Goal: Information Seeking & Learning: Learn about a topic

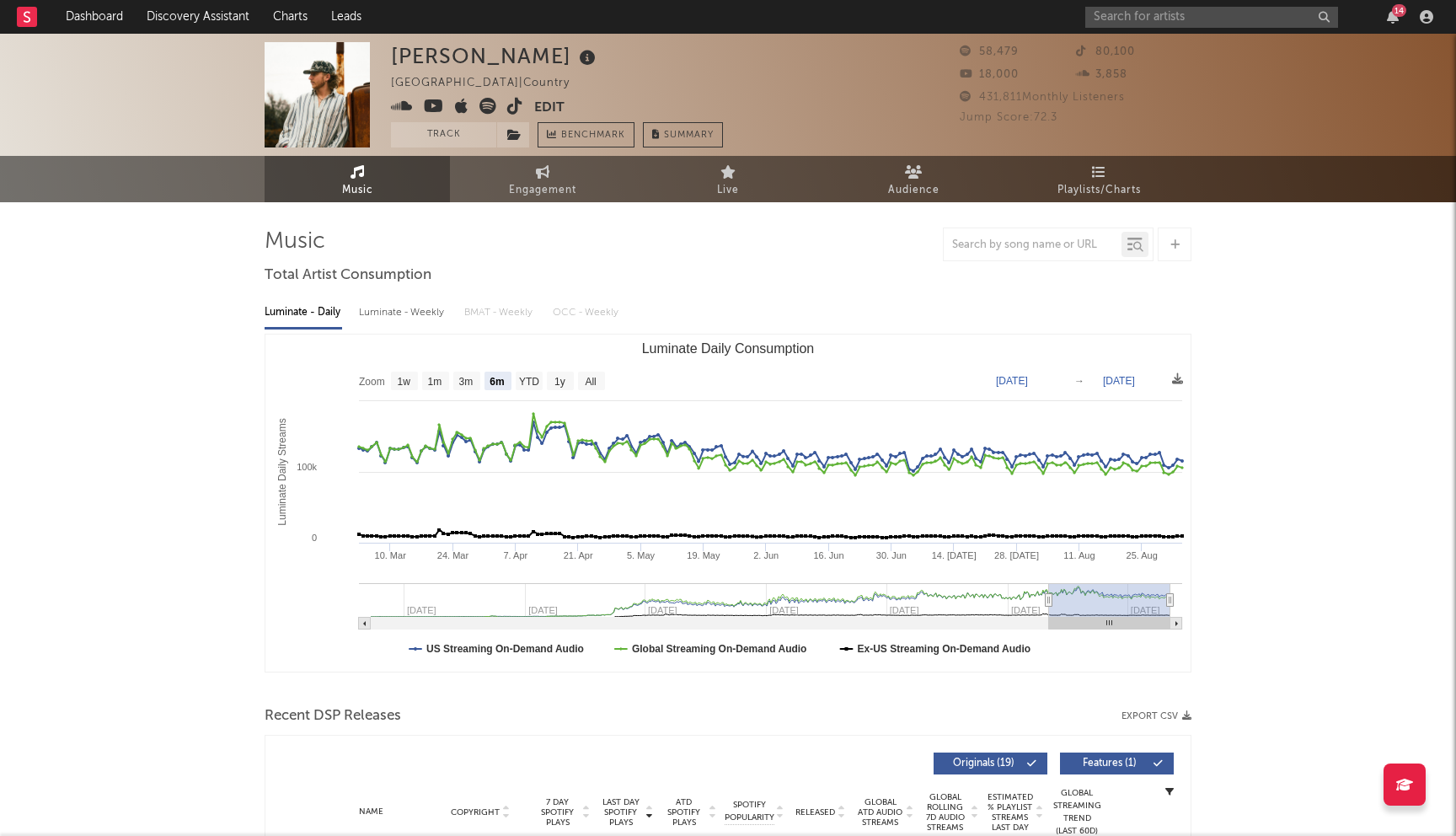
select select "6m"
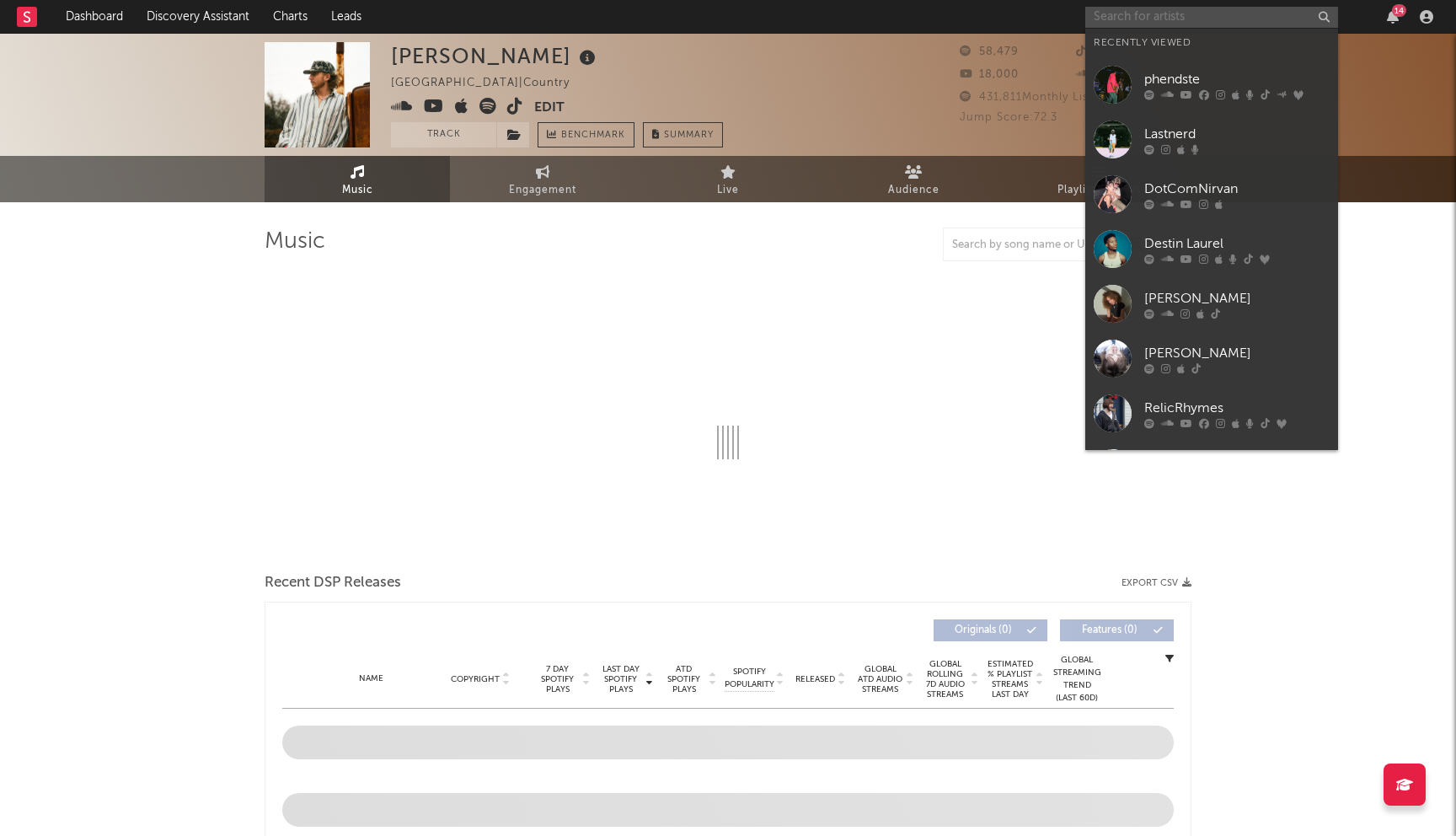
click at [1154, 10] on input "text" at bounding box center [1211, 18] width 253 height 21
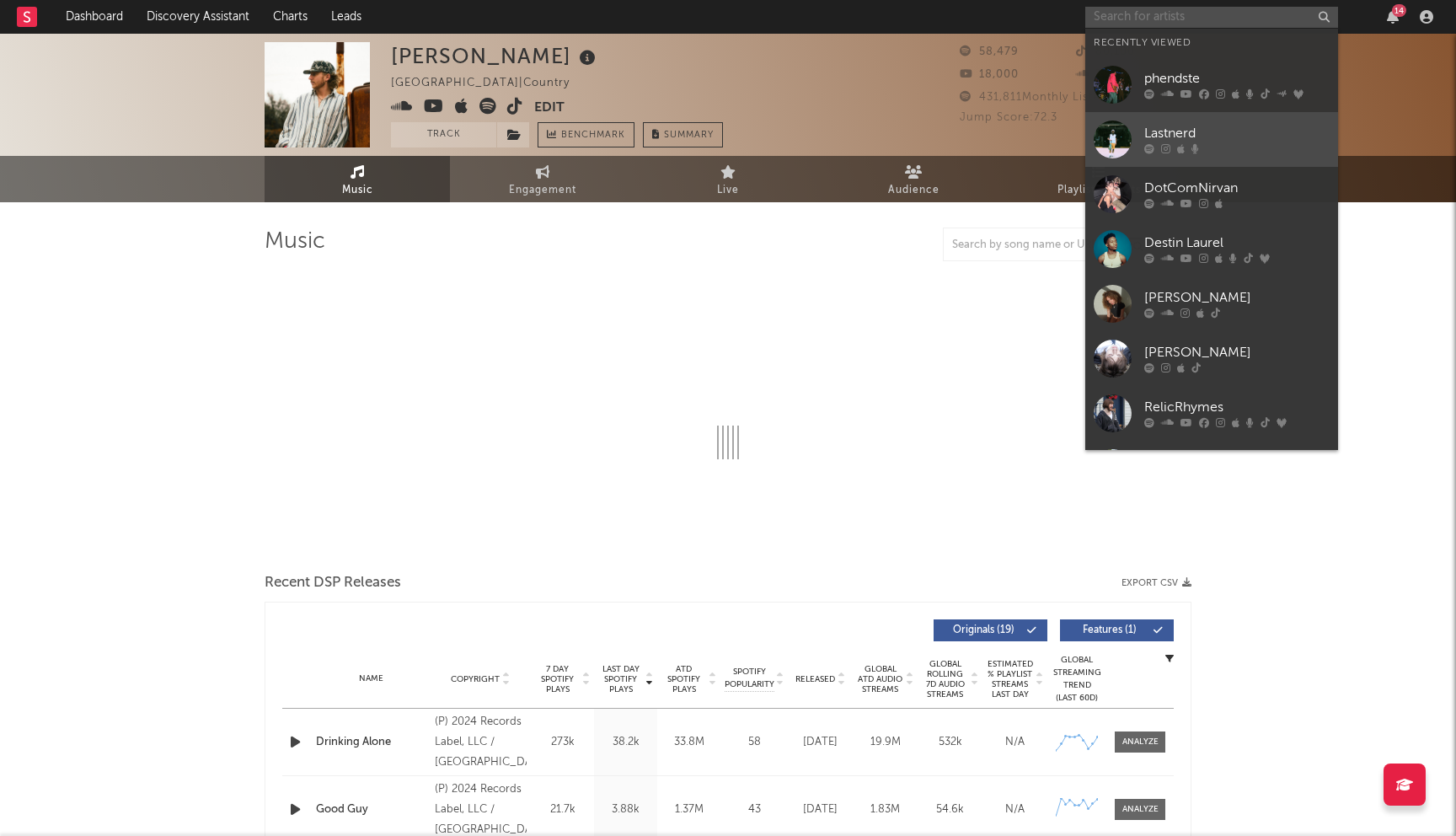
select select "6m"
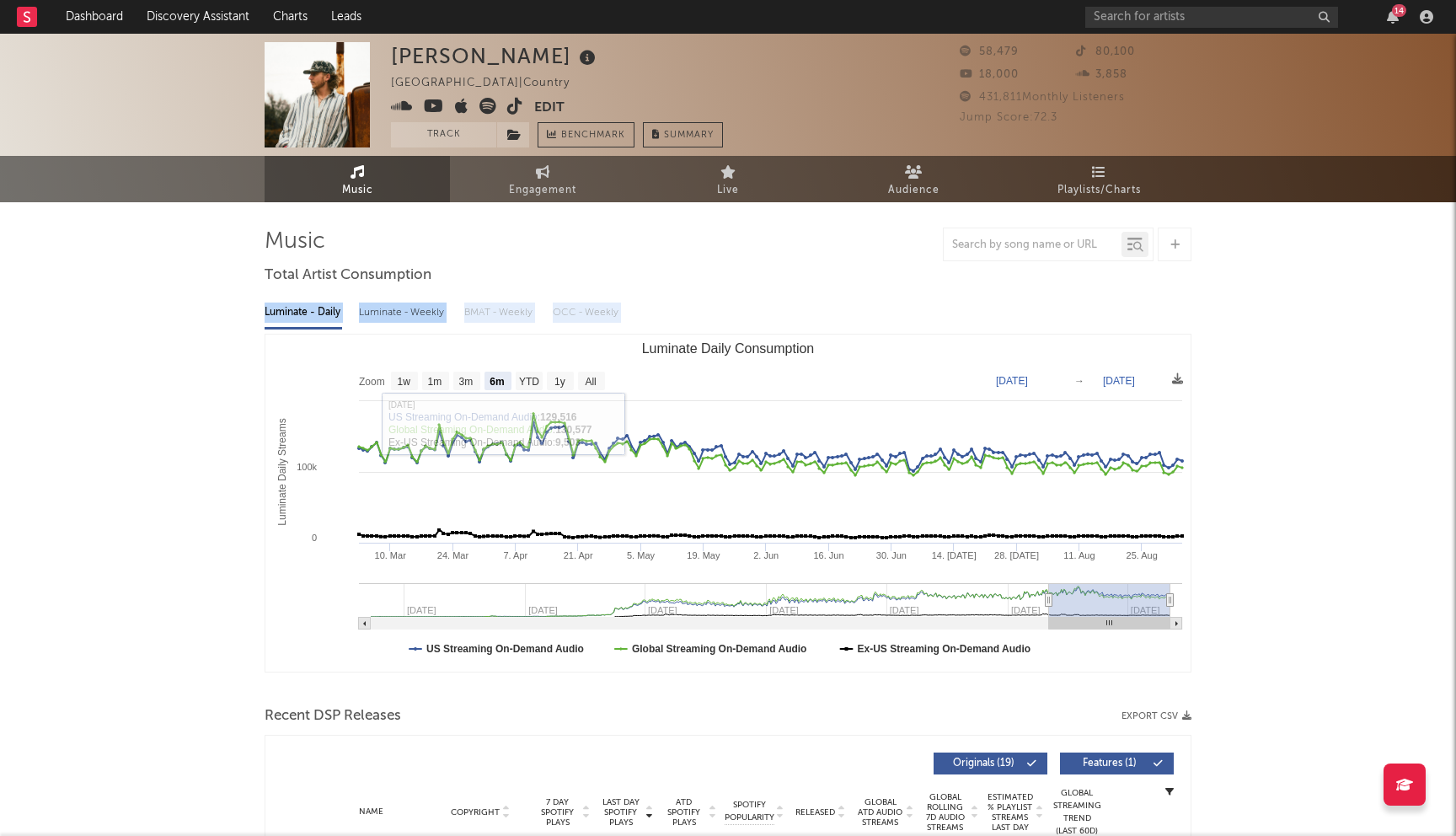
drag, startPoint x: 179, startPoint y: 318, endPoint x: 678, endPoint y: 420, distance: 509.3
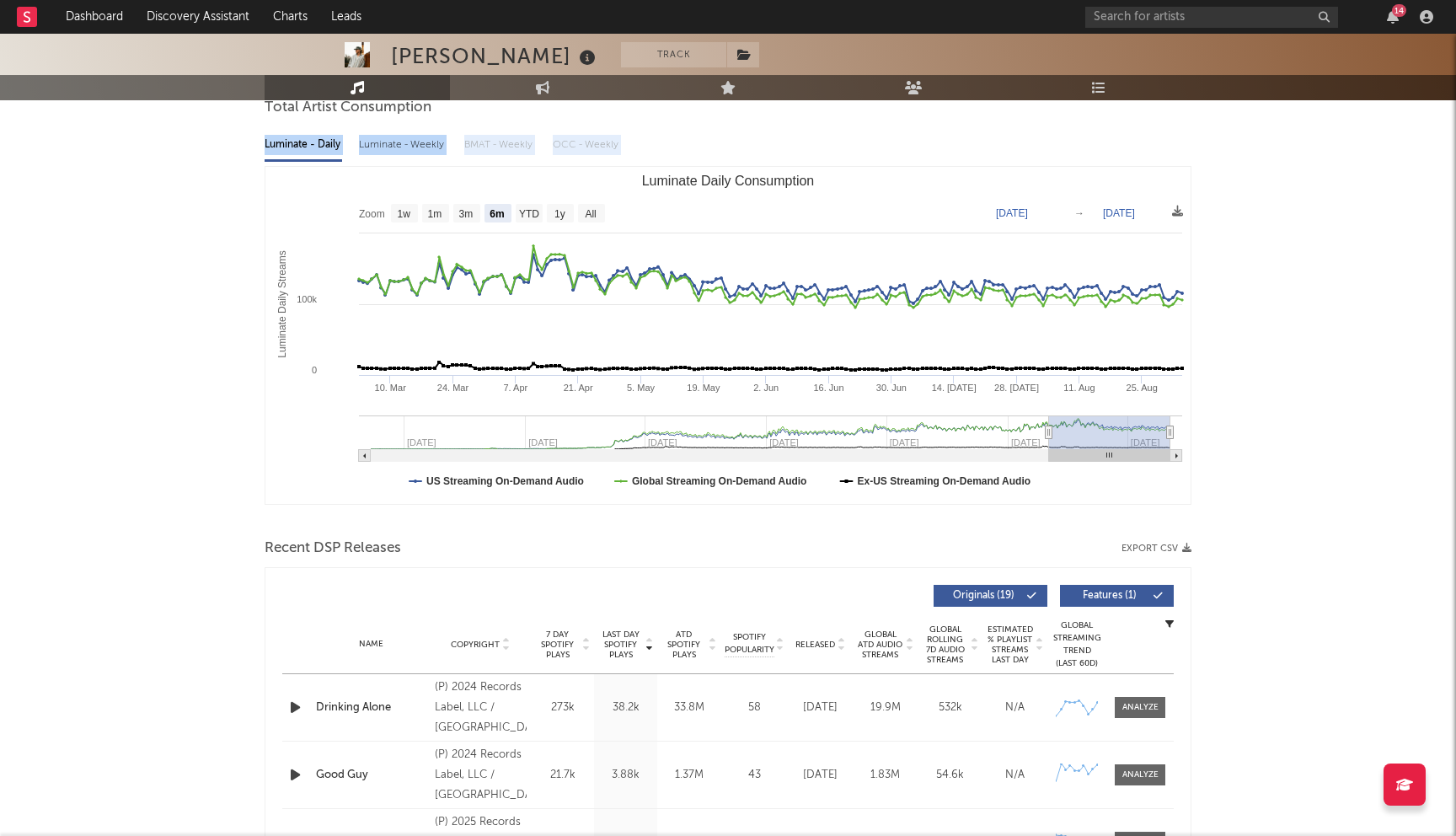
scroll to position [223, 0]
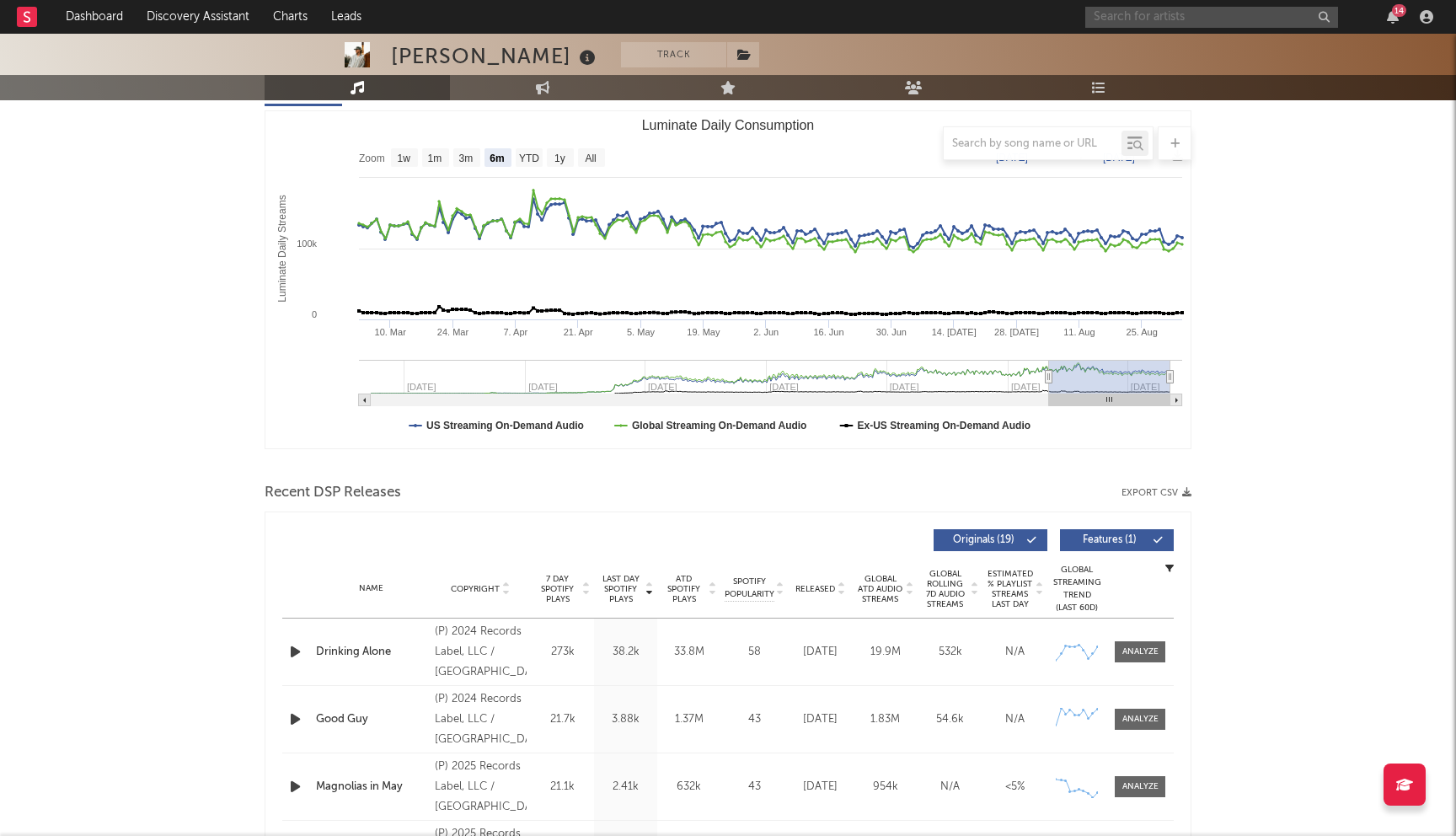
click at [1105, 7] on input "text" at bounding box center [1211, 18] width 253 height 21
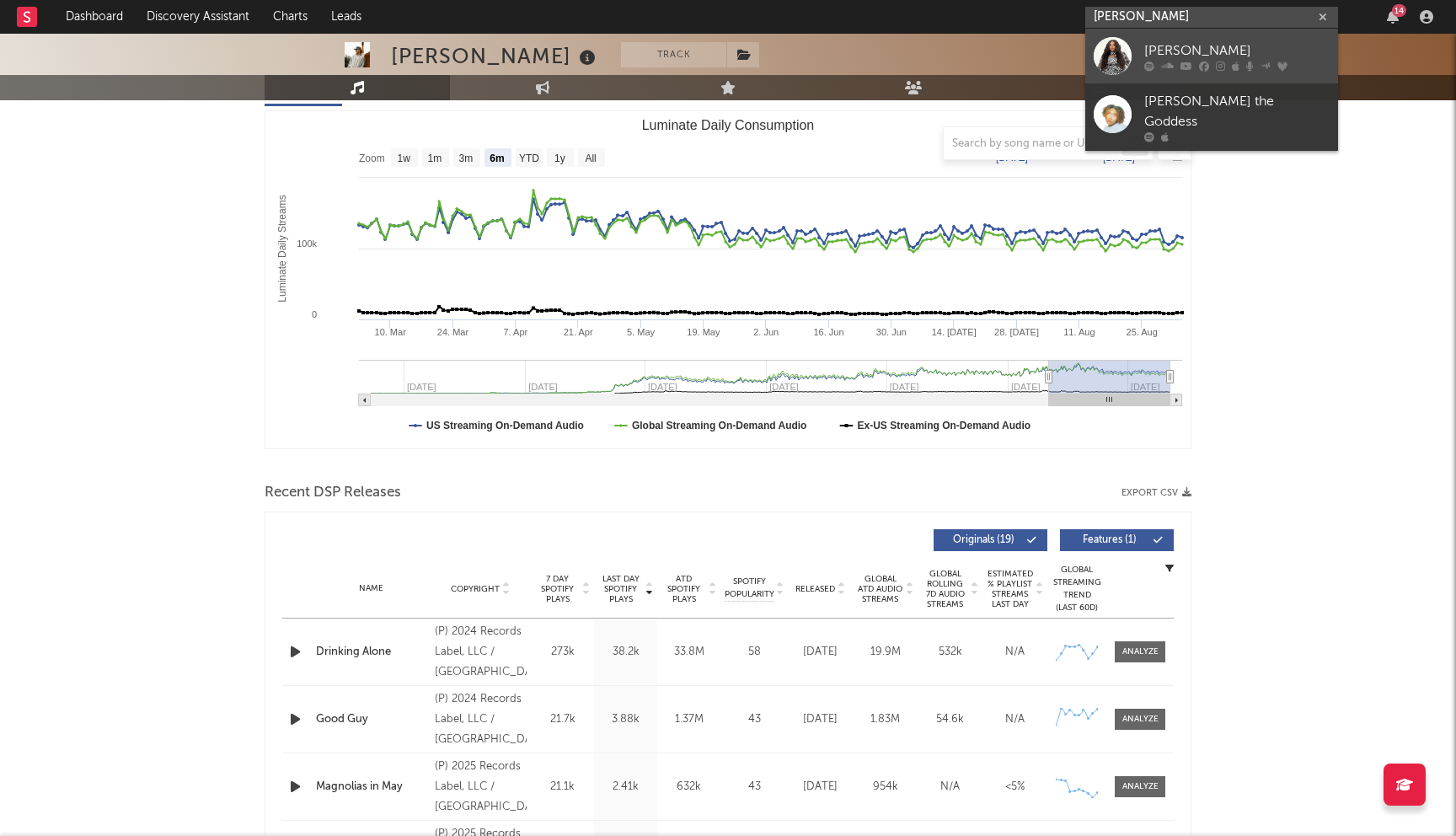
type input "kierra sheard"
click at [1237, 64] on icon at bounding box center [1237, 65] width 8 height 10
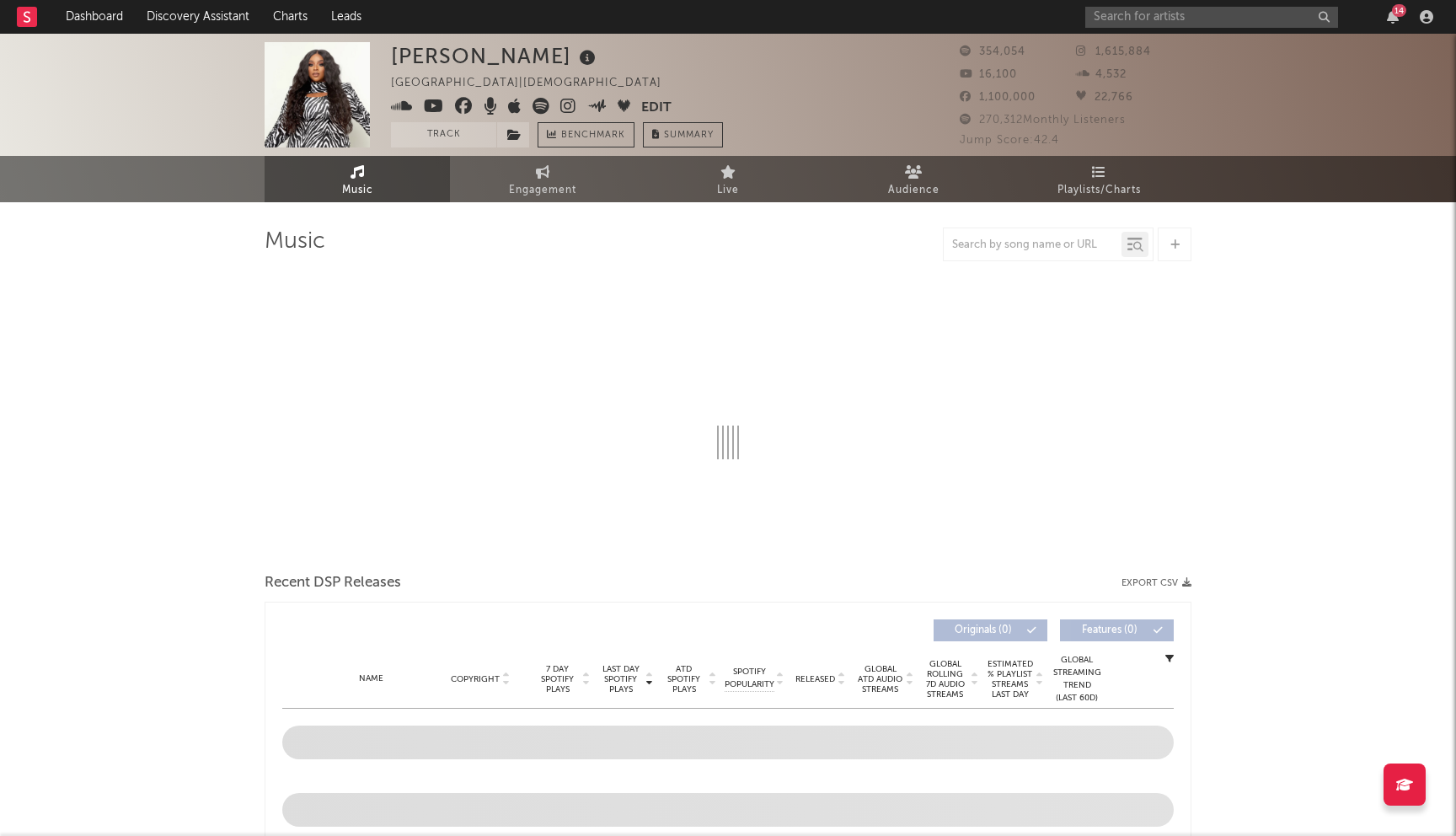
select select "6m"
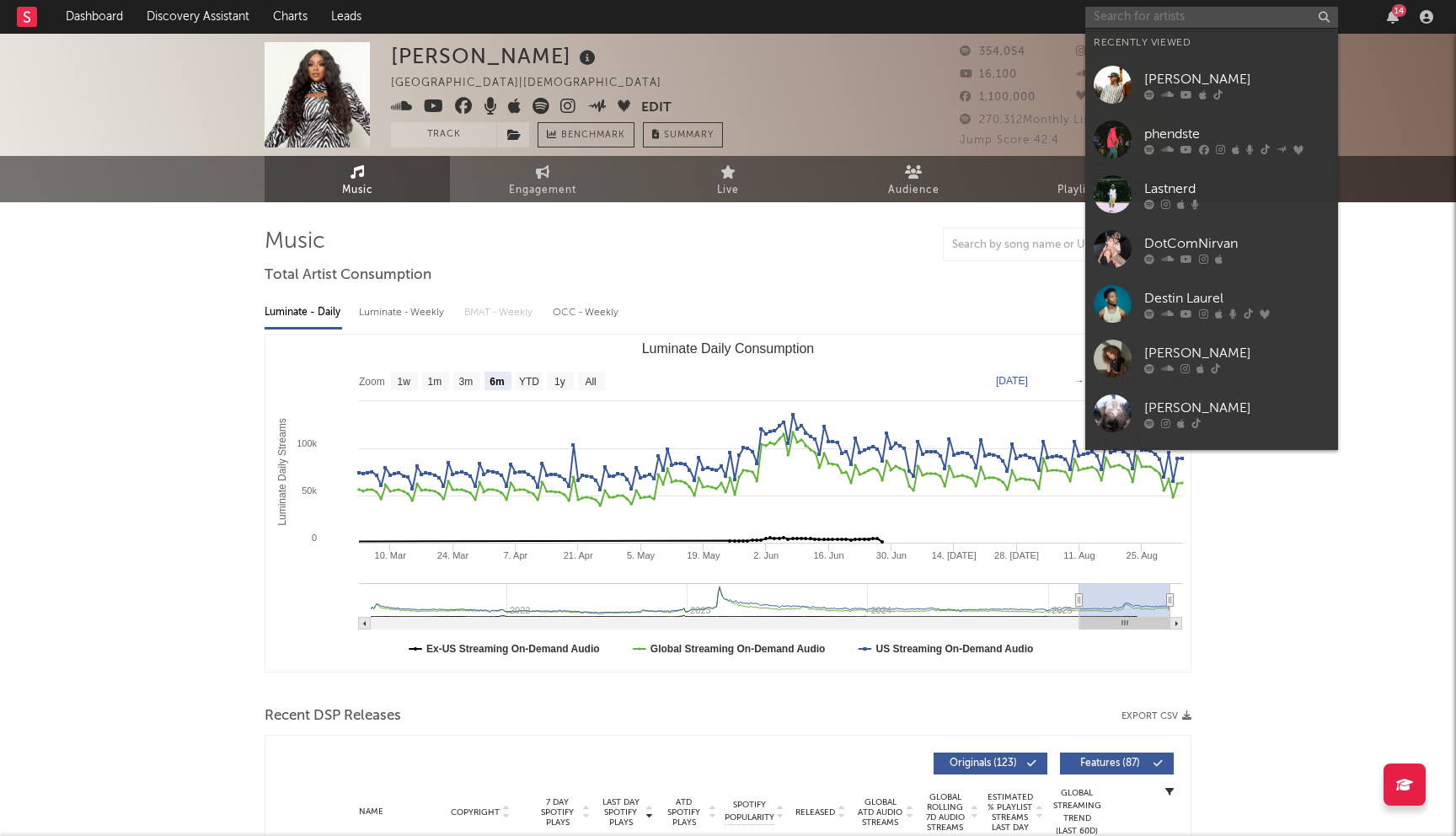
click at [1102, 15] on input "text" at bounding box center [1211, 18] width 253 height 21
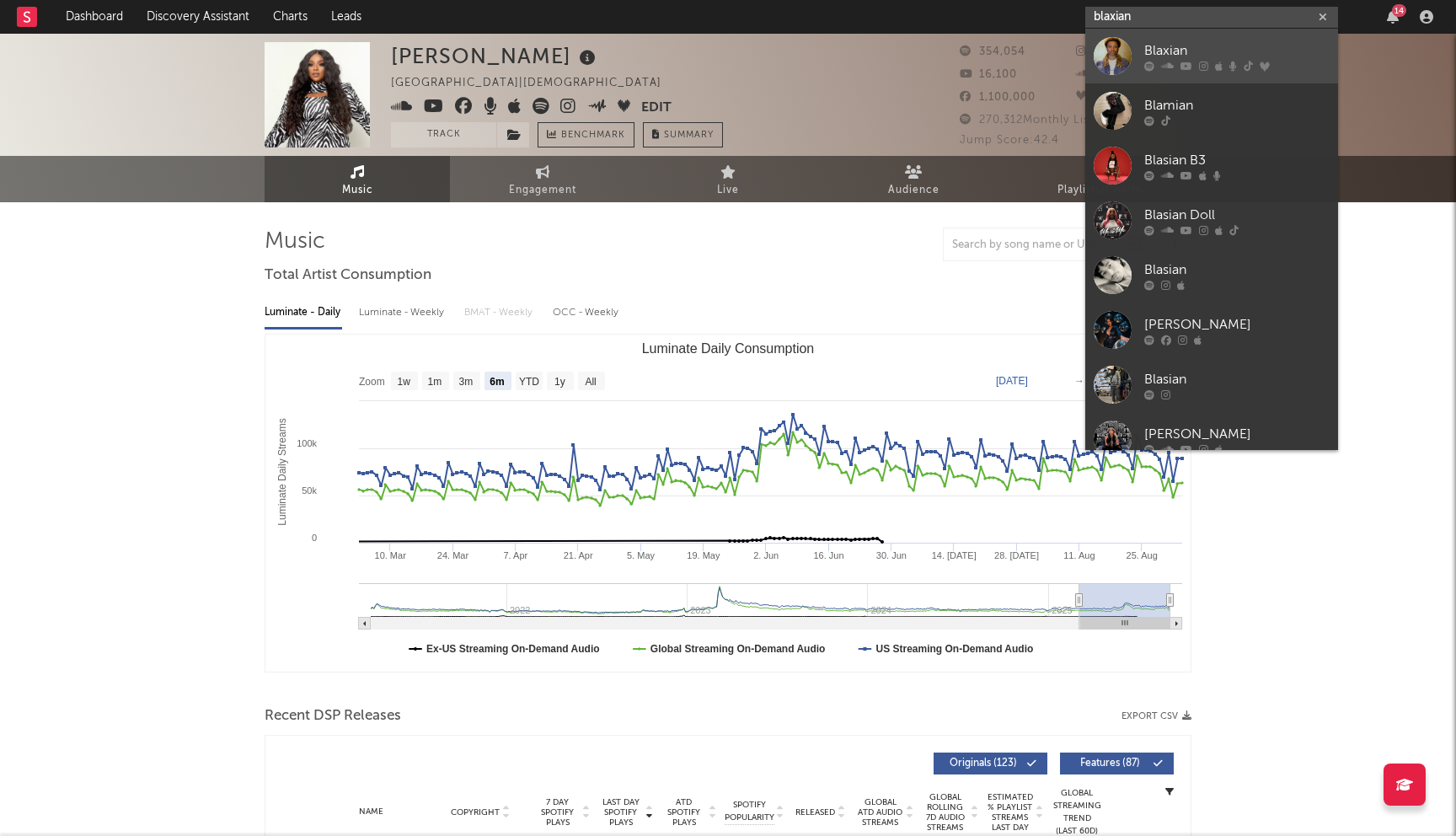
type input "blaxian"
click at [1164, 47] on div "Blaxian" at bounding box center [1238, 50] width 185 height 20
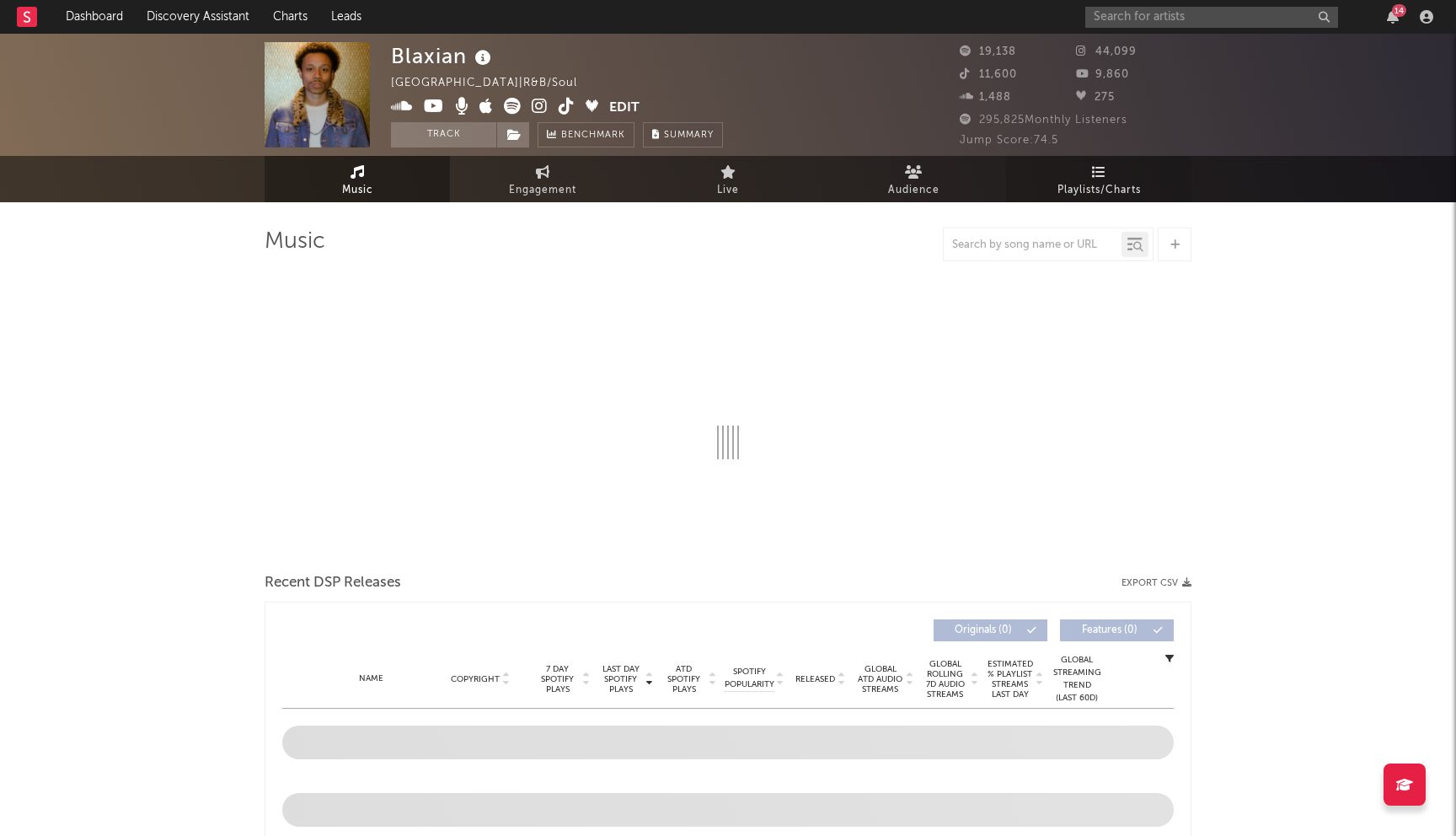
click at [1095, 176] on icon at bounding box center [1099, 172] width 15 height 14
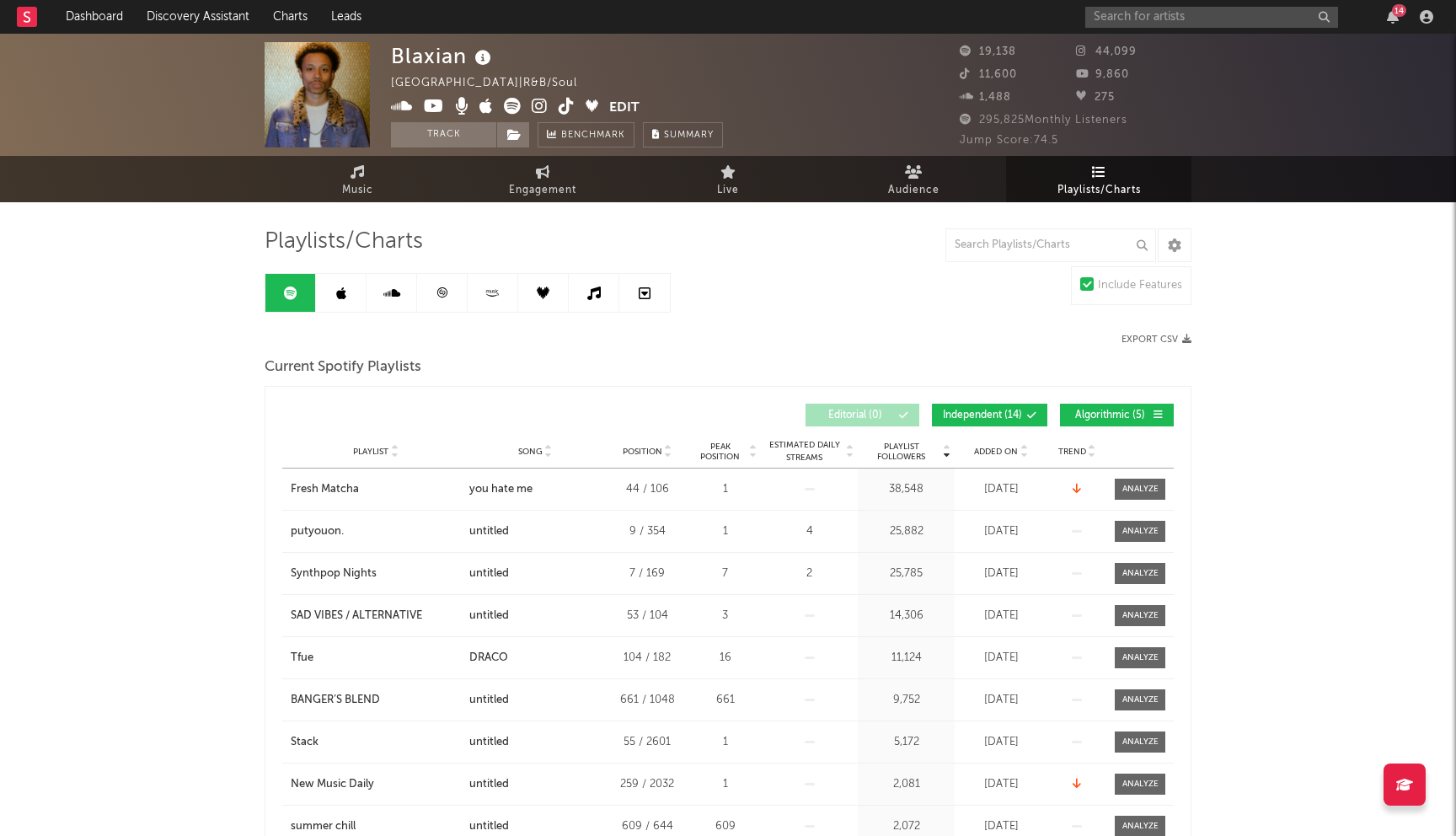
click at [351, 287] on link at bounding box center [341, 293] width 51 height 38
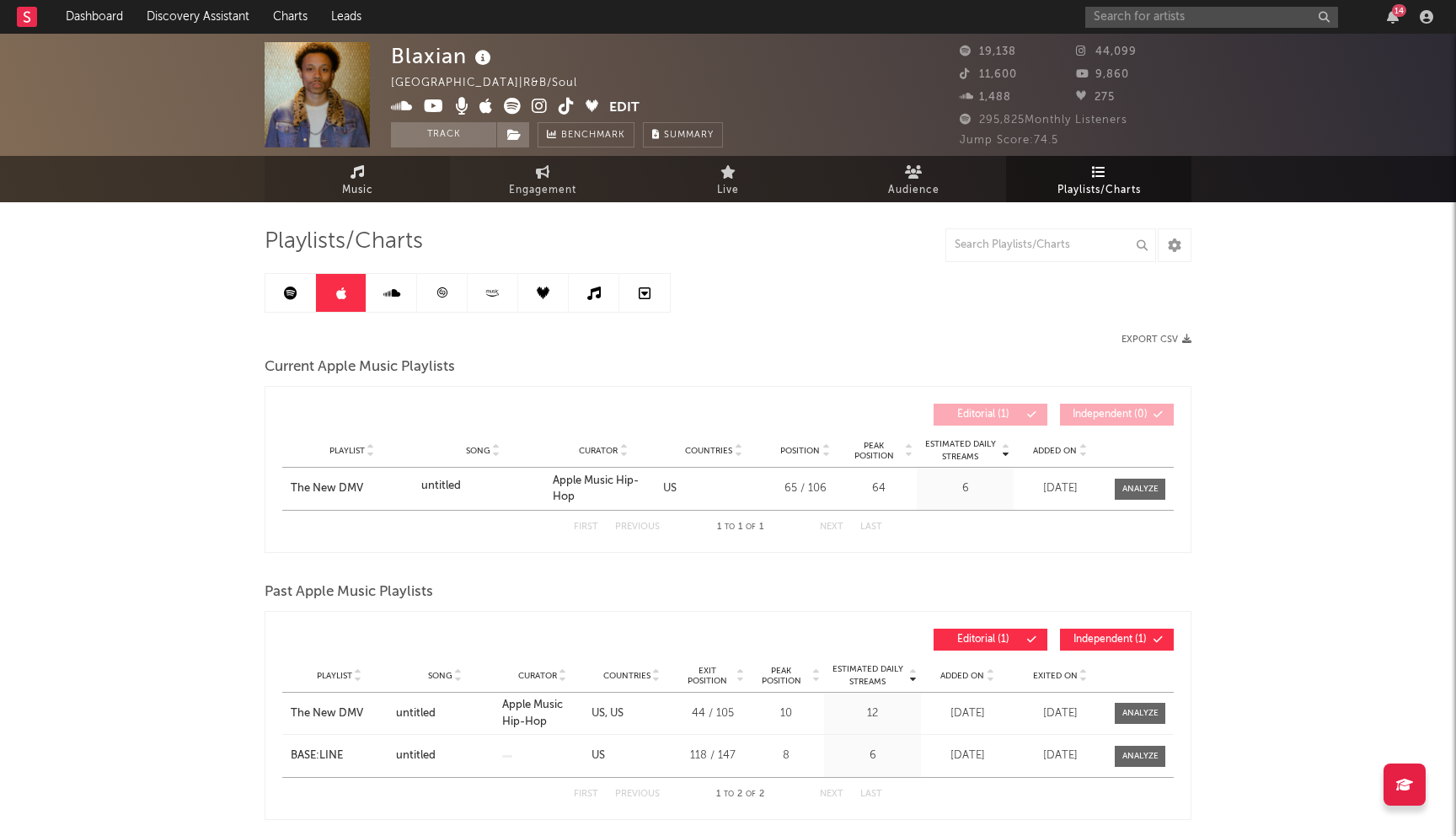
click at [391, 194] on link "Music" at bounding box center [357, 179] width 185 height 47
select select "6m"
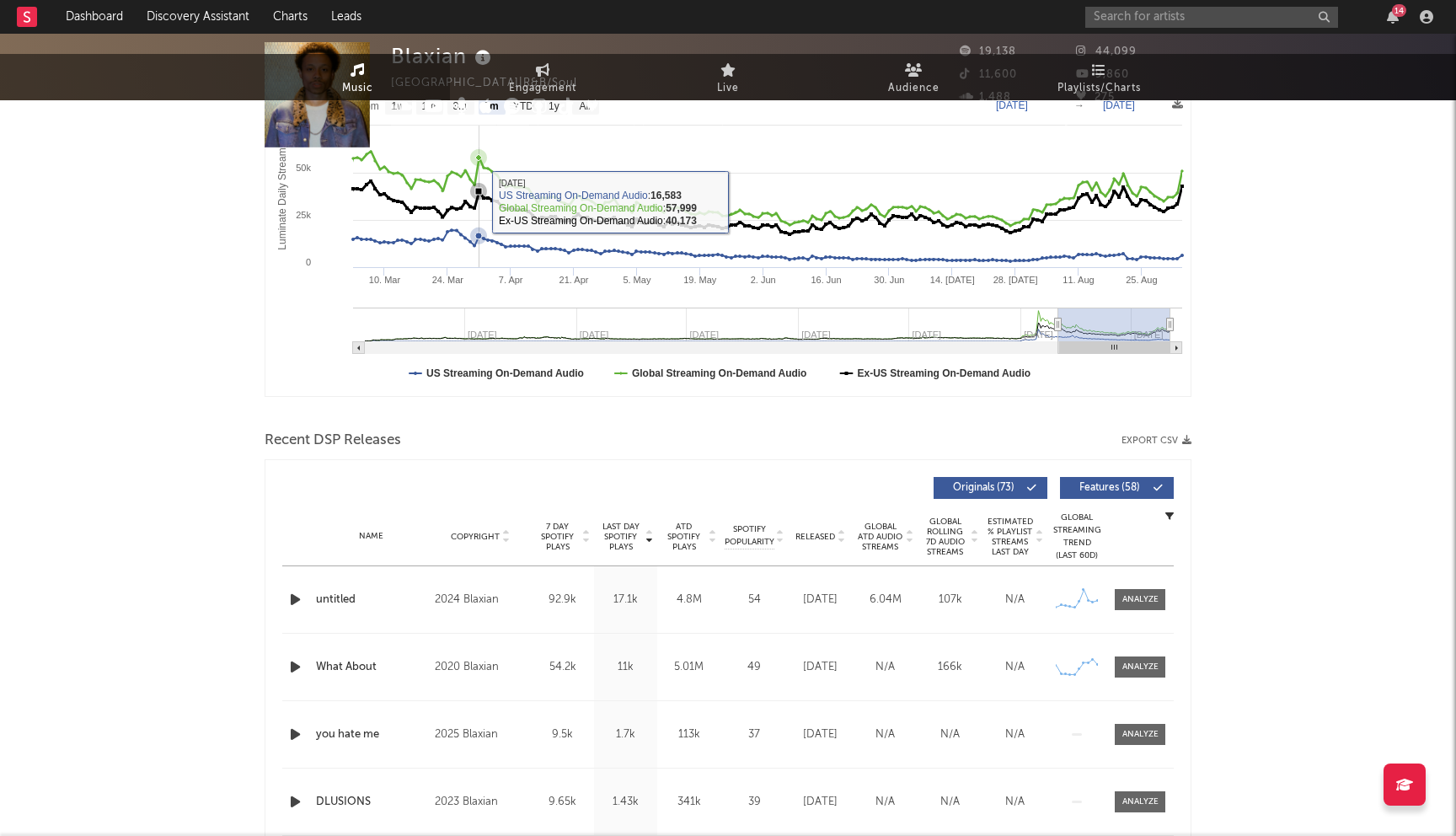
scroll to position [462, 0]
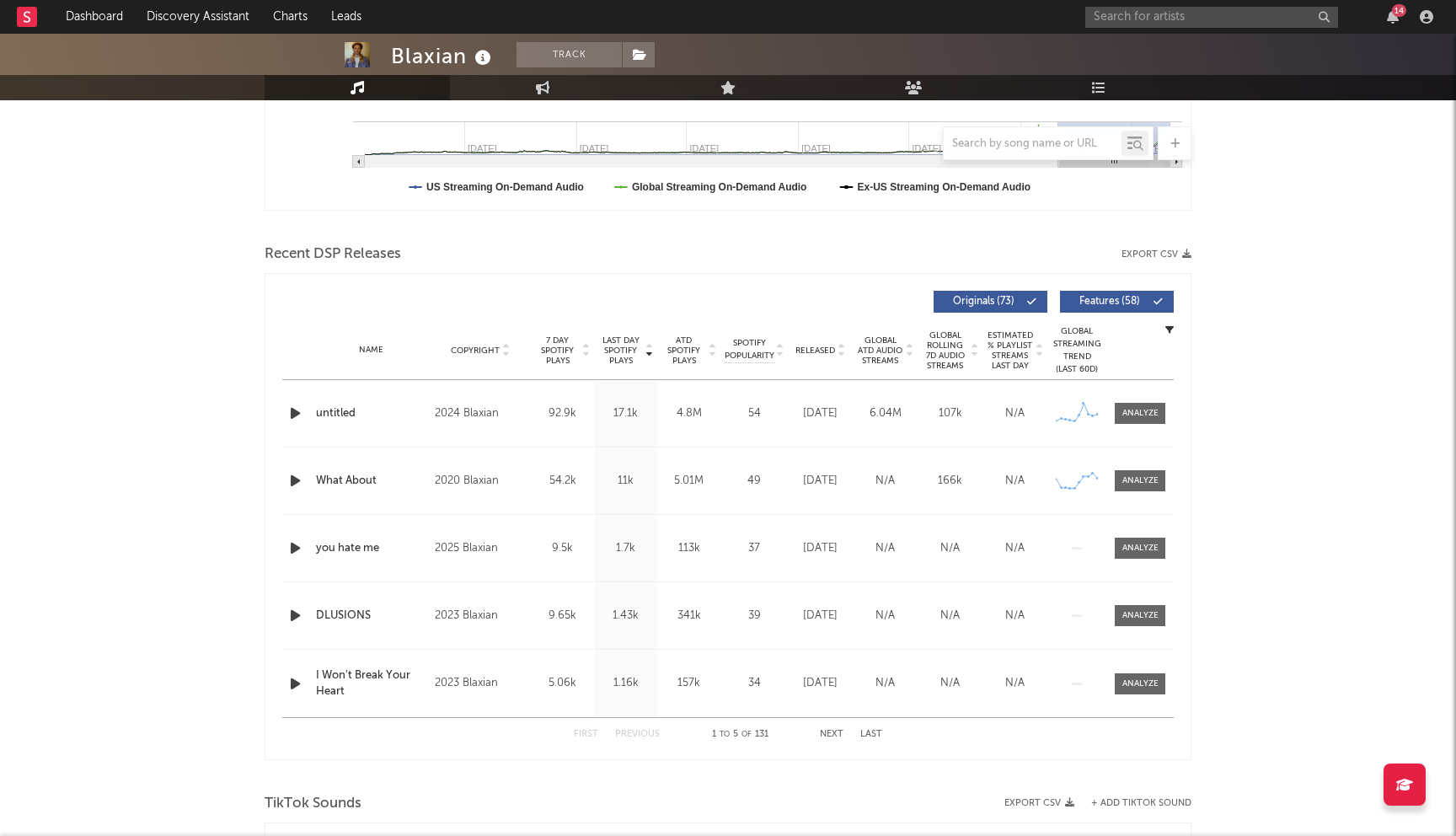
click at [843, 741] on div "First Previous 1 to 5 of 131 Next Last" at bounding box center [728, 735] width 308 height 33
click at [842, 736] on button "Next" at bounding box center [832, 735] width 23 height 10
click at [644, 736] on button "Previous" at bounding box center [638, 735] width 45 height 10
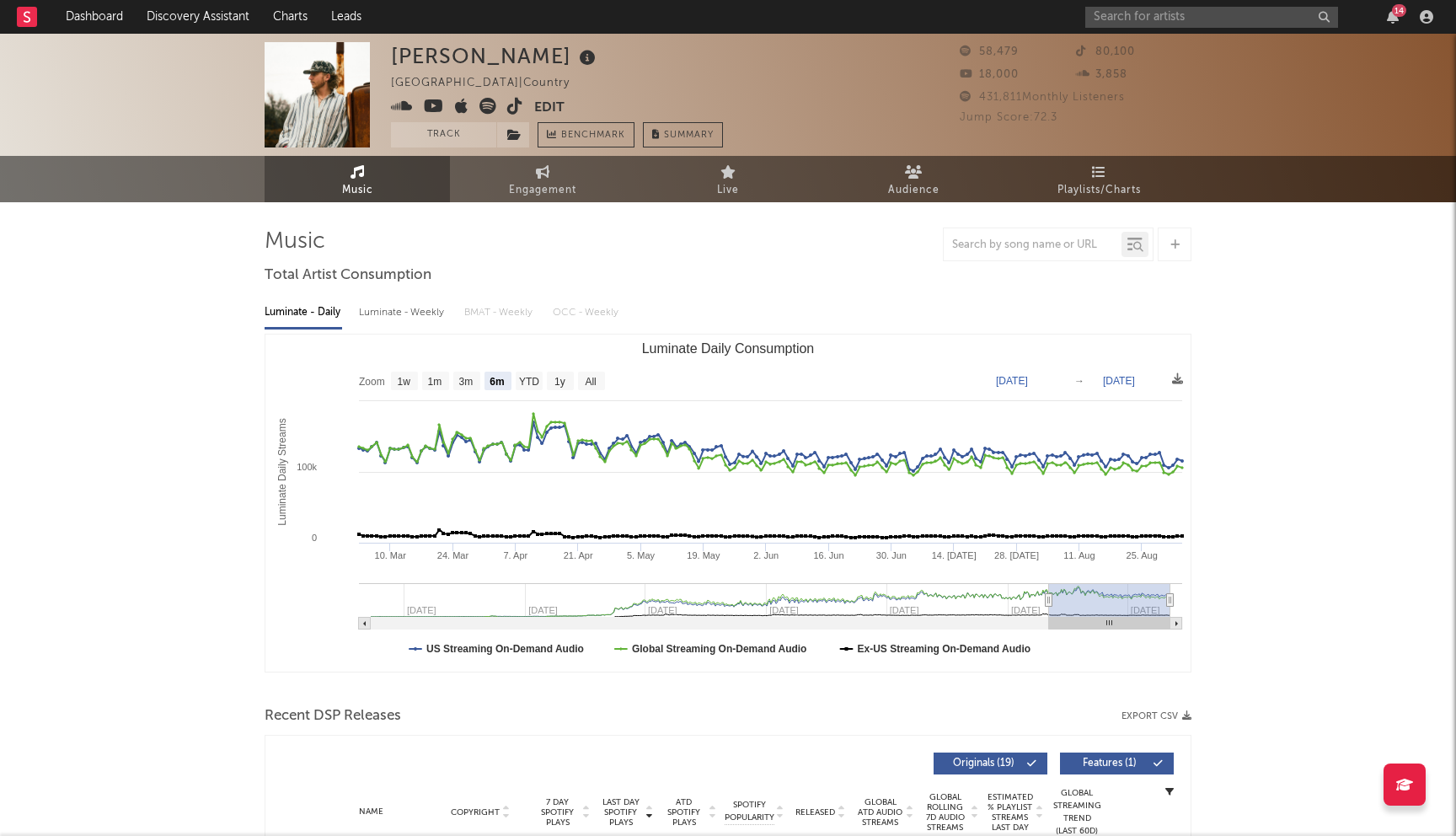
select select "6m"
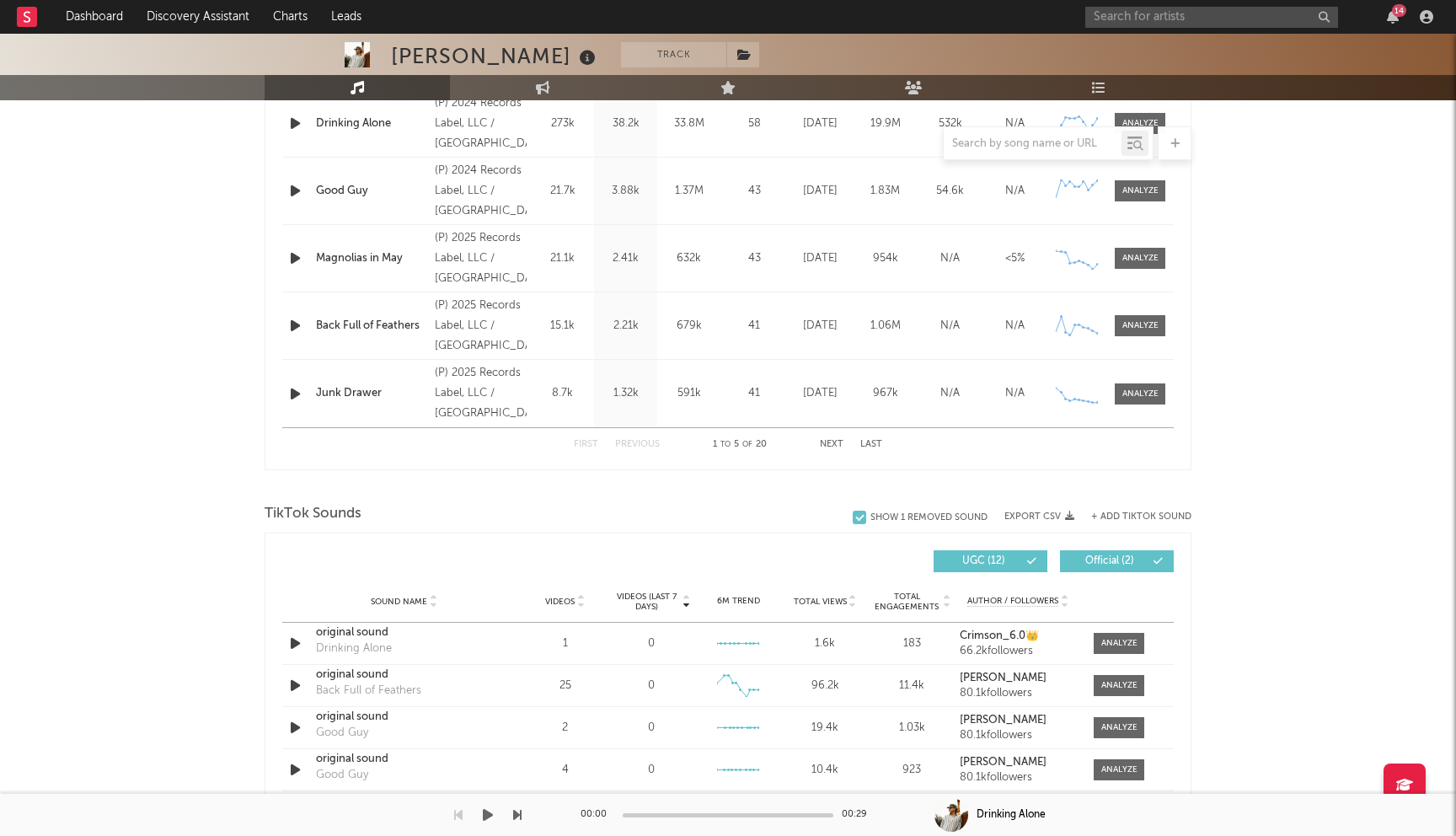
scroll to position [928, 0]
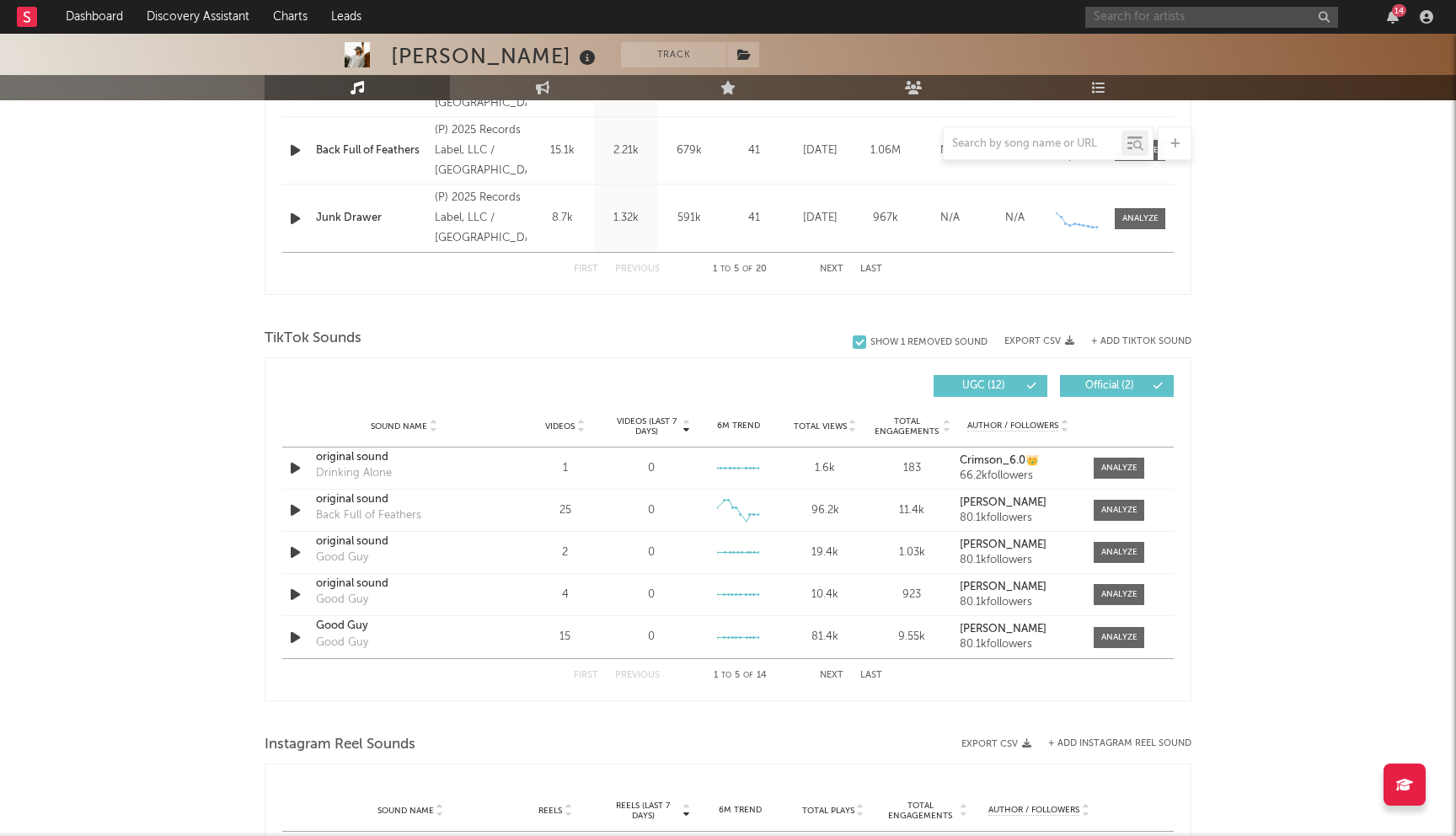
click at [1184, 21] on input "text" at bounding box center [1211, 18] width 253 height 21
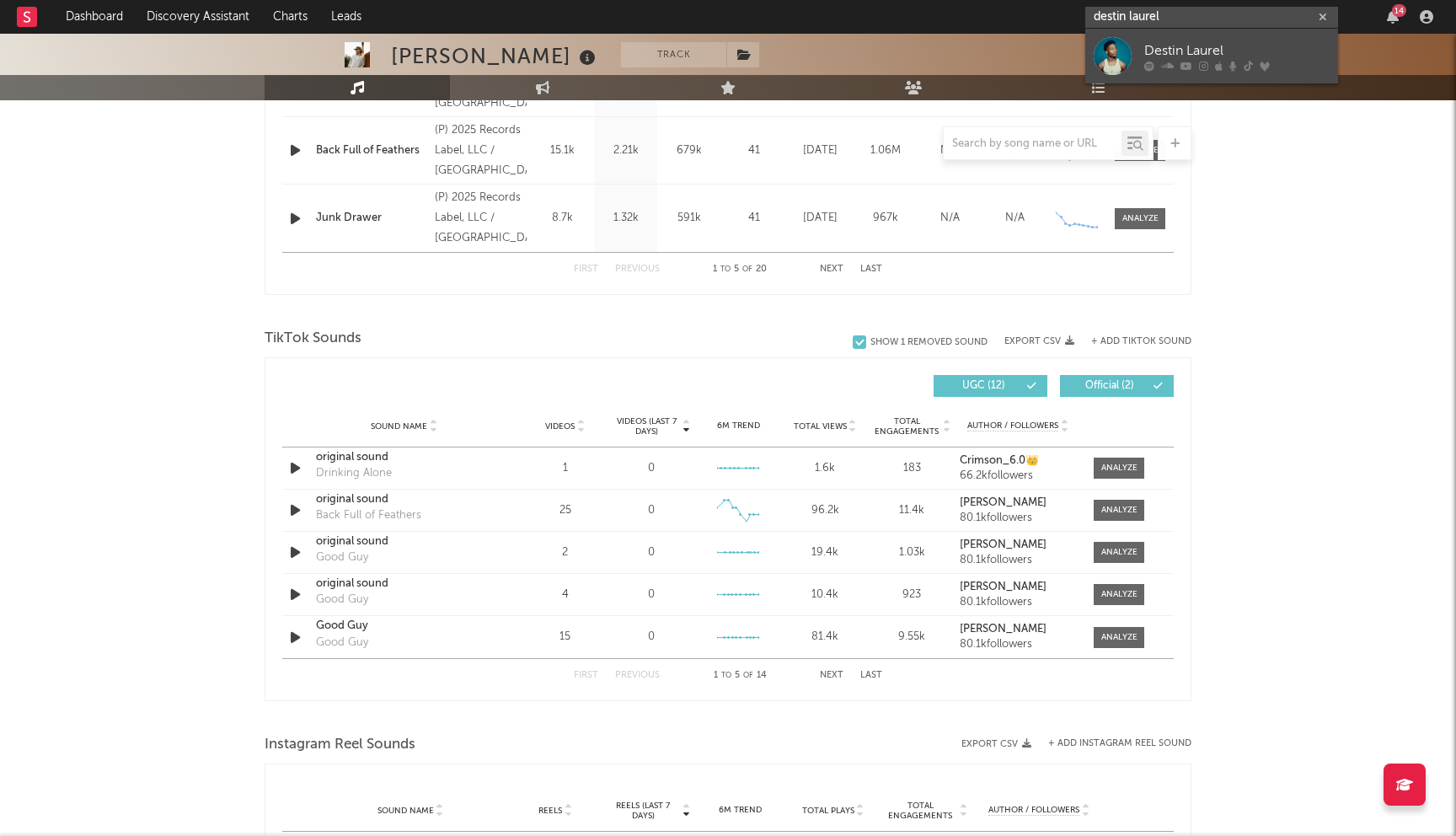
type input "destin laurel"
click at [1187, 61] on icon at bounding box center [1187, 65] width 12 height 10
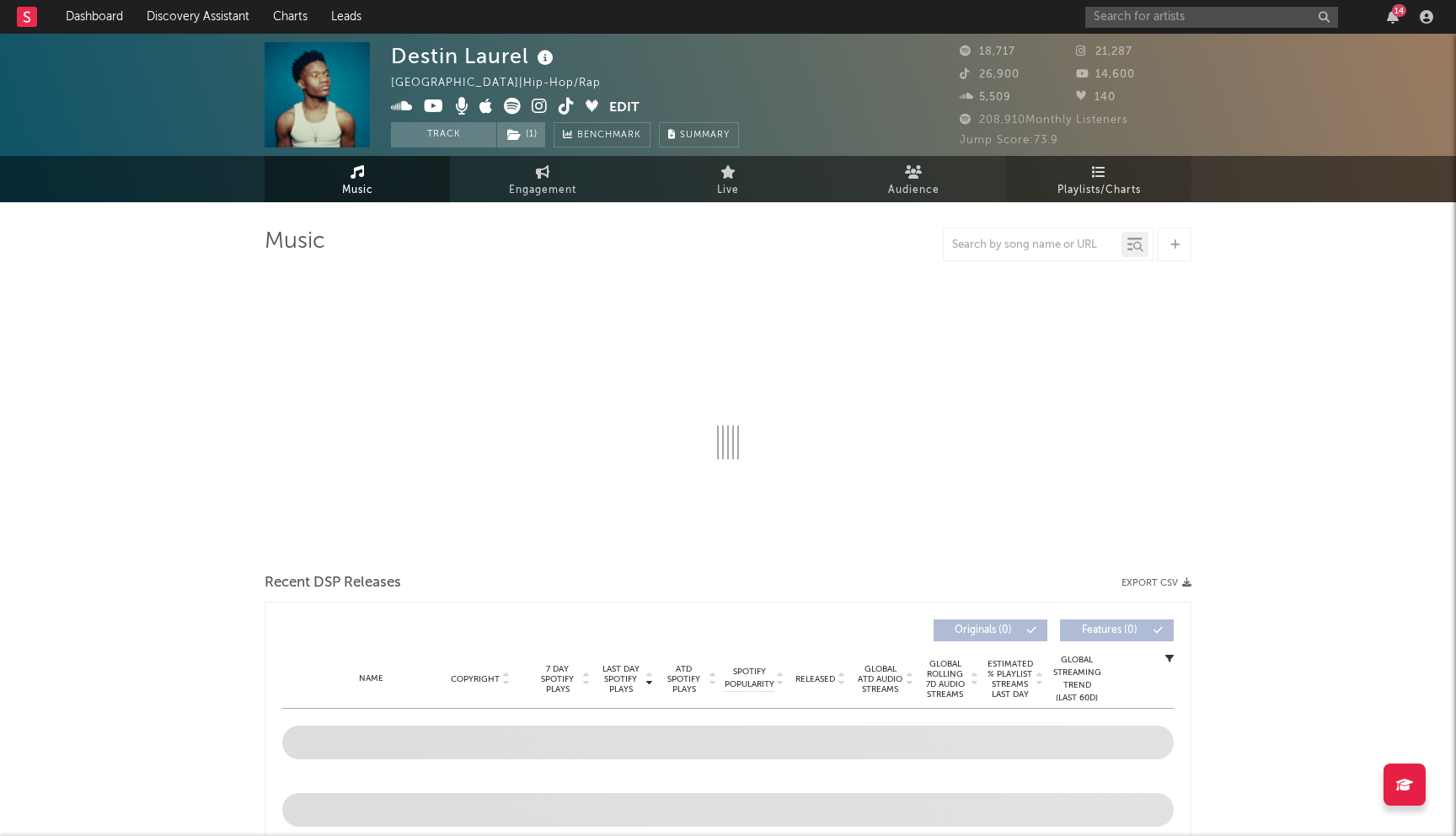
click at [1091, 180] on span "Playlists/Charts" at bounding box center [1100, 190] width 84 height 20
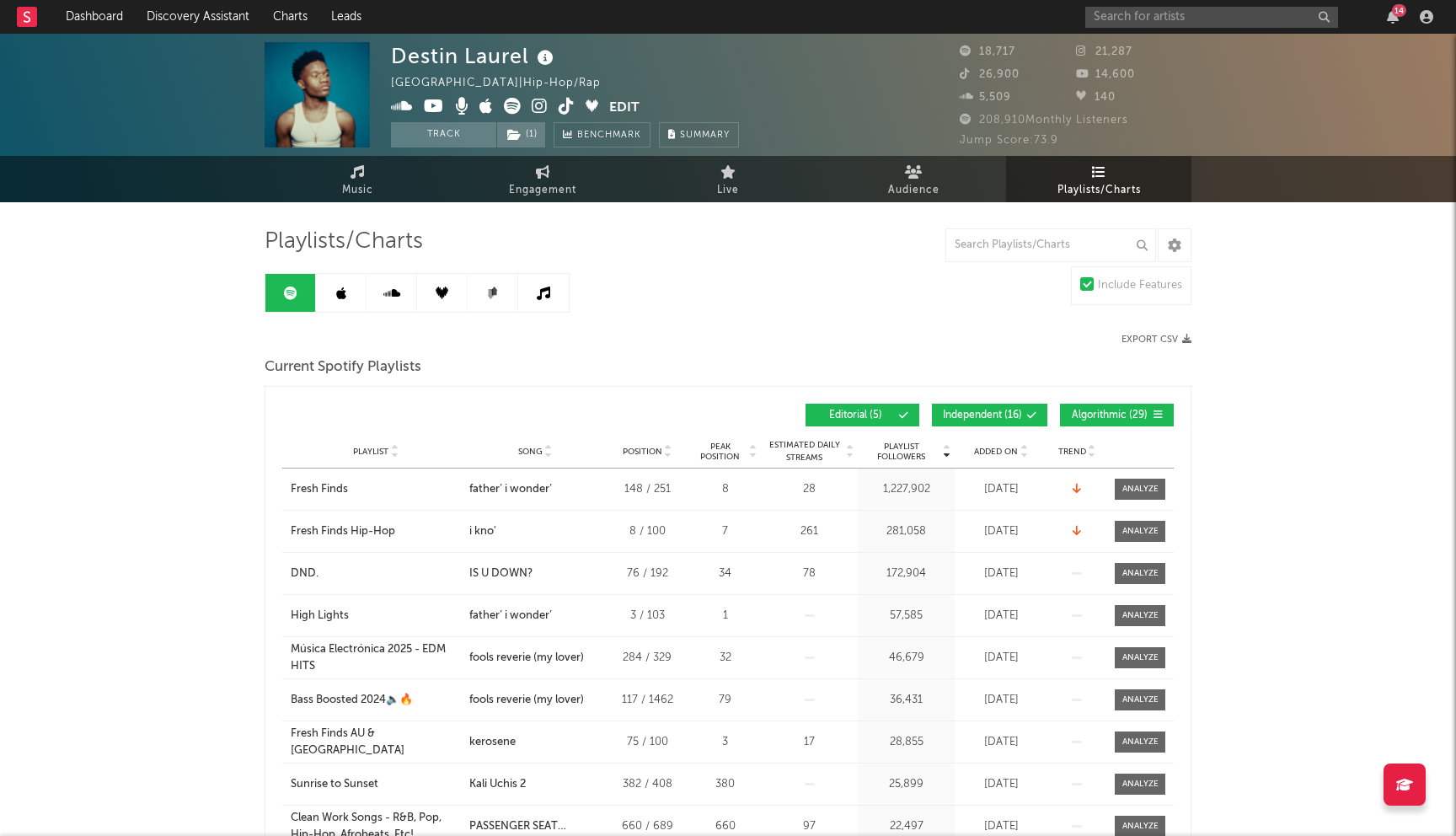
click at [986, 414] on span "Independent ( 16 )" at bounding box center [982, 416] width 79 height 10
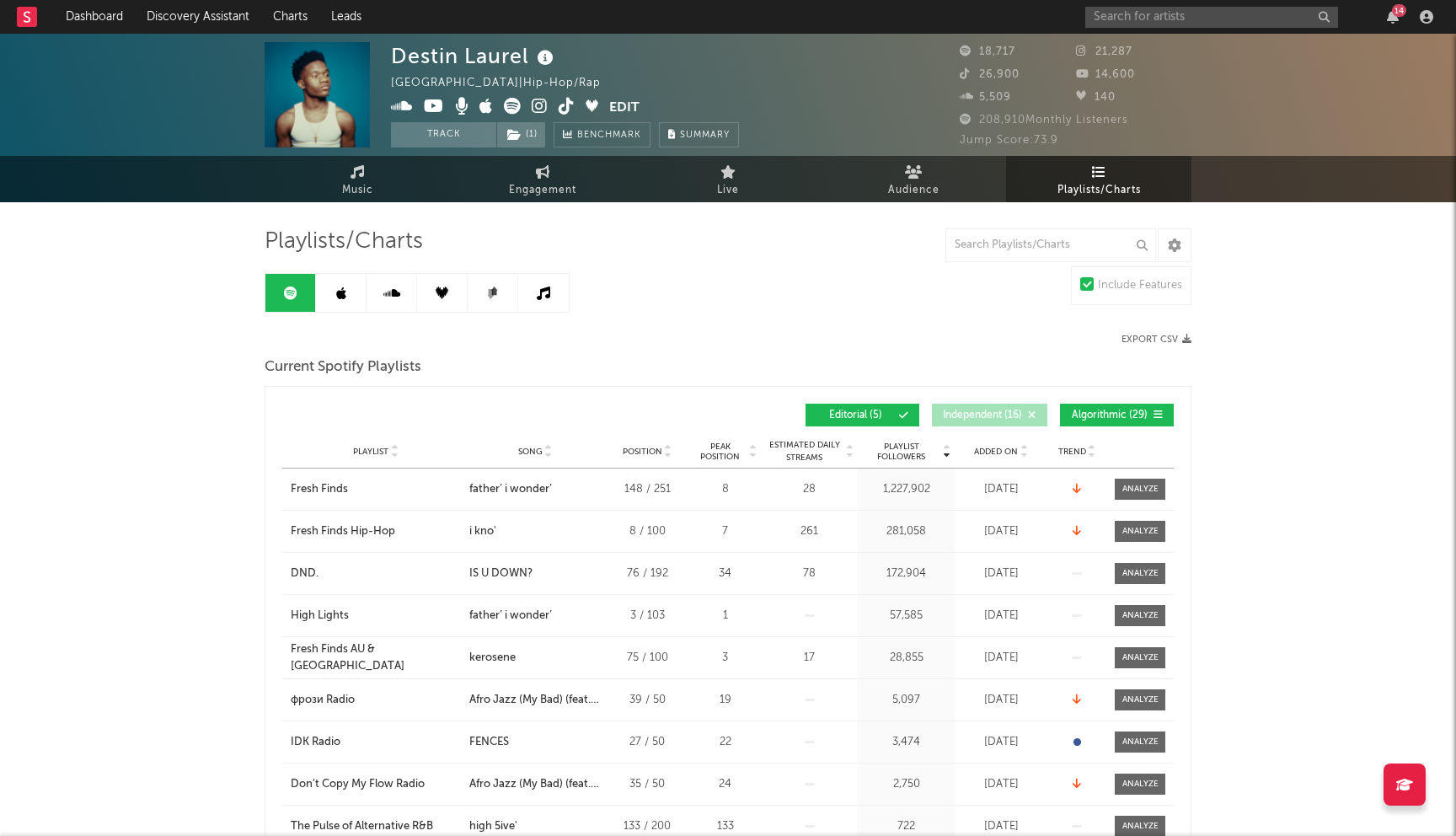
click at [1122, 416] on span "Algorithmic ( 29 )" at bounding box center [1110, 416] width 78 height 10
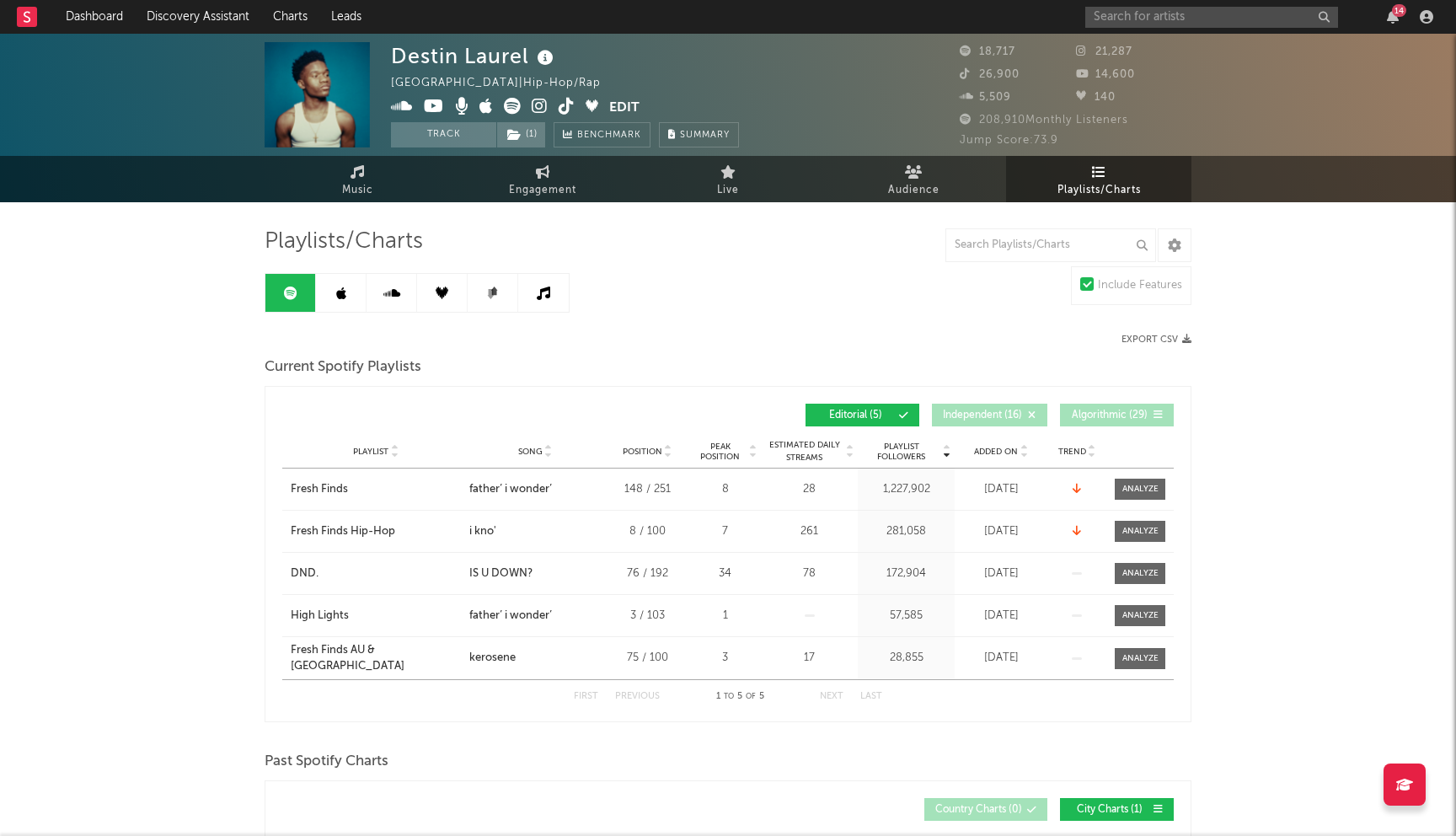
click at [342, 287] on icon at bounding box center [341, 294] width 10 height 14
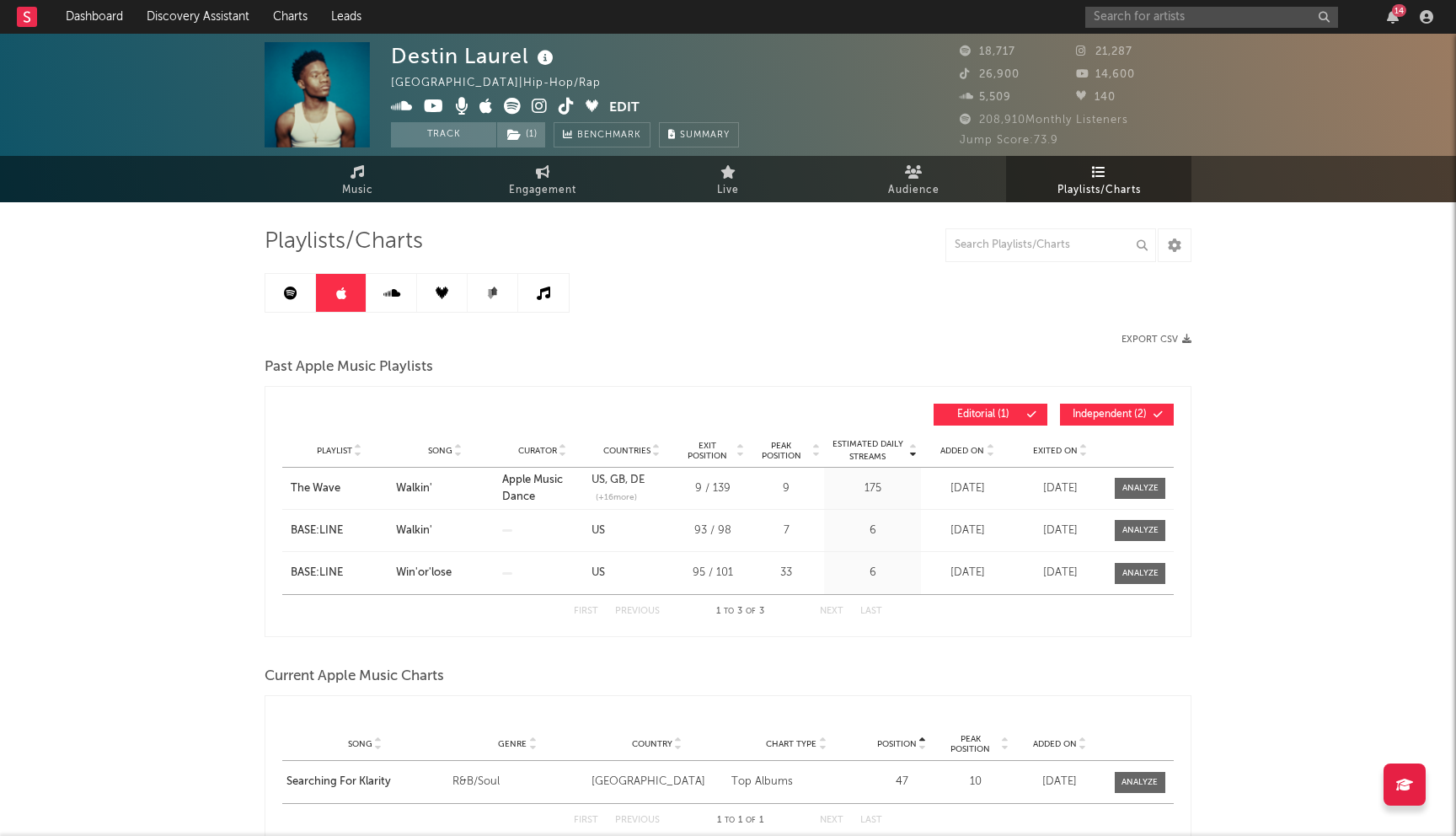
click at [279, 301] on link at bounding box center [291, 293] width 51 height 38
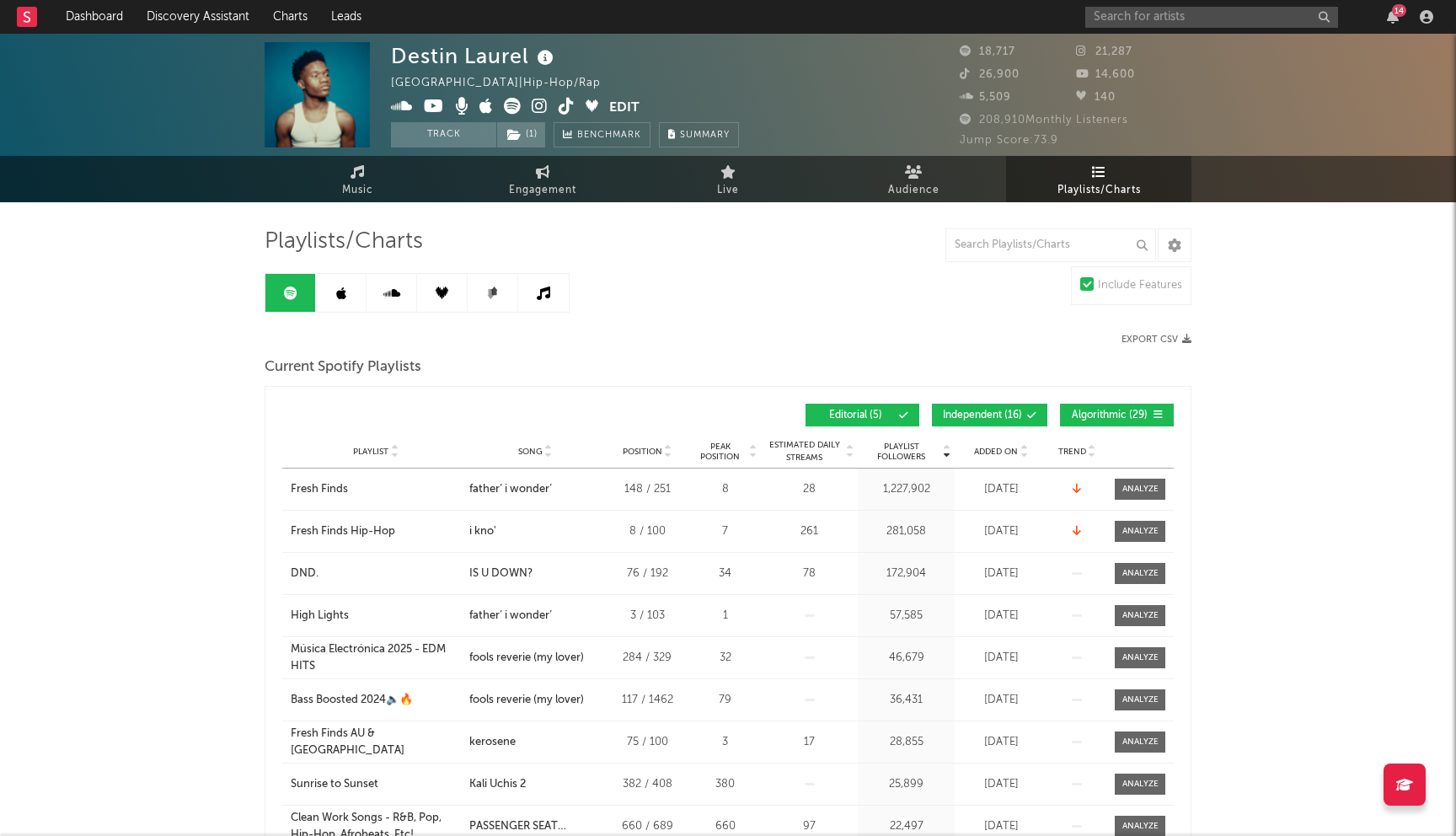
click at [360, 175] on icon at bounding box center [358, 172] width 15 height 14
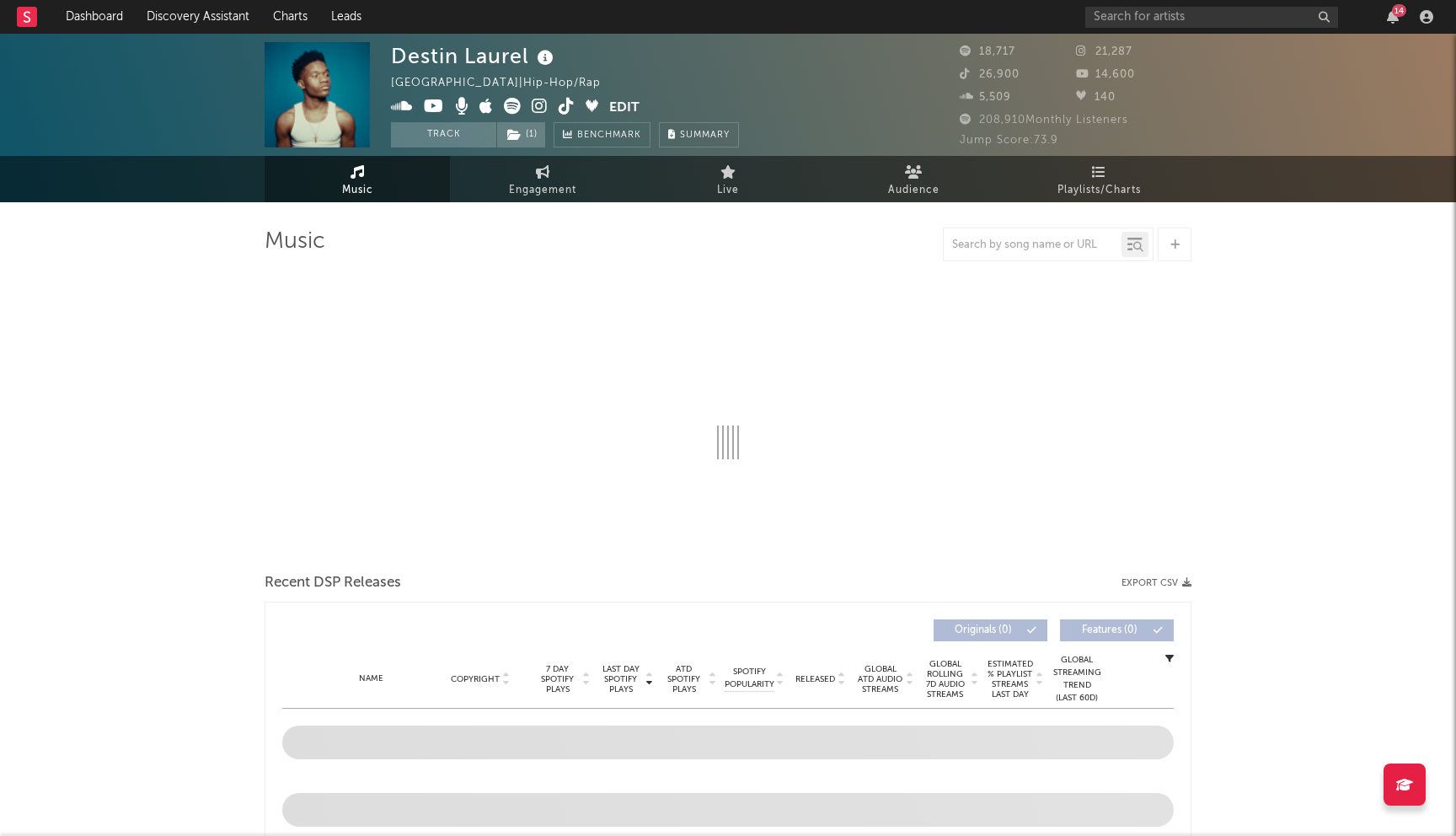
select select "6m"
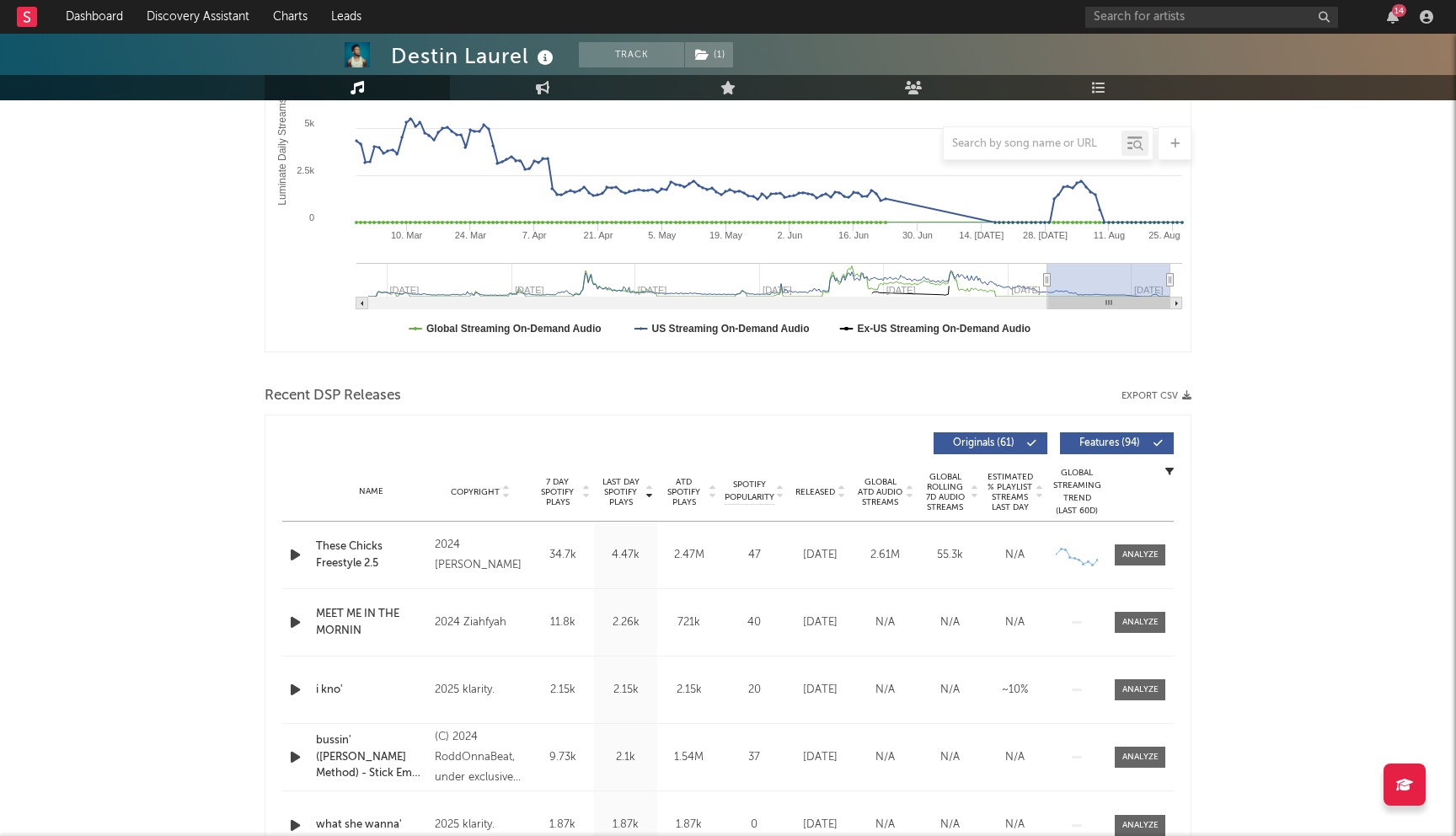
scroll to position [655, 0]
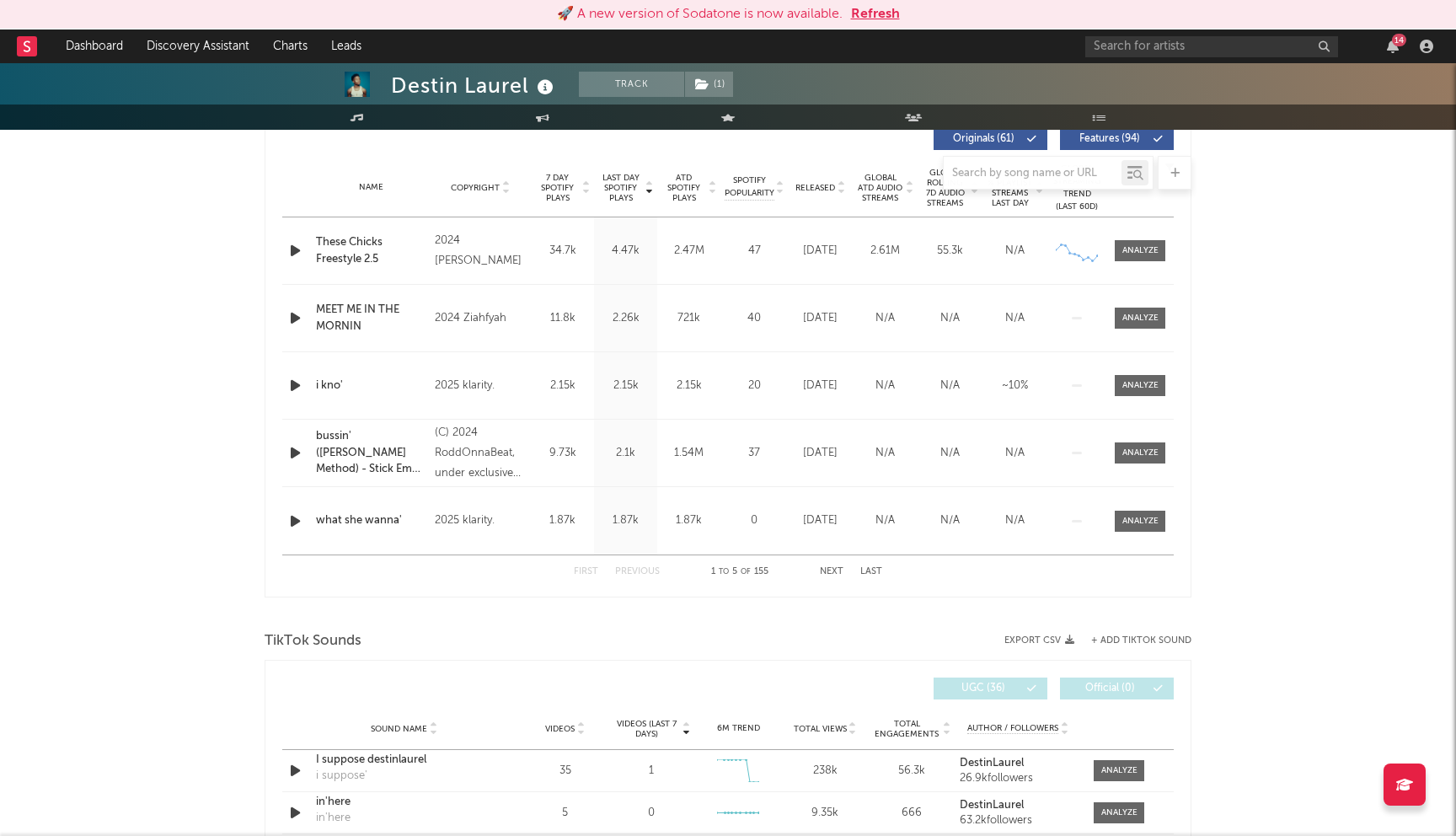
click at [874, 13] on button "Refresh" at bounding box center [876, 14] width 49 height 20
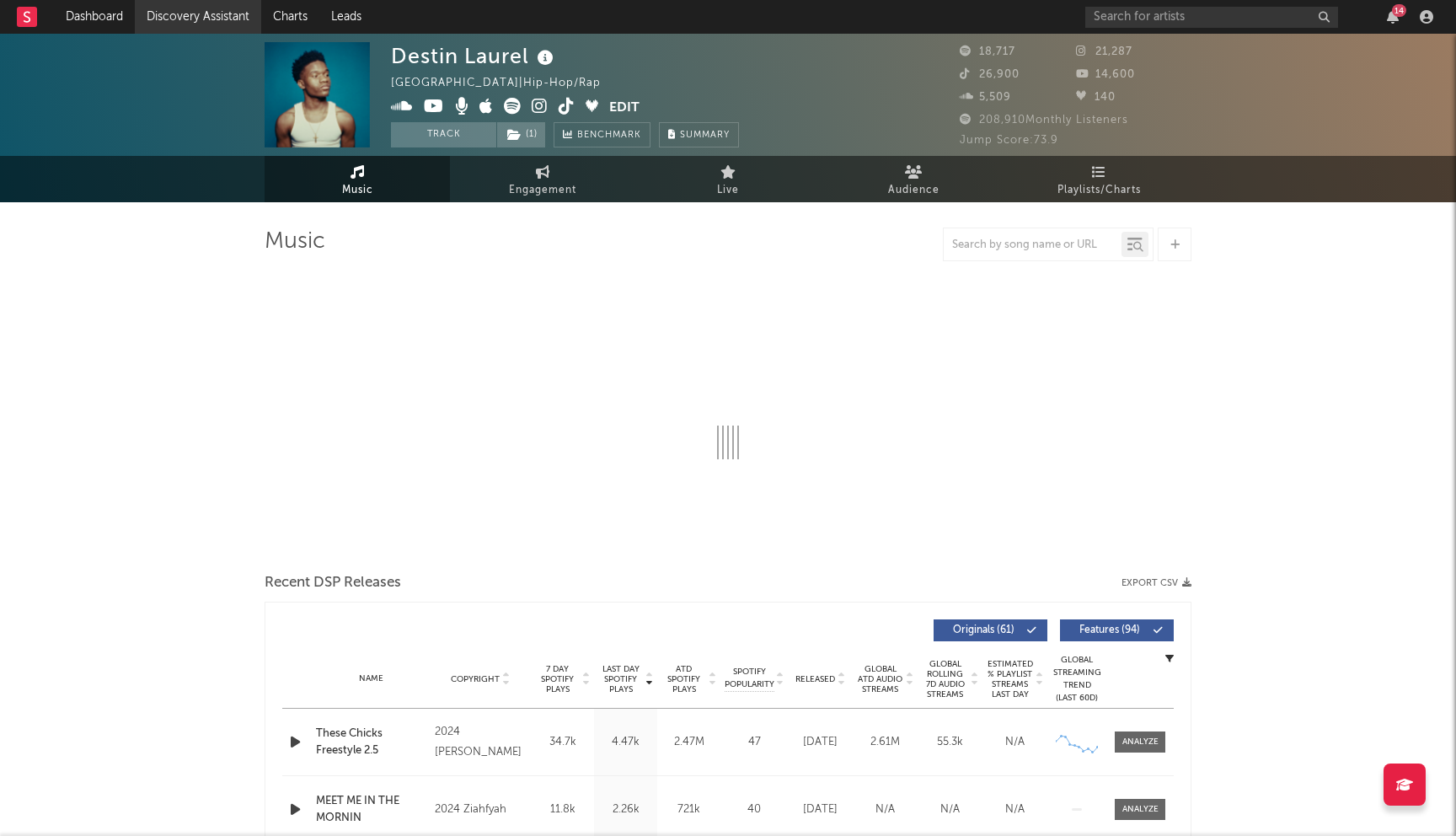
click at [225, 18] on link "Discovery Assistant" at bounding box center [198, 17] width 127 height 34
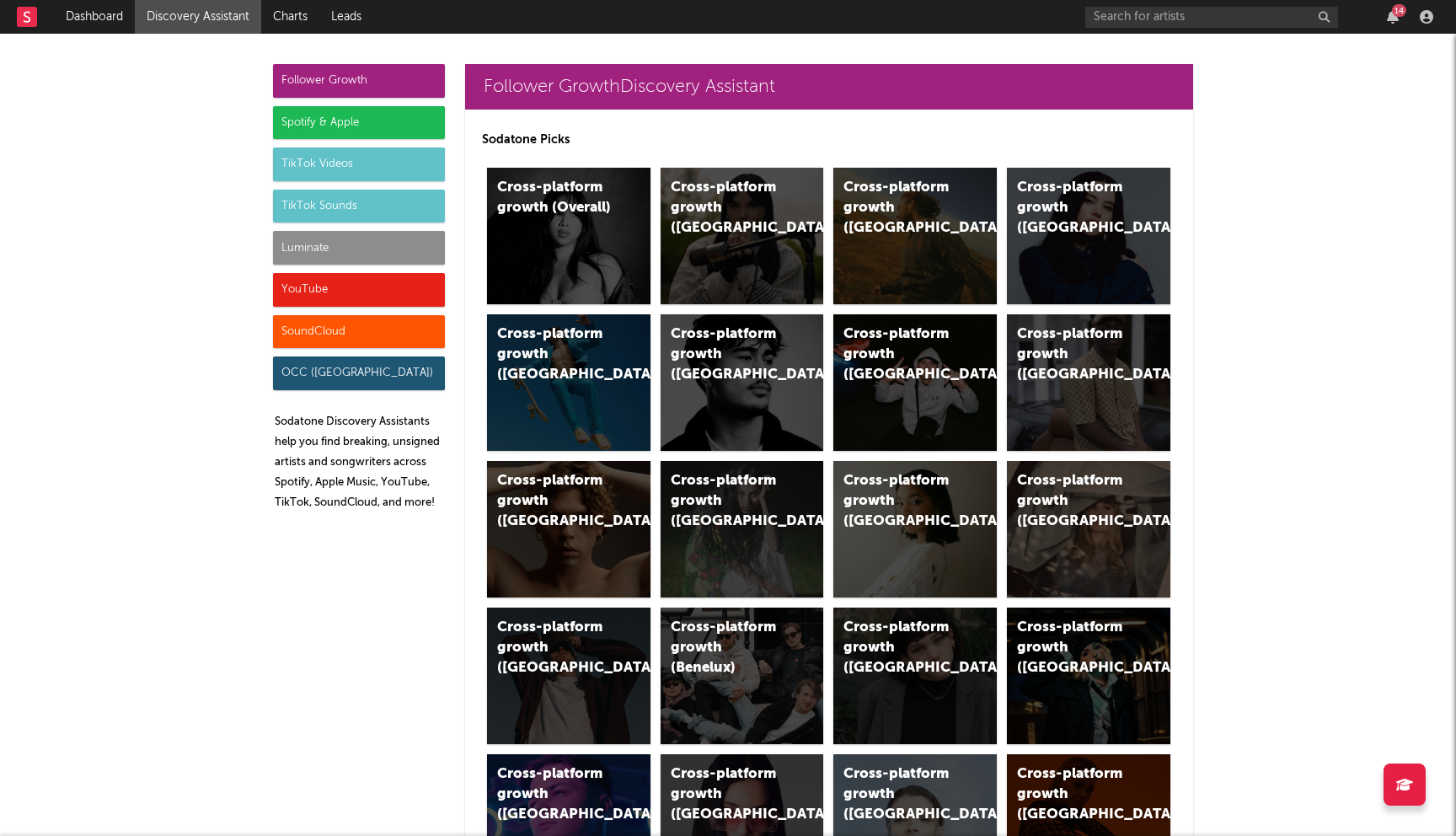
click at [394, 205] on div "TikTok Sounds" at bounding box center [359, 206] width 172 height 34
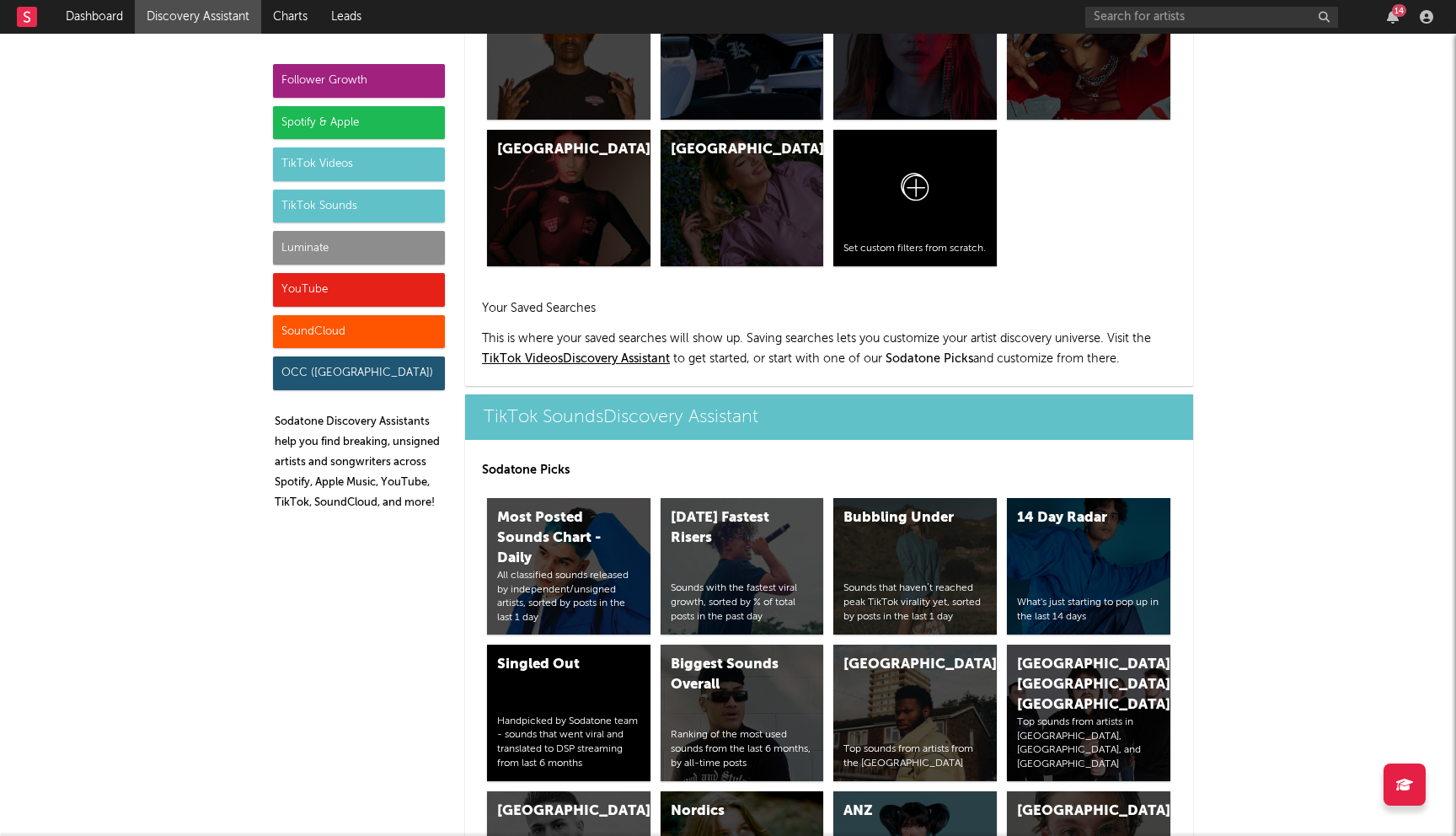
scroll to position [5678, 0]
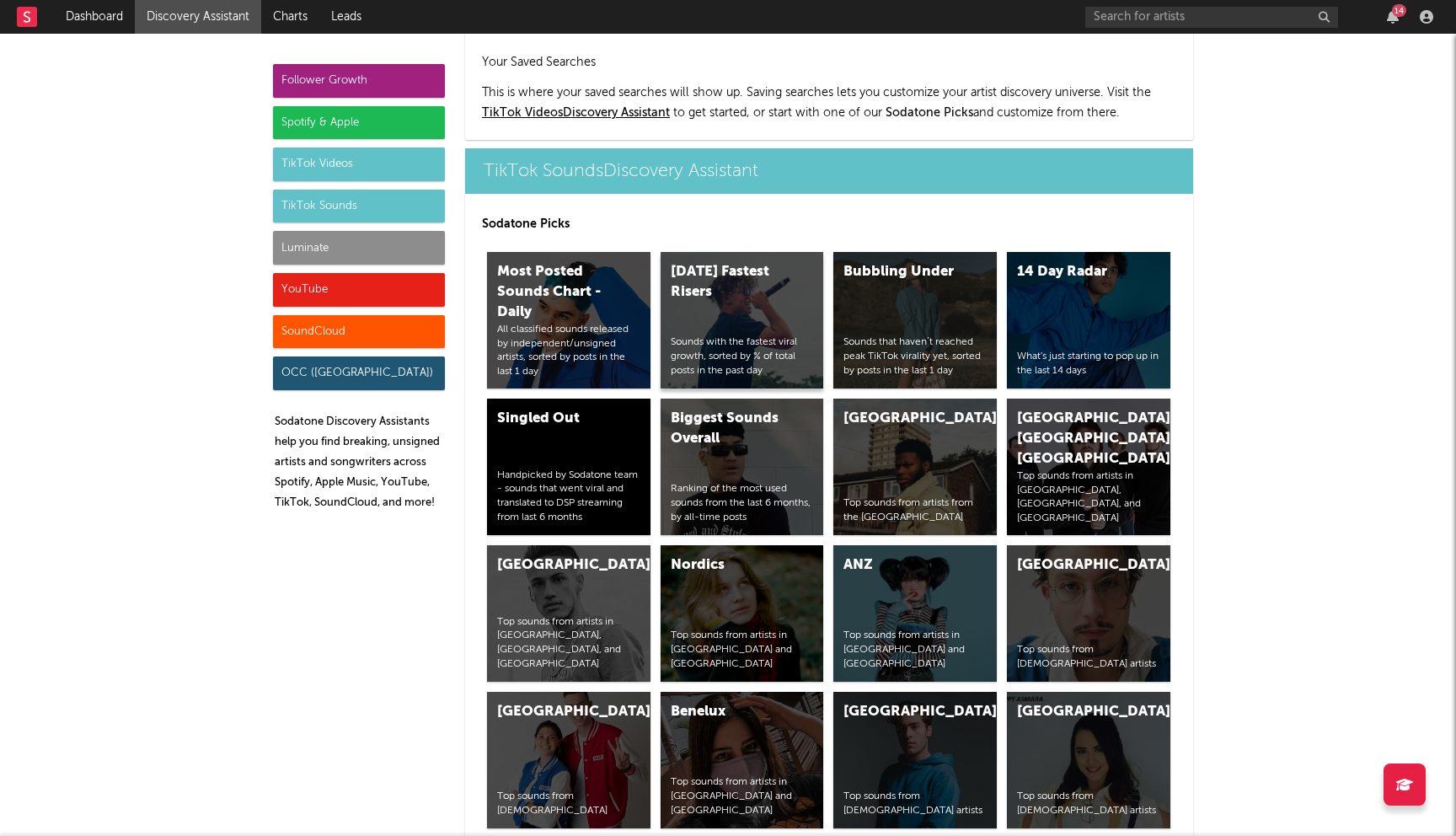
click at [724, 252] on div "Today's Fastest Risers Sounds with the fastest viral growth, sorted by % of tot…" at bounding box center [743, 320] width 164 height 137
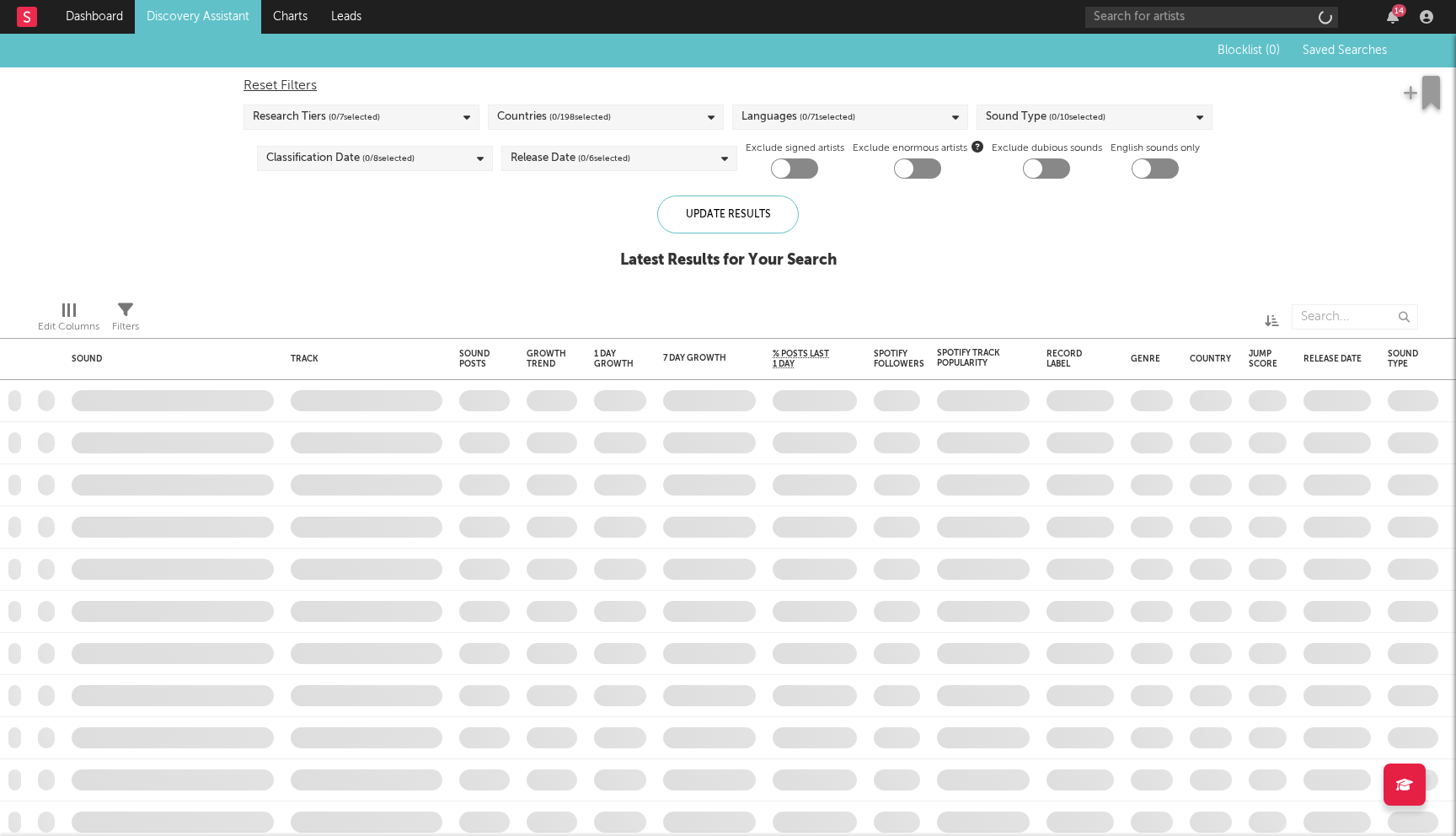
checkbox input "true"
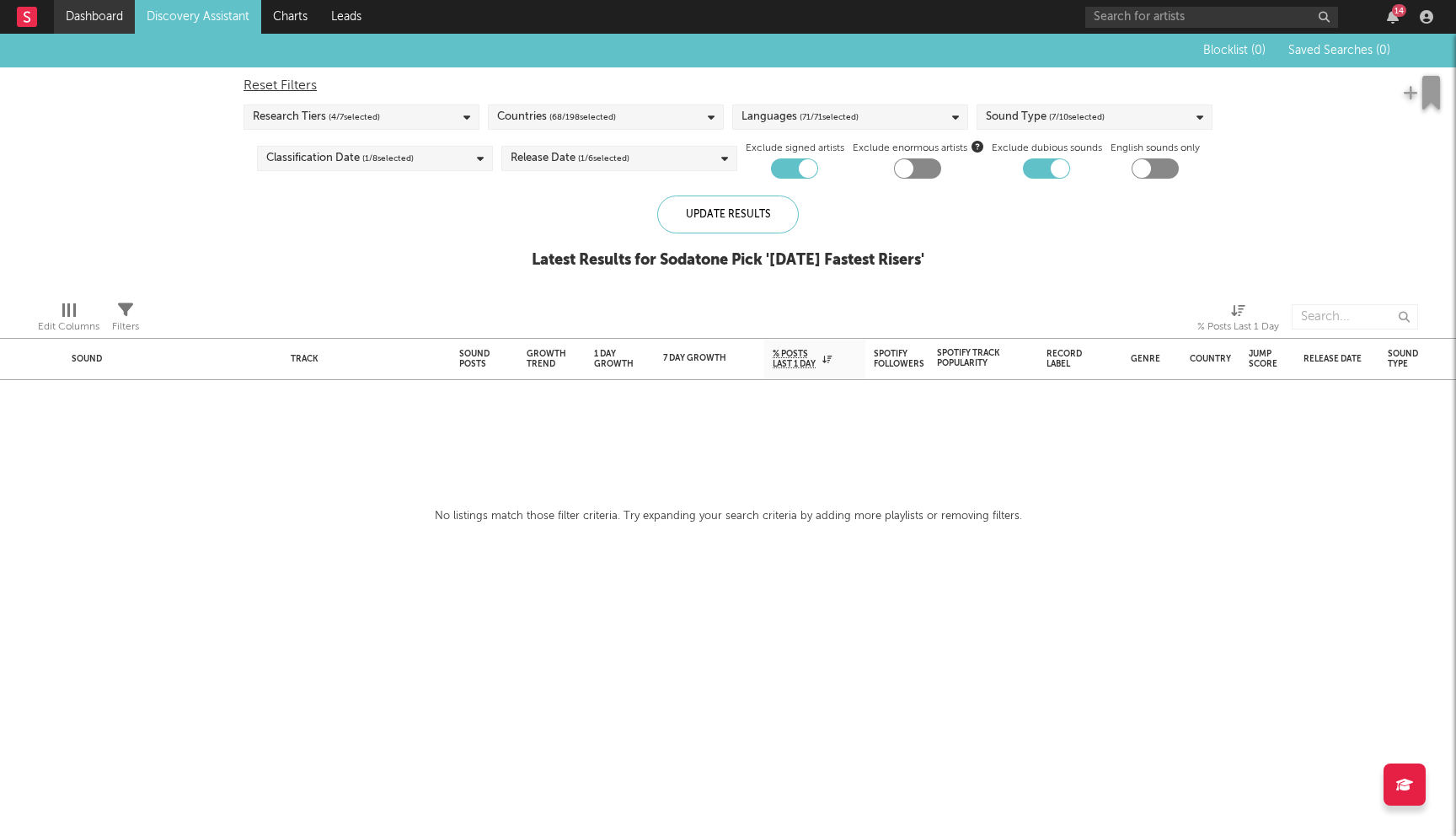
click at [69, 23] on link "Dashboard" at bounding box center [94, 17] width 81 height 34
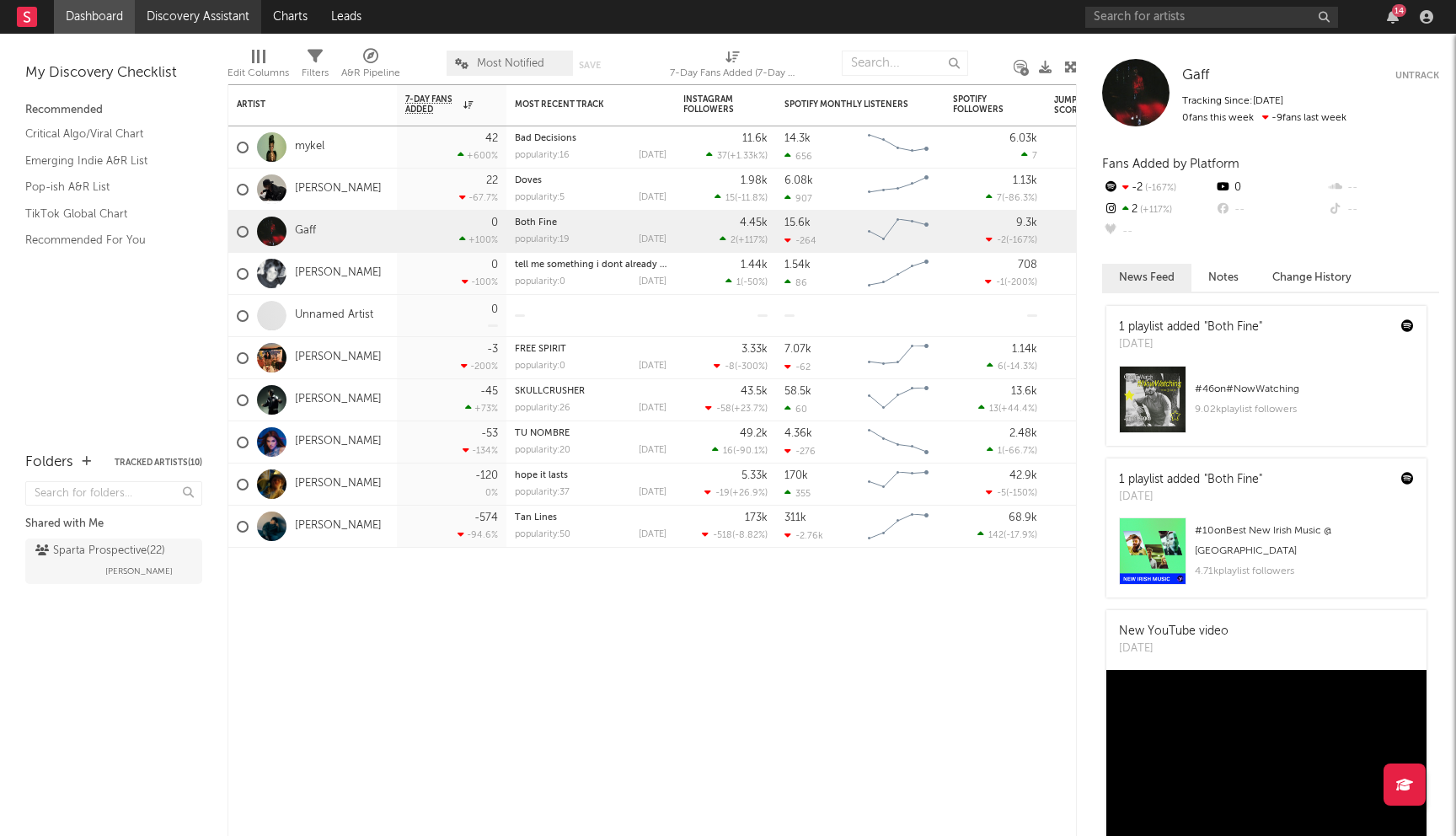
click at [192, 28] on link "Discovery Assistant" at bounding box center [198, 17] width 127 height 34
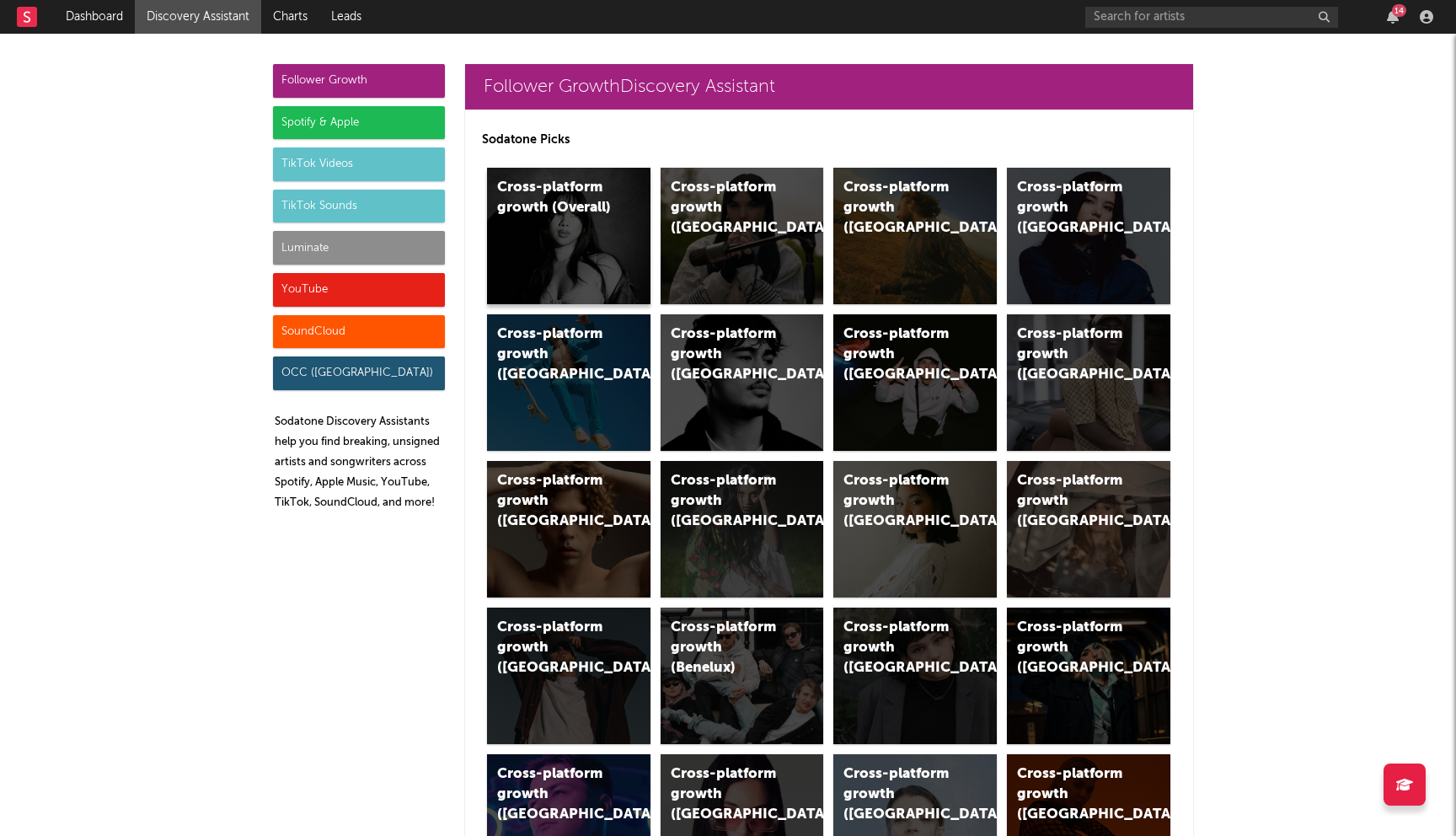
click at [569, 219] on div "Cross-platform growth (Overall)" at bounding box center [570, 236] width 164 height 137
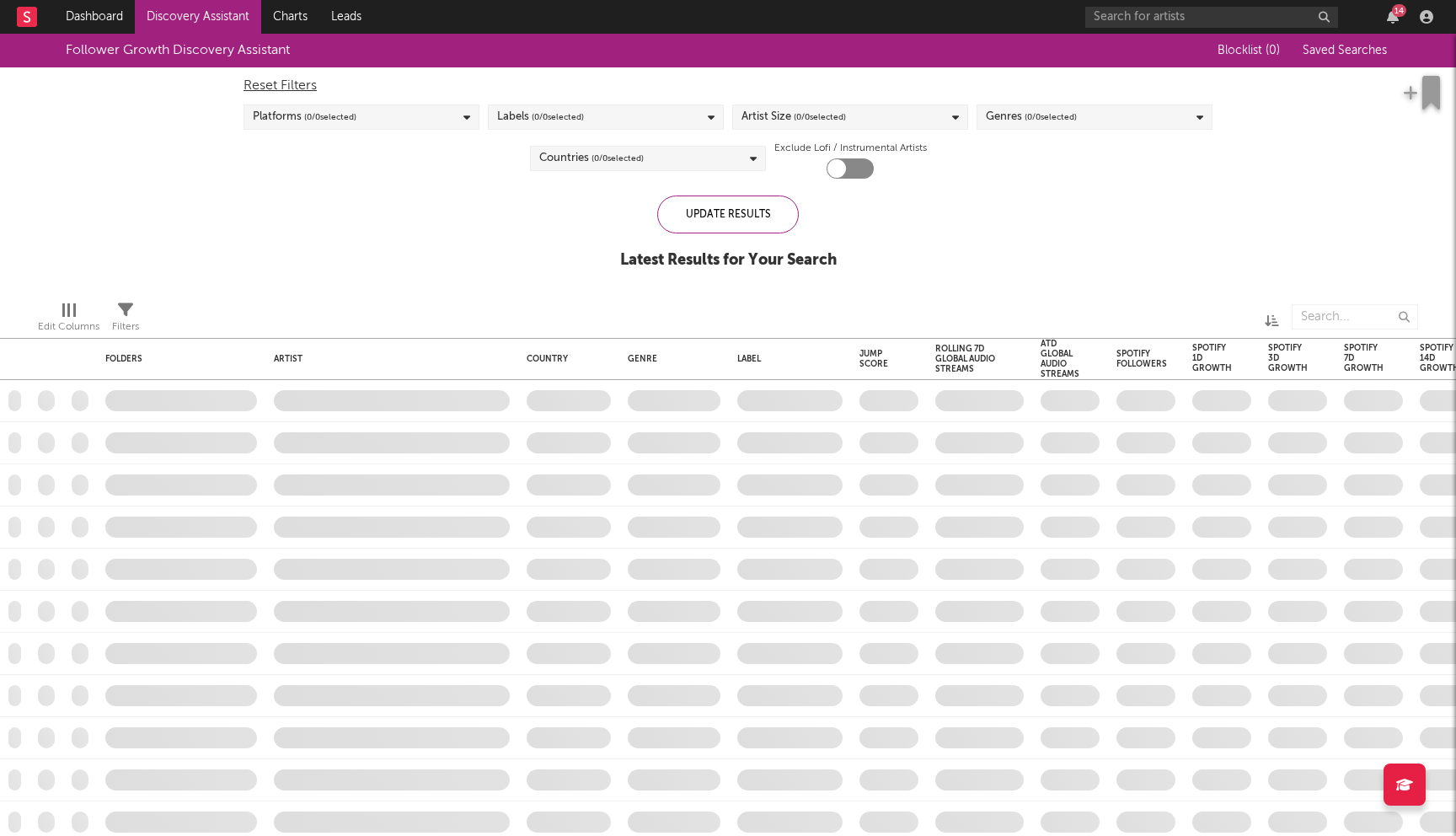
checkbox input "true"
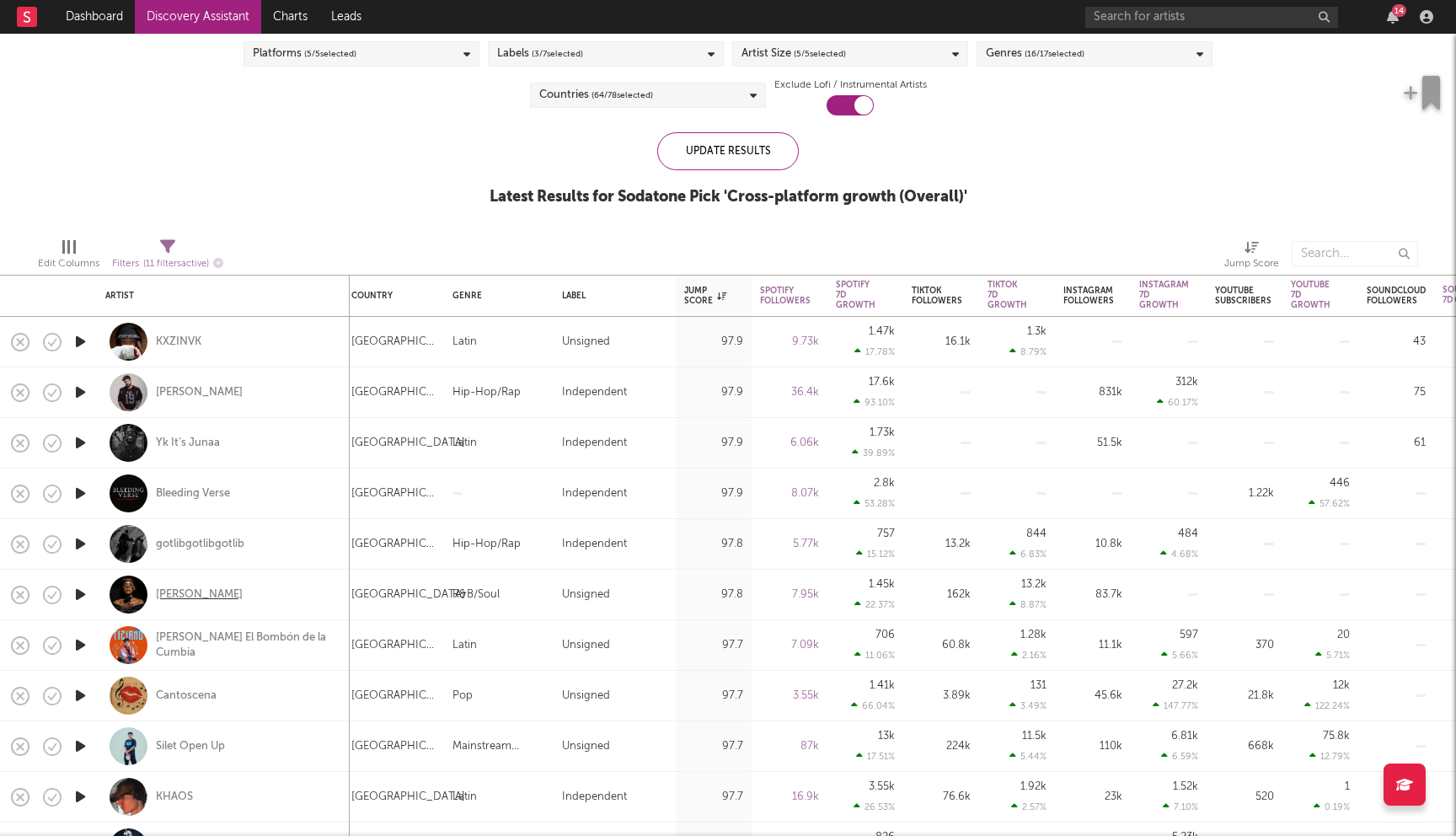
click at [186, 594] on div "Xania Monet" at bounding box center [199, 595] width 87 height 16
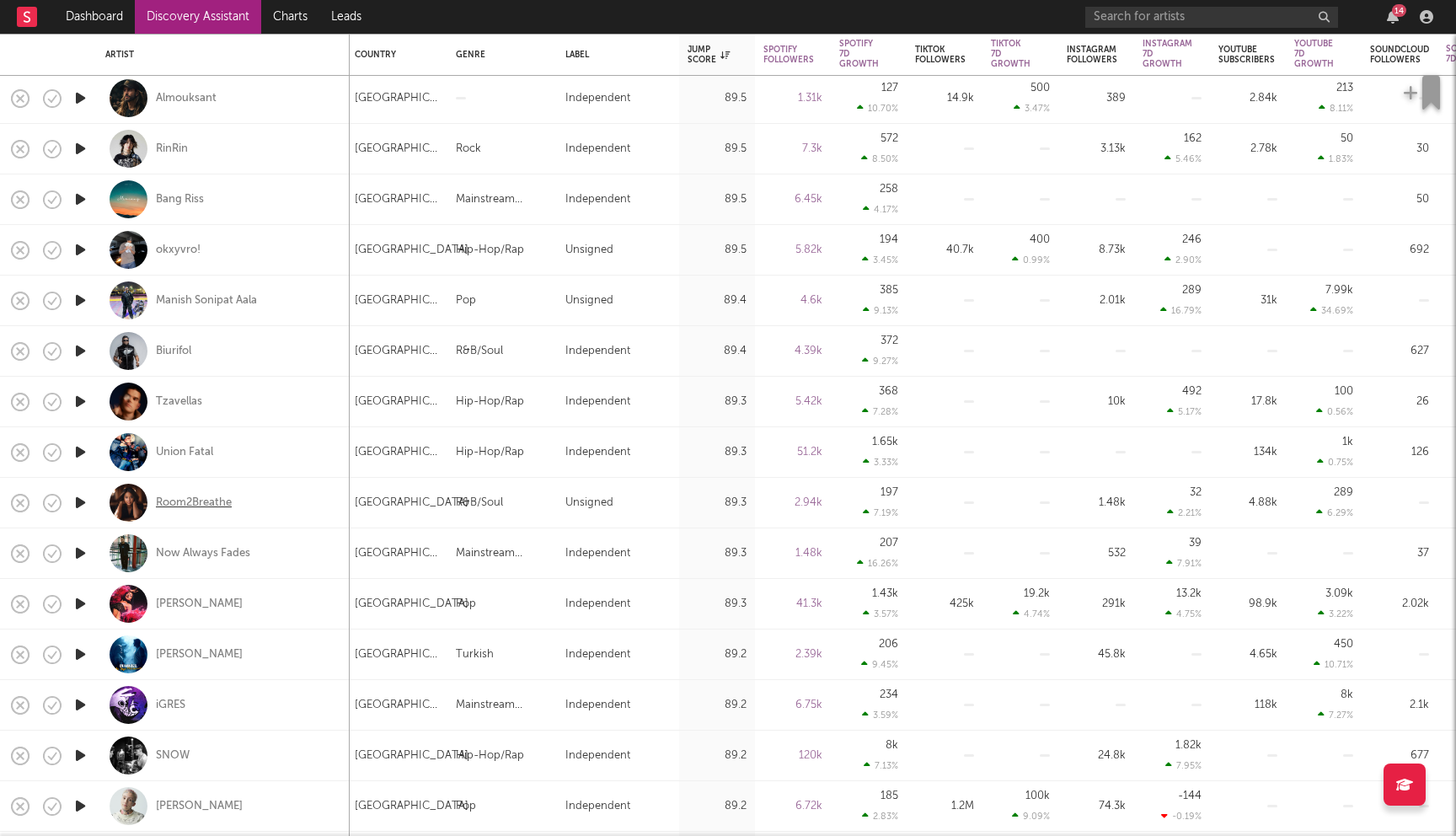
click at [222, 500] on div "Room2Breathe" at bounding box center [194, 503] width 76 height 16
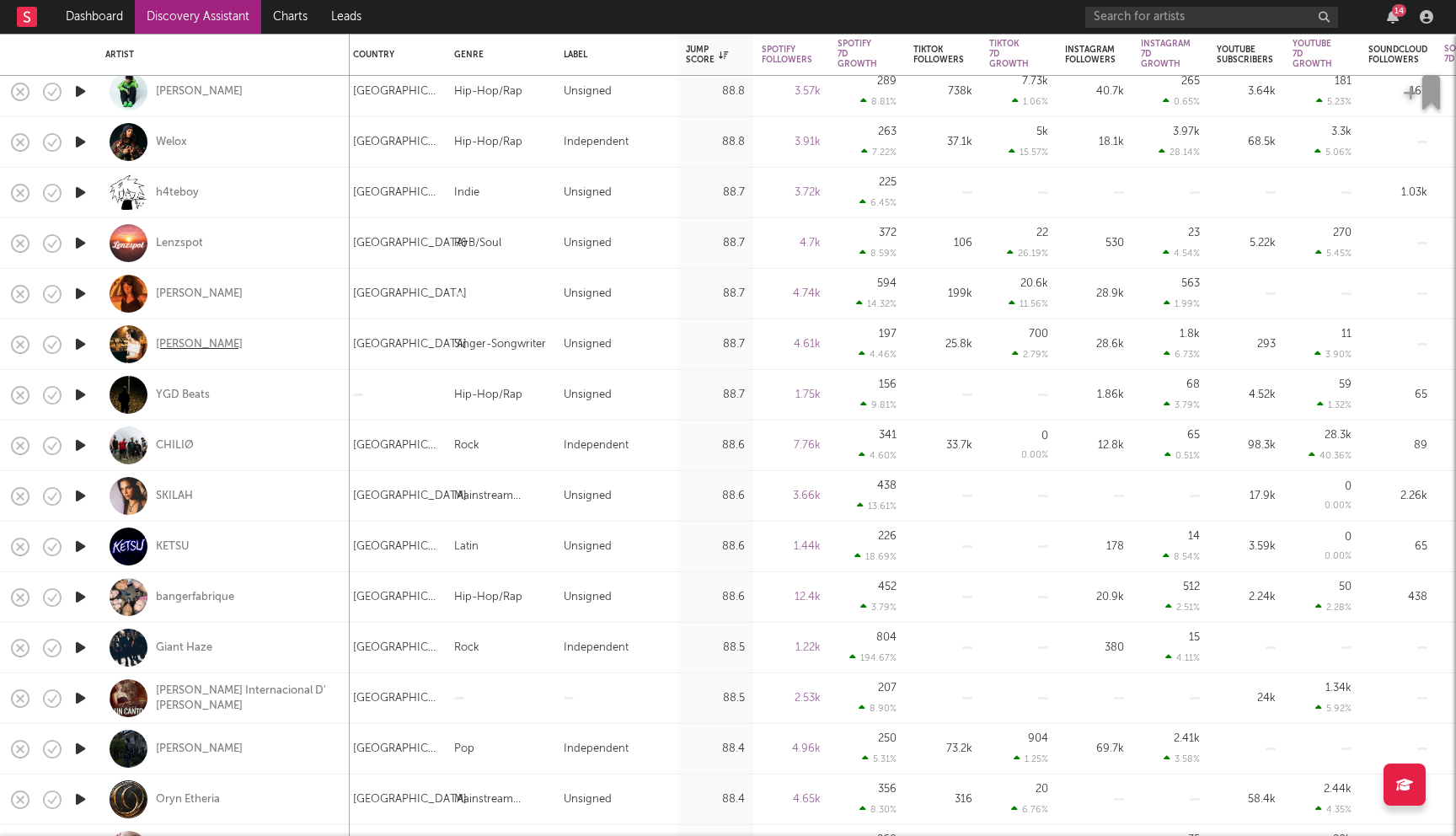
click at [206, 342] on div "Jackie Evans" at bounding box center [199, 345] width 87 height 16
click at [200, 651] on div "Giant Haze" at bounding box center [184, 649] width 57 height 16
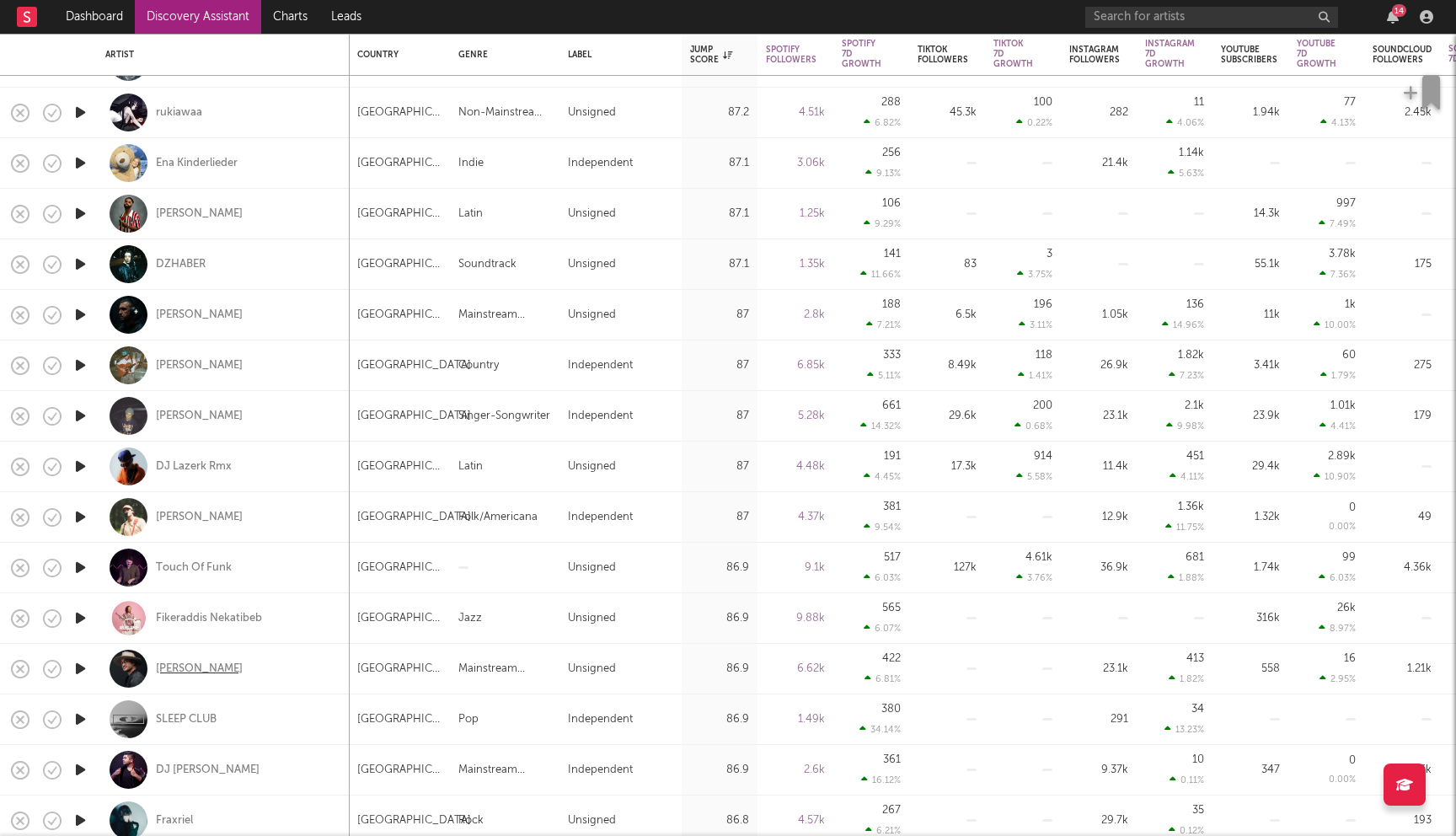
click at [204, 667] on div "[PERSON_NAME]" at bounding box center [199, 669] width 87 height 16
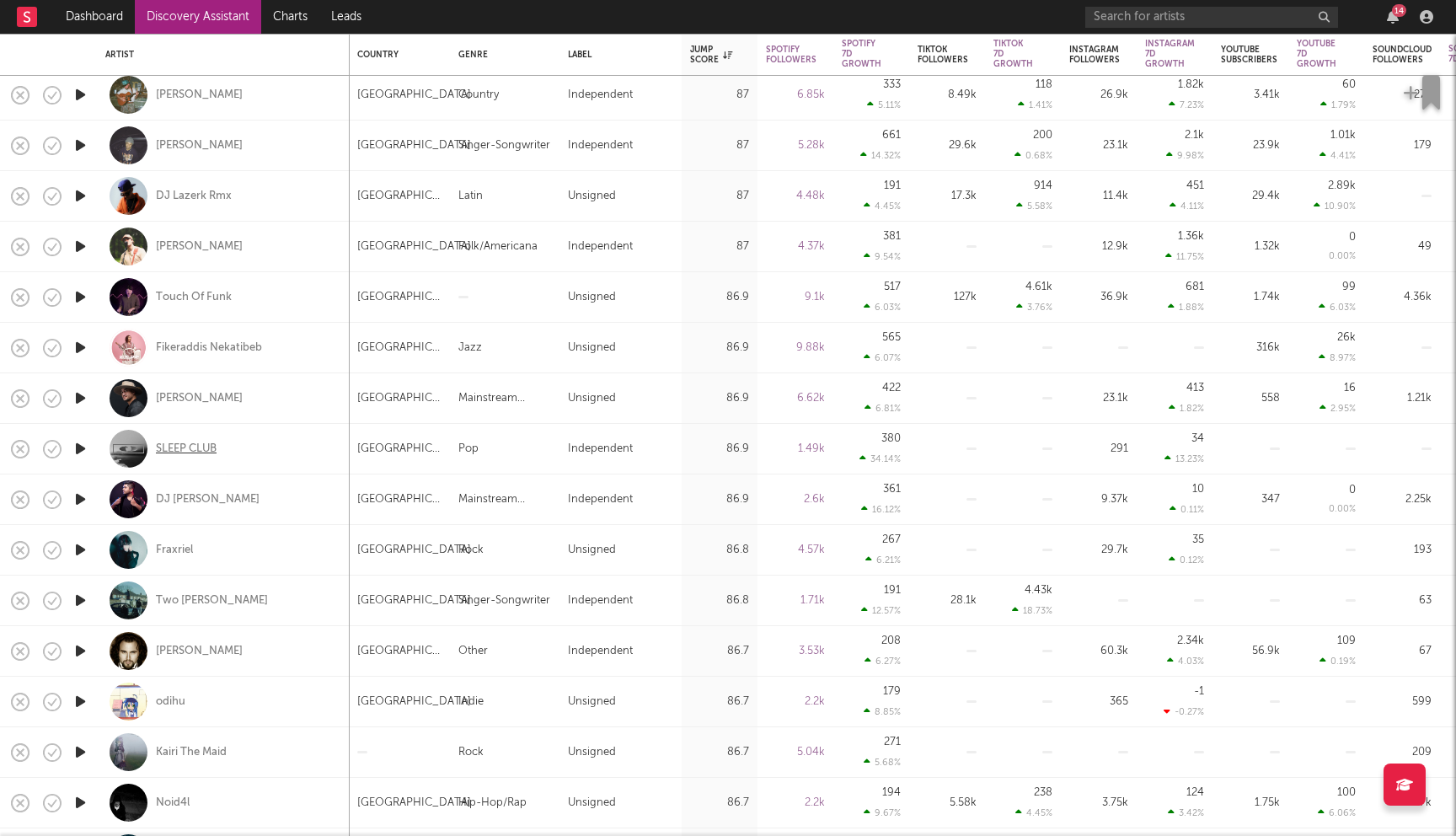
click at [193, 451] on div "SLEEP CLUB" at bounding box center [186, 450] width 60 height 16
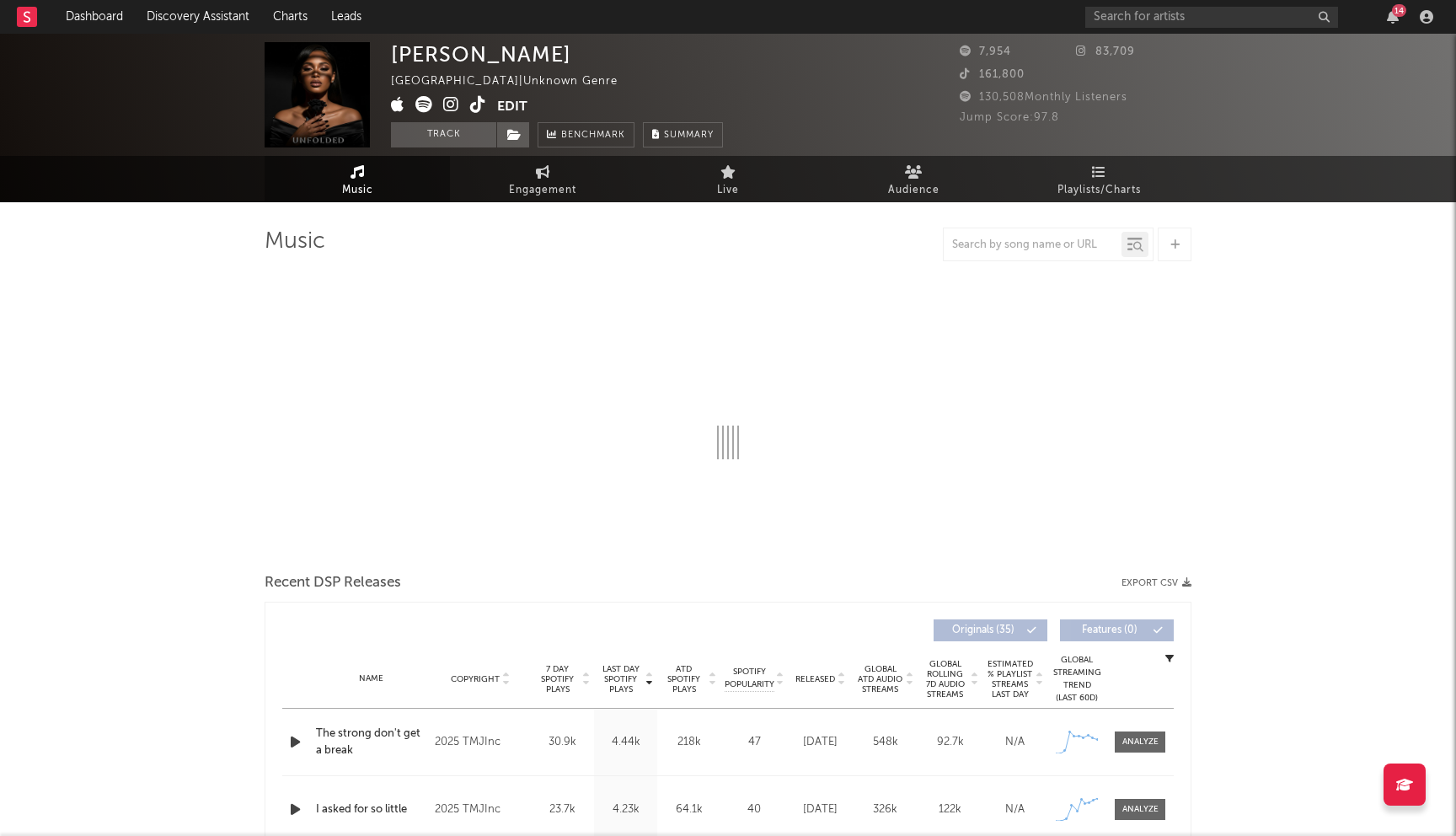
select select "1w"
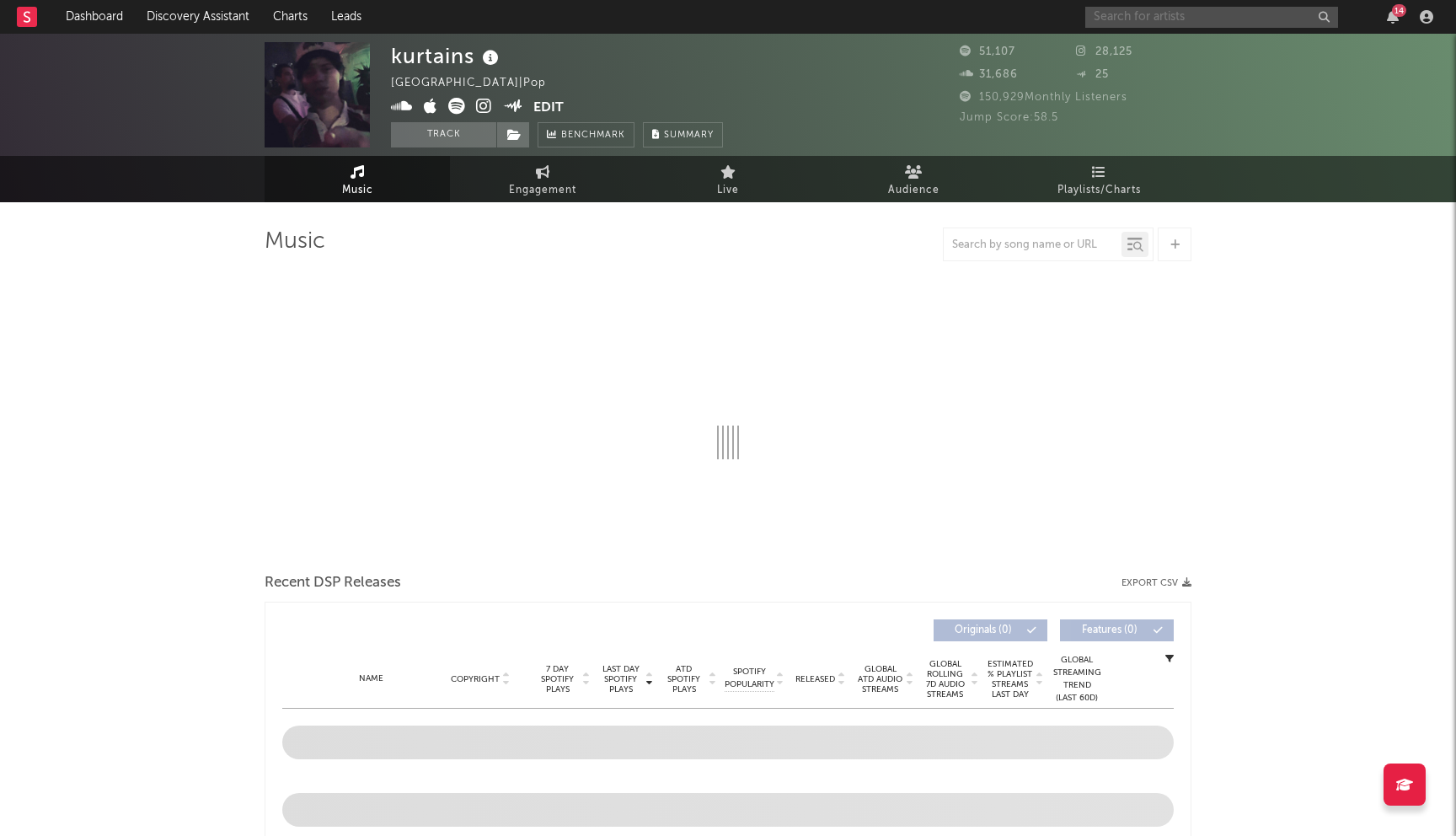
click at [1125, 27] on input "text" at bounding box center [1211, 18] width 253 height 21
type input "treaty o"
select select "6m"
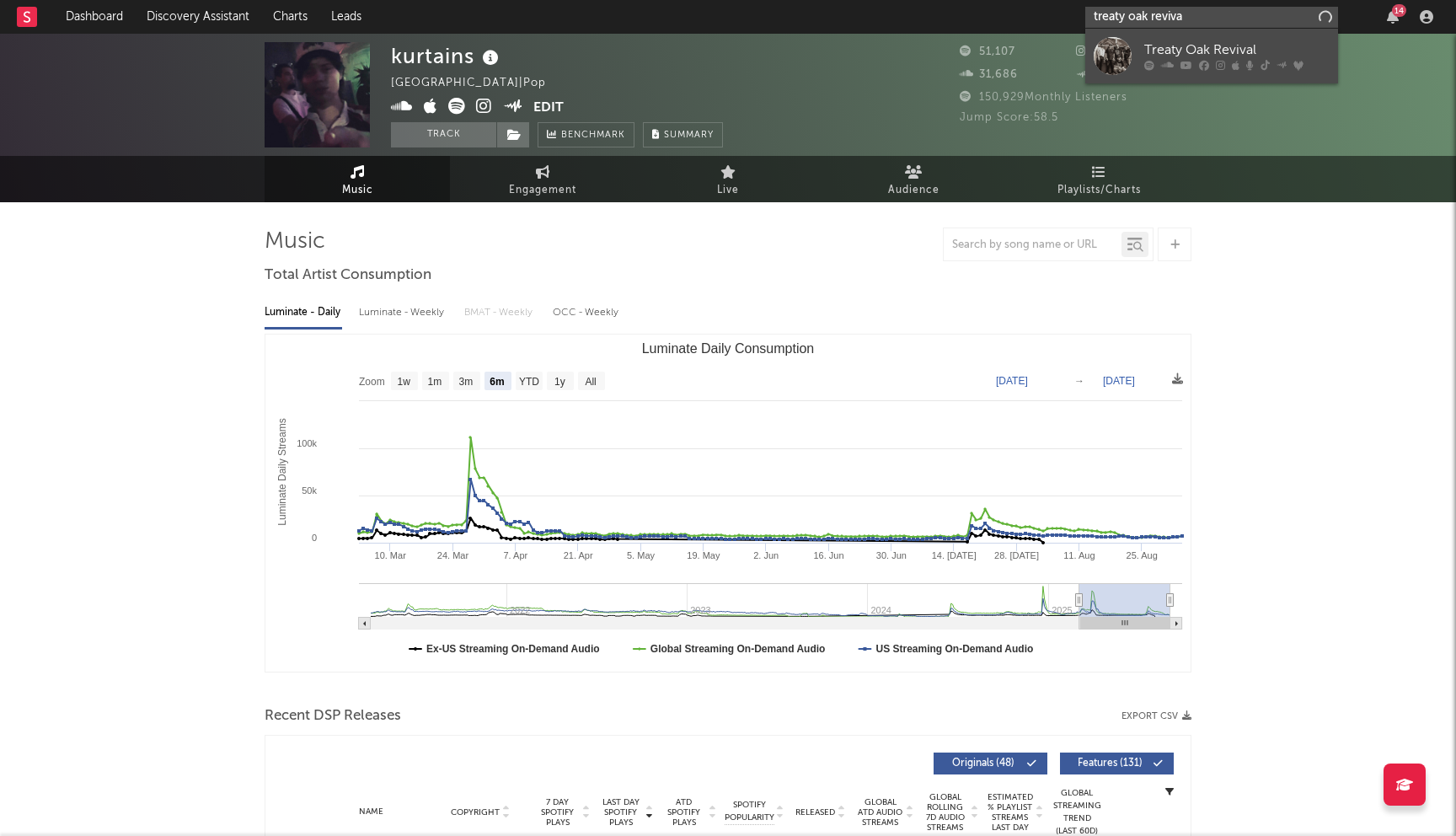
type input "treaty oak reviva"
click at [1181, 65] on icon at bounding box center [1187, 65] width 12 height 10
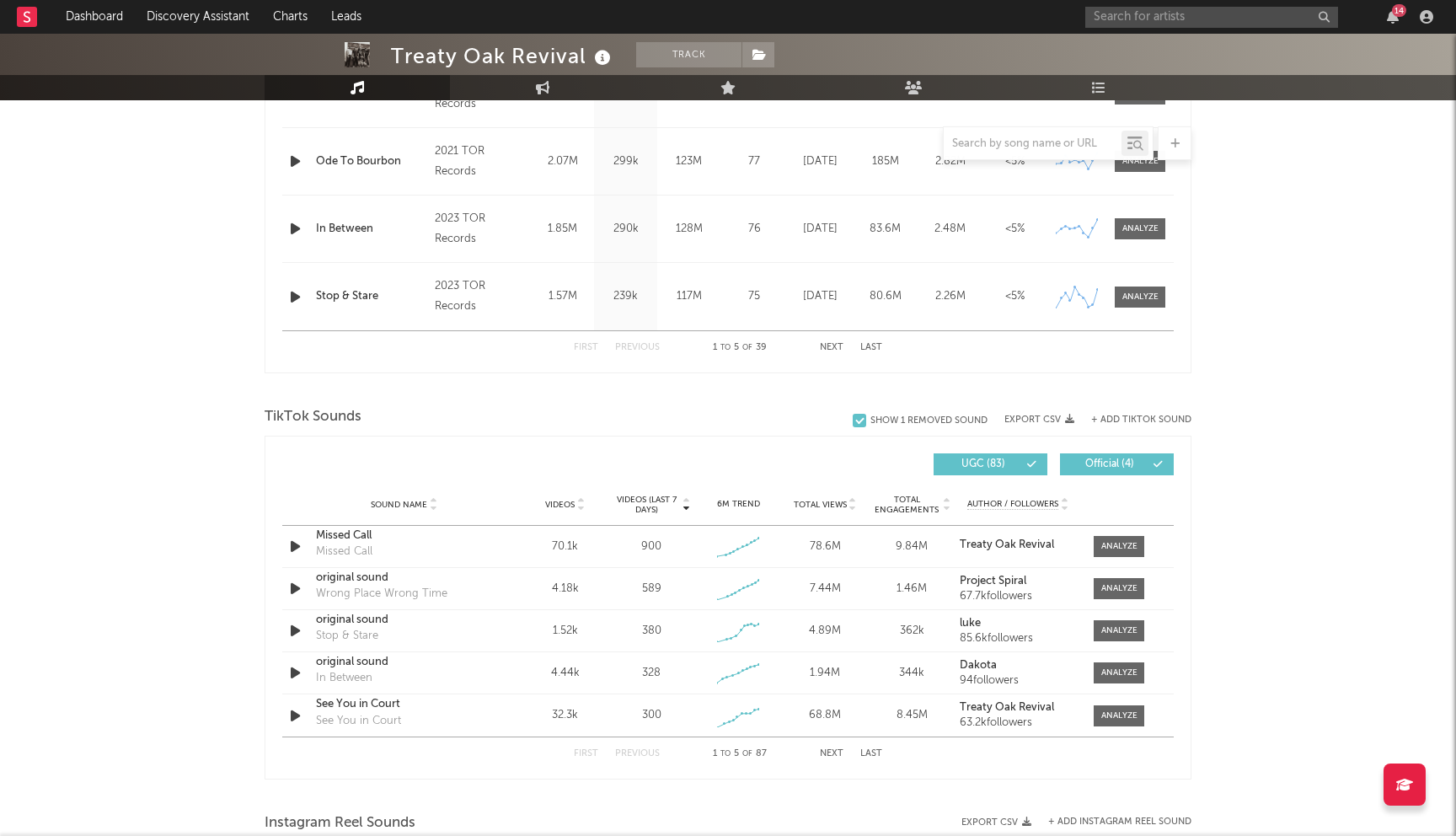
select select "6m"
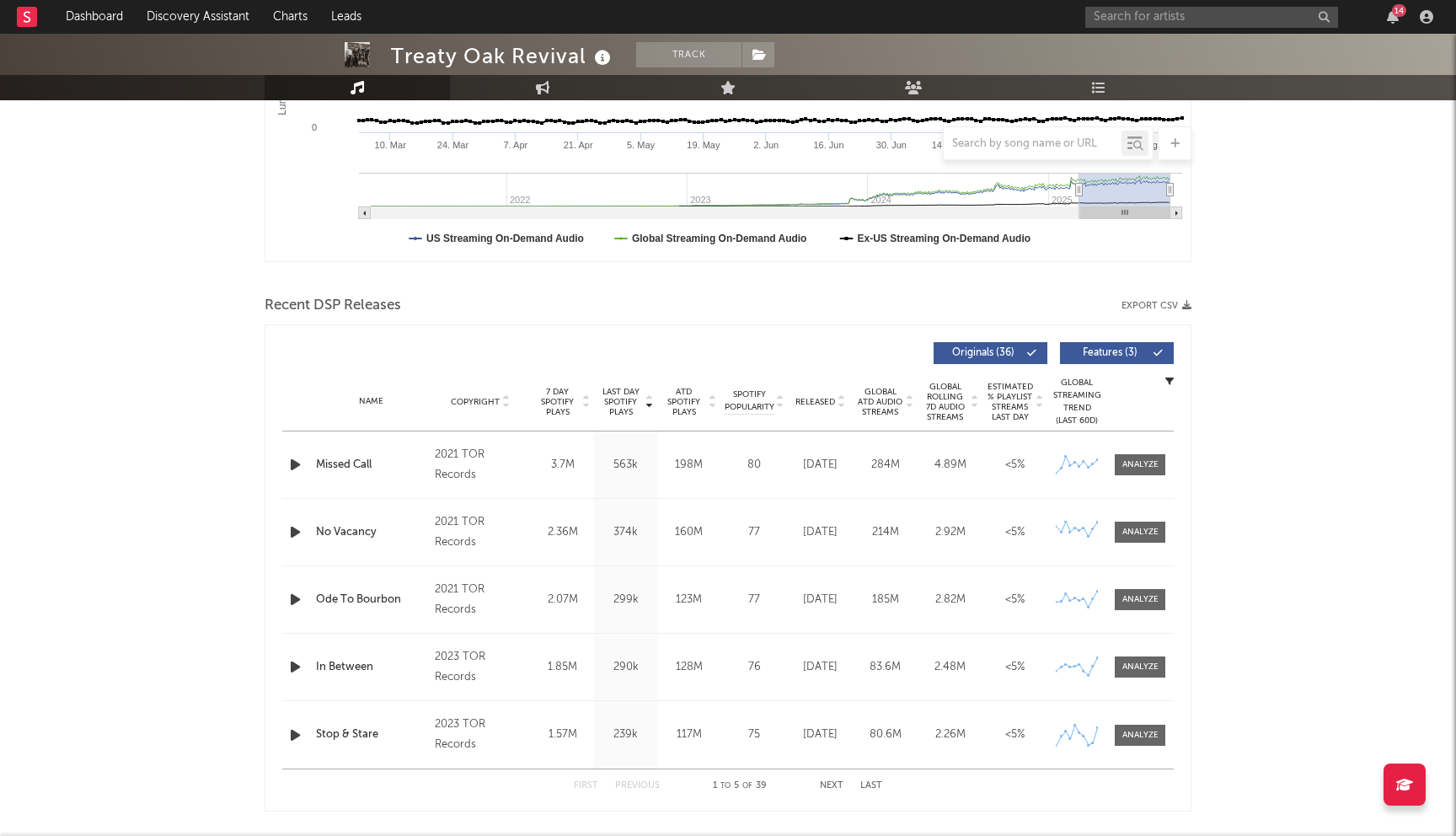
scroll to position [334, 0]
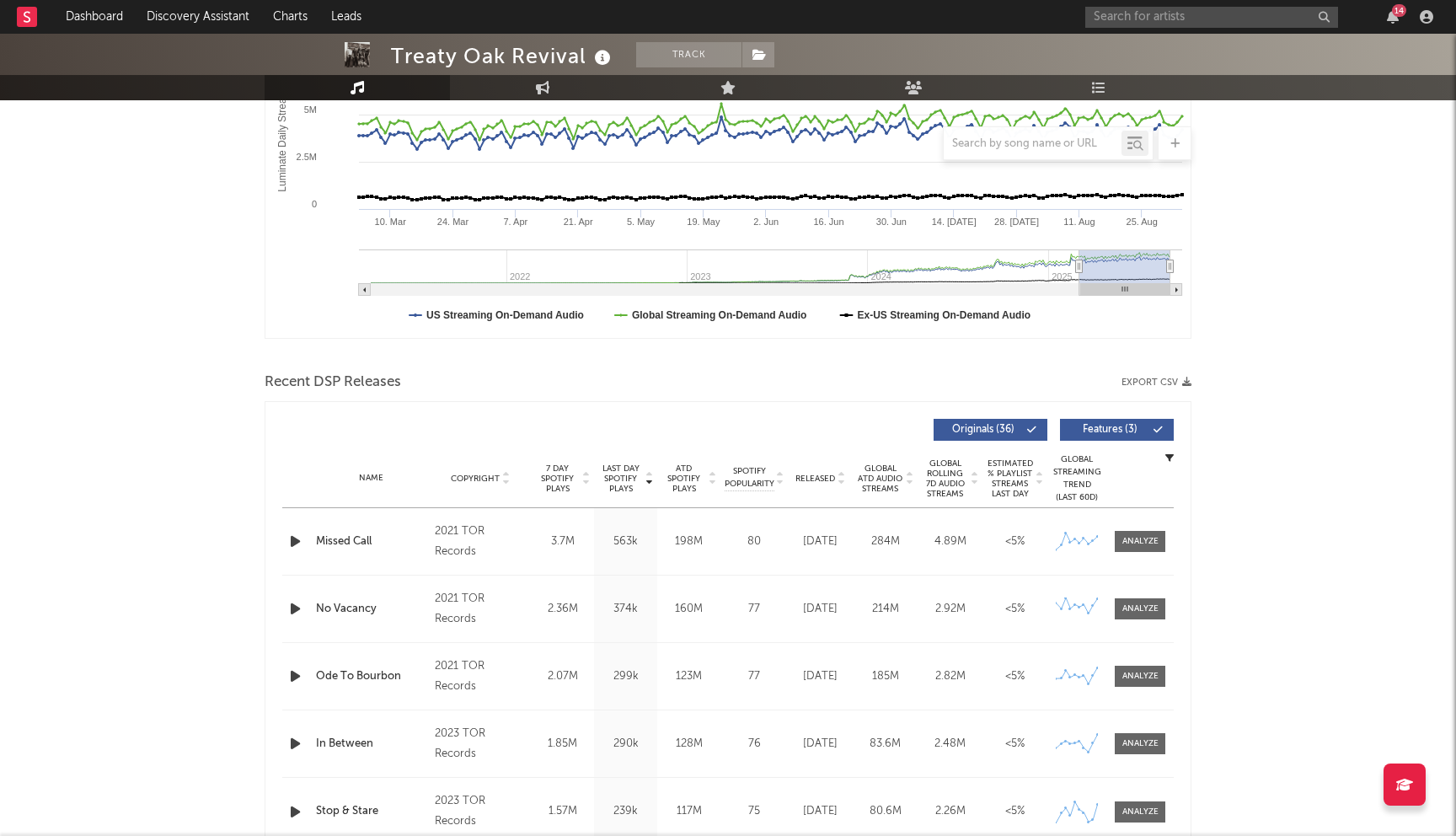
click at [829, 475] on span "Released" at bounding box center [815, 479] width 40 height 10
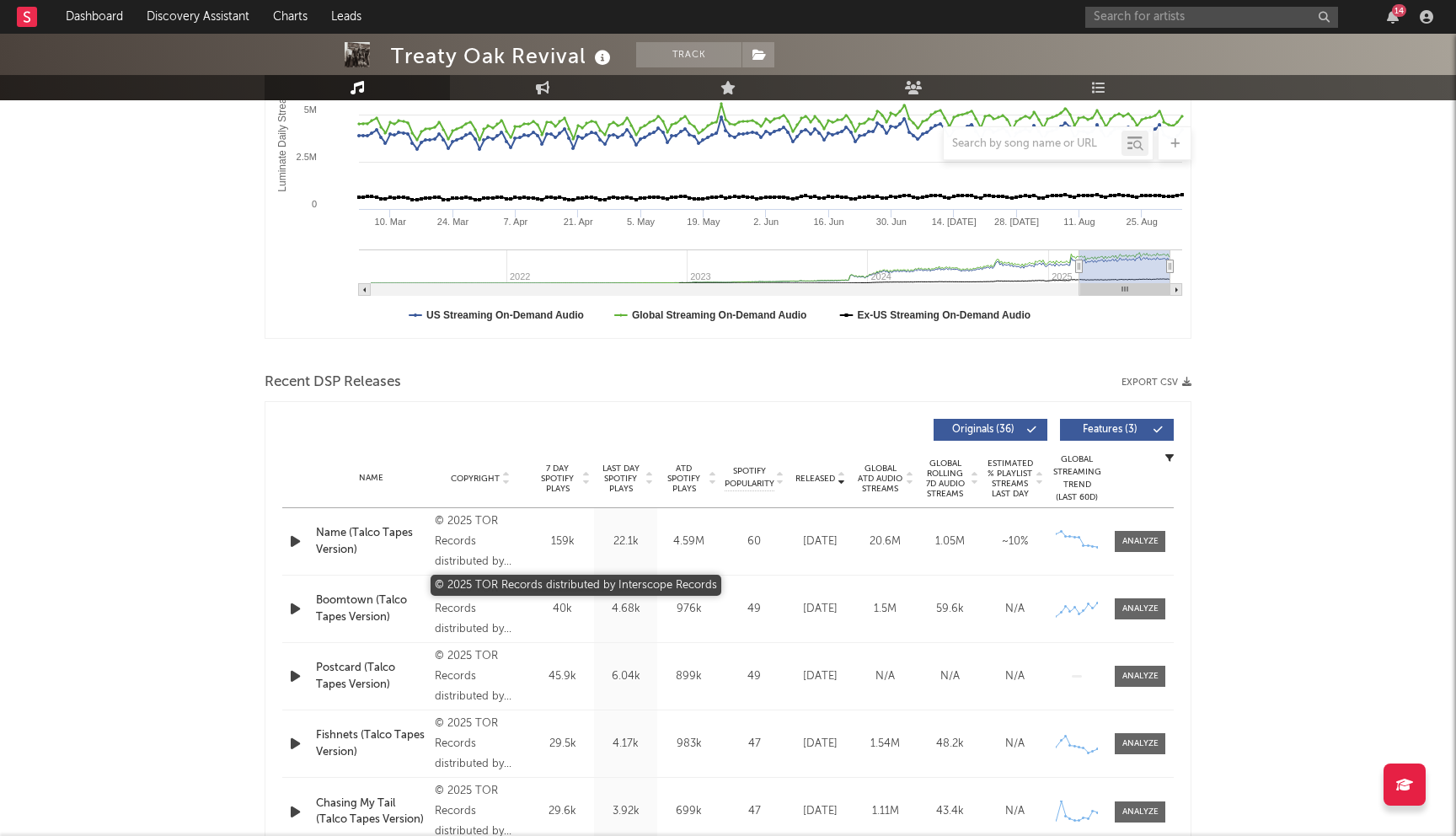
scroll to position [503, 0]
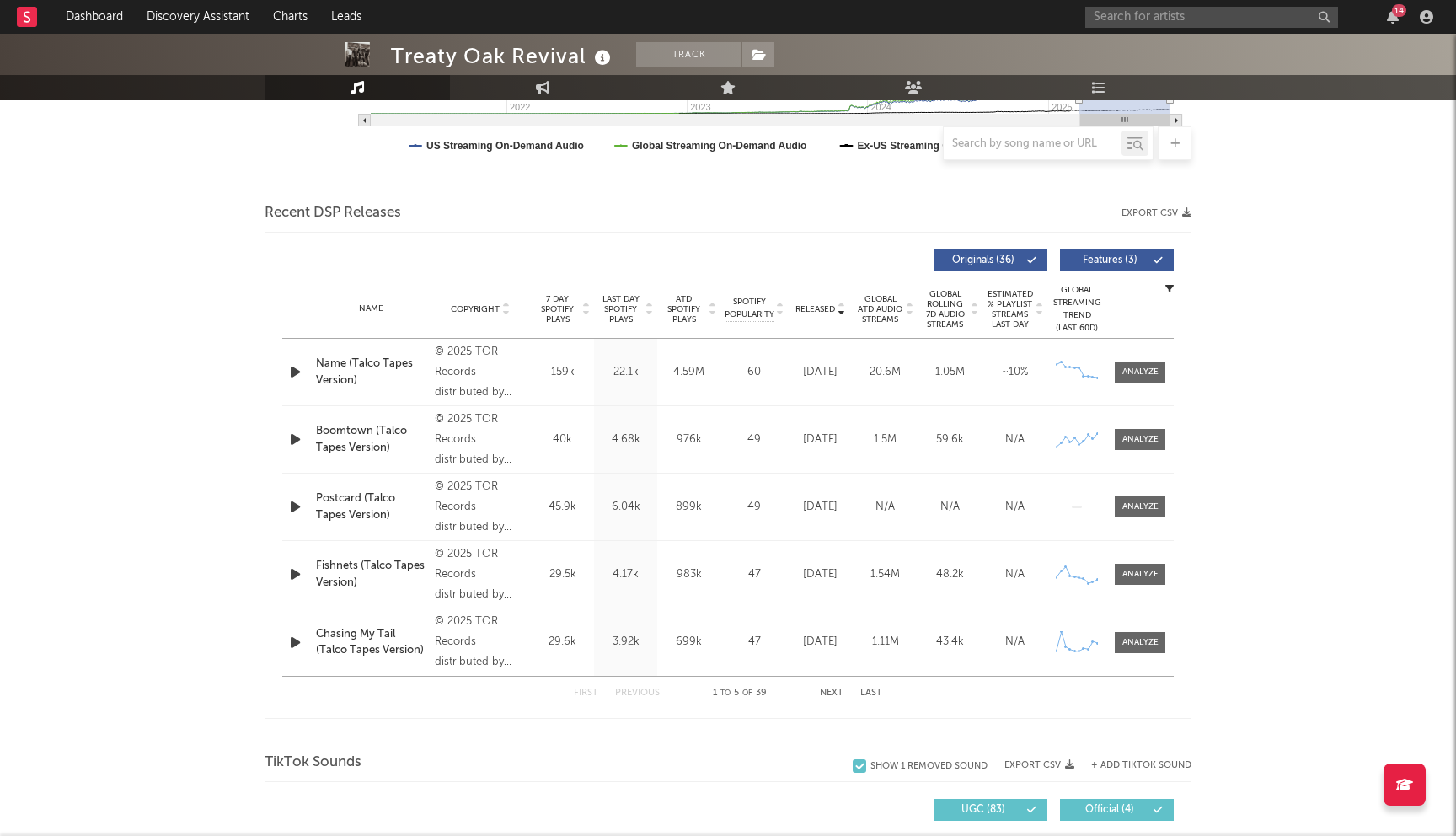
click at [824, 311] on span "Released" at bounding box center [815, 309] width 40 height 10
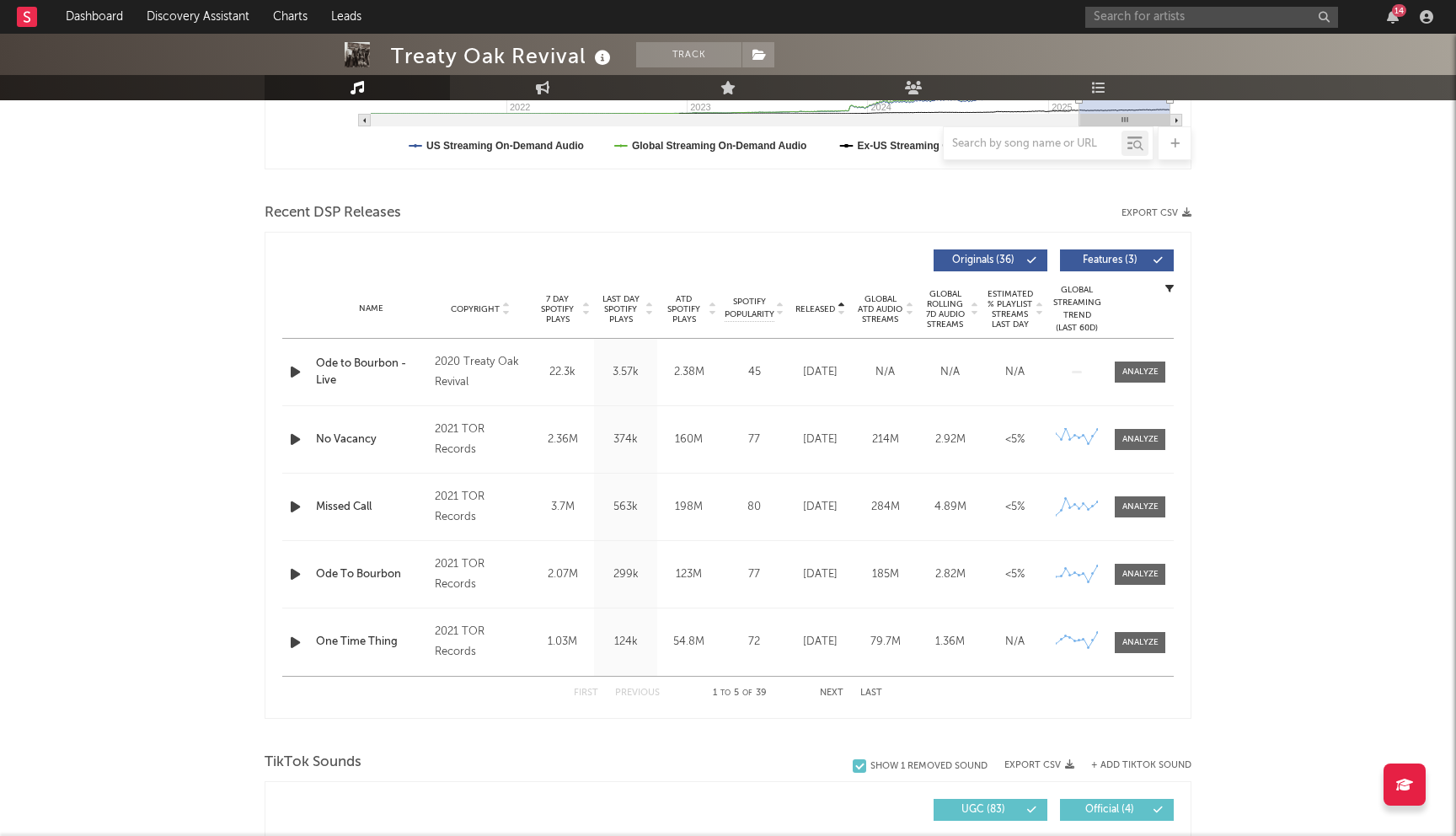
click at [817, 310] on span "Released" at bounding box center [815, 309] width 40 height 10
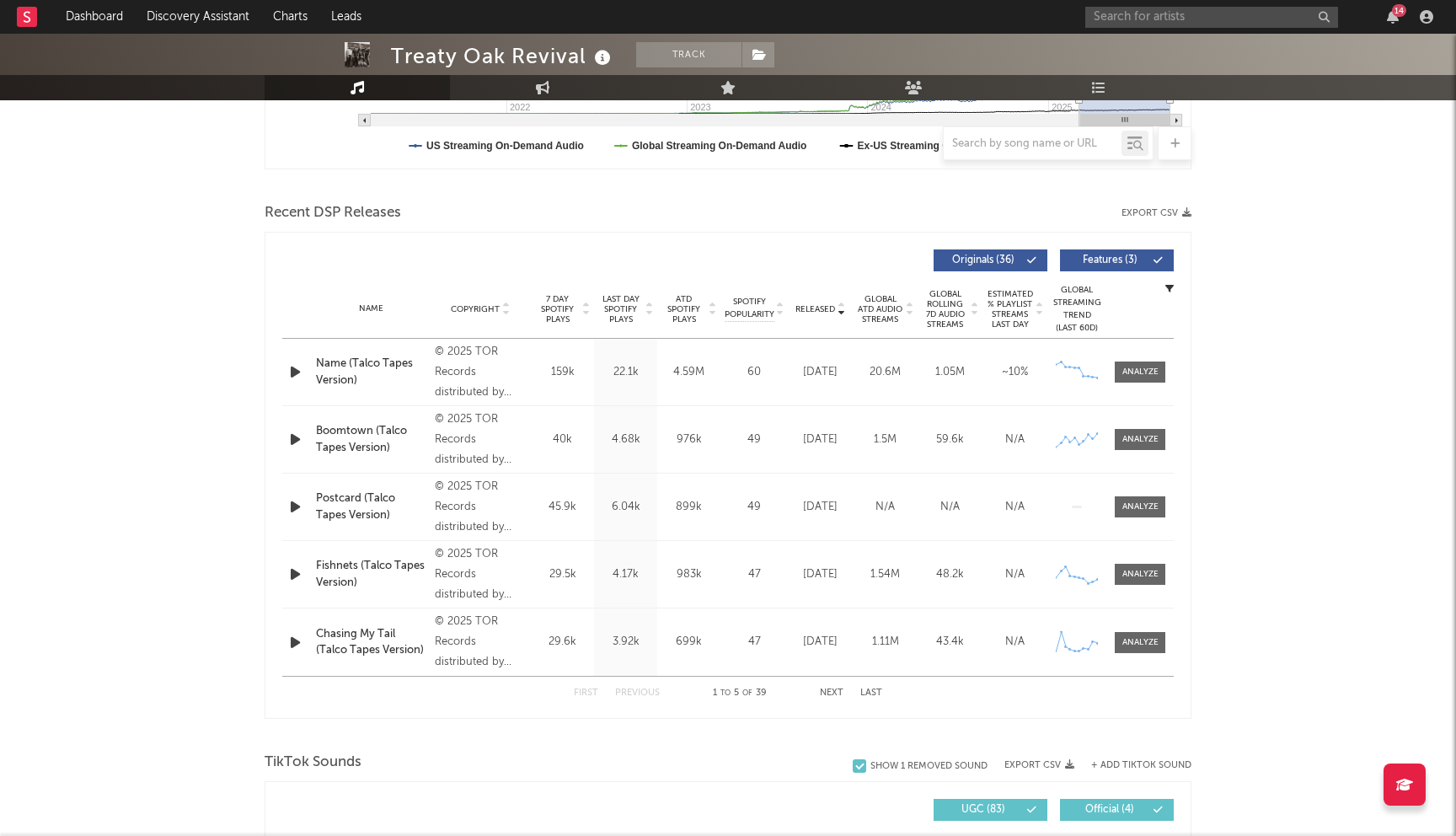
click at [622, 297] on span "Last Day Spotify Plays" at bounding box center [621, 309] width 45 height 30
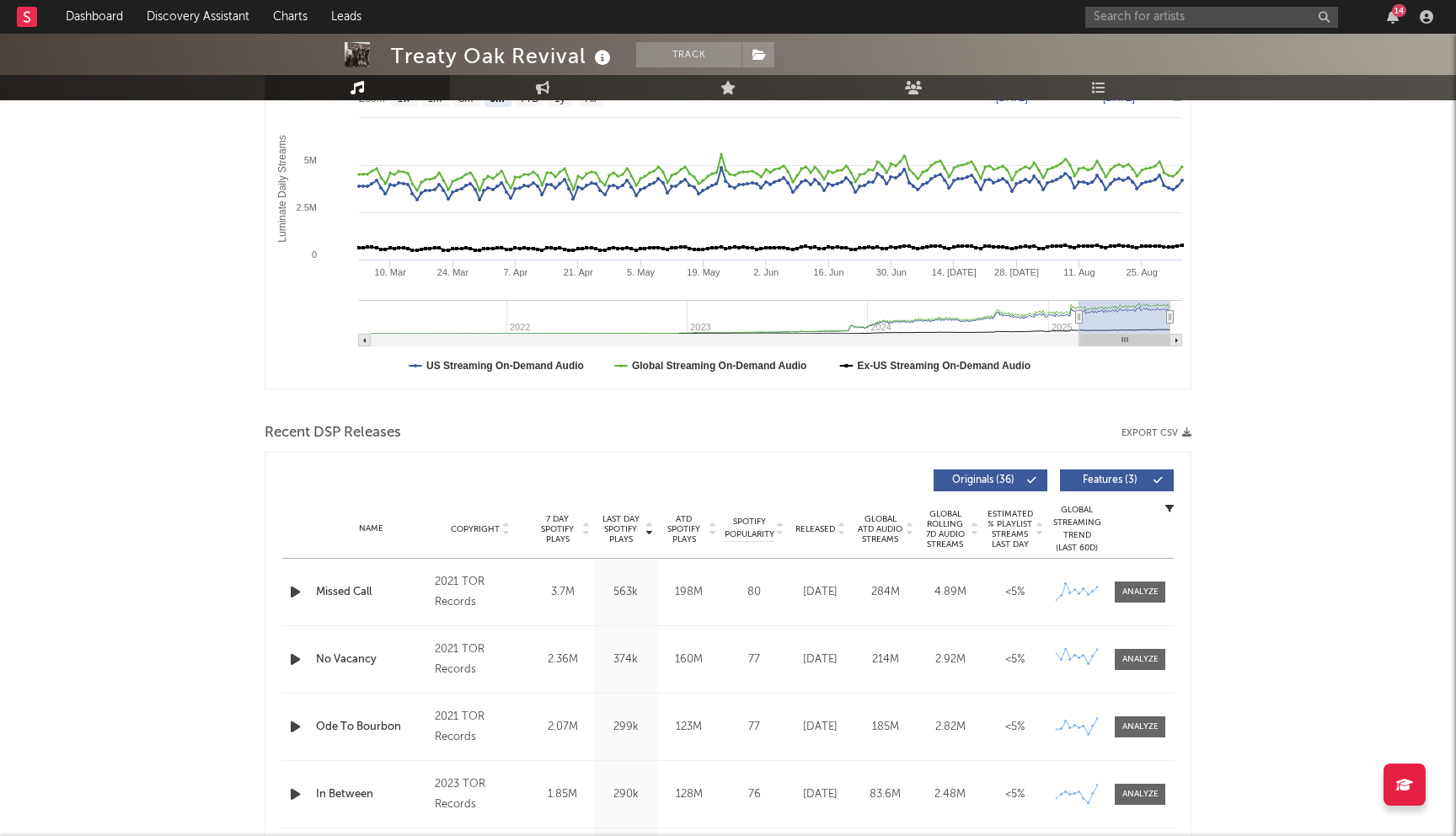
scroll to position [0, 0]
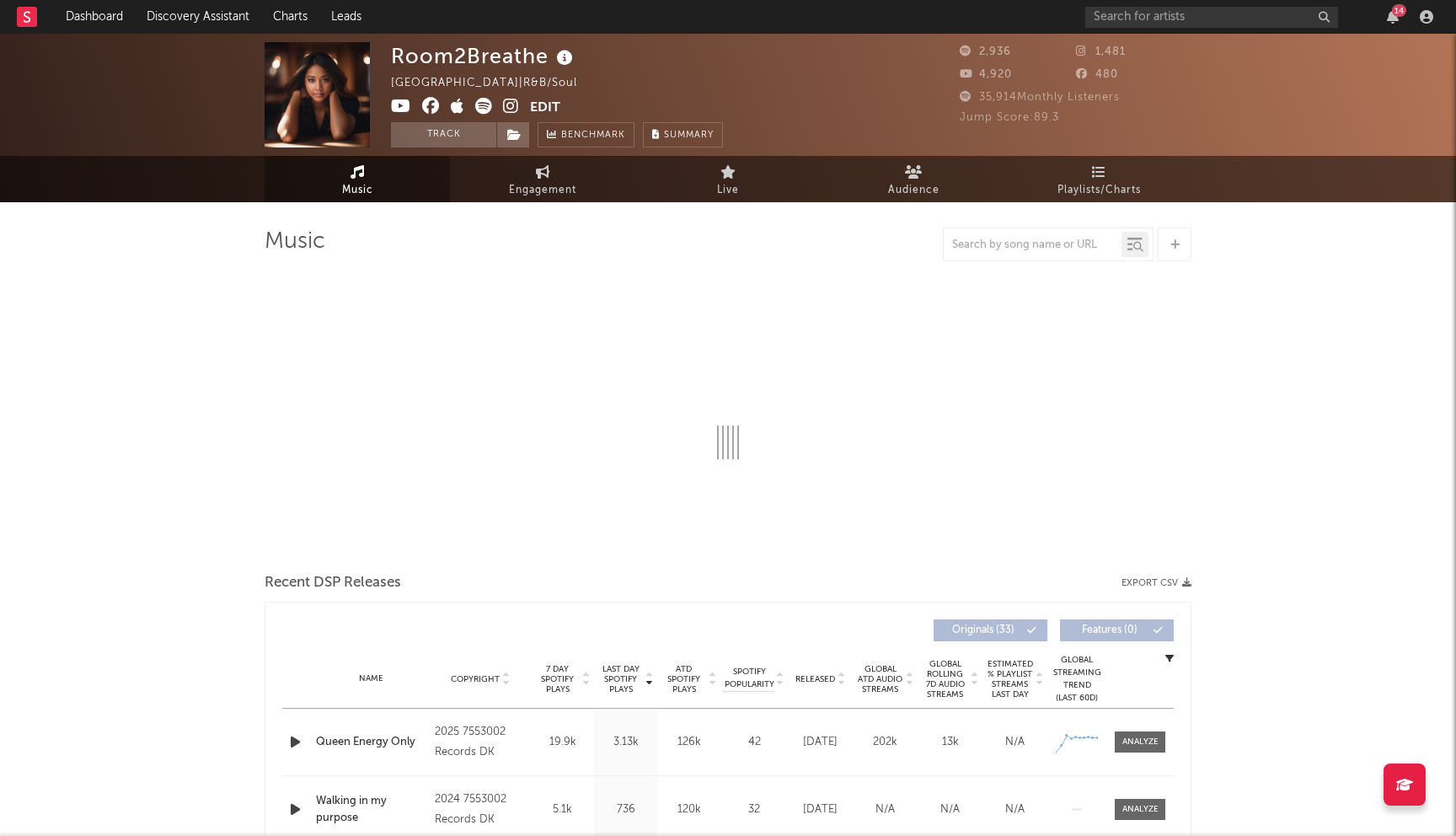
select select "1w"
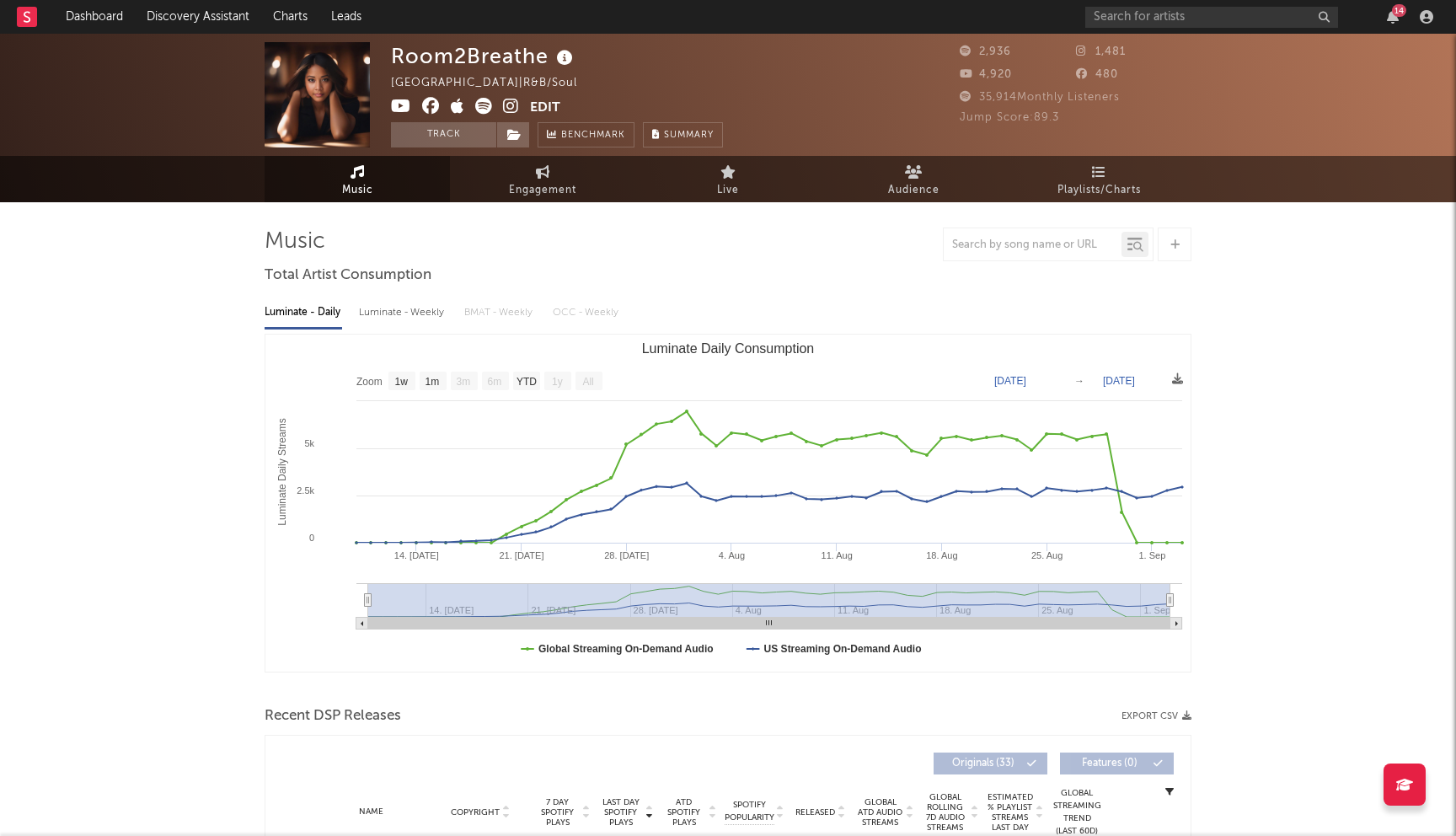
click at [428, 111] on icon at bounding box center [431, 105] width 18 height 17
click at [391, 108] on icon at bounding box center [401, 105] width 20 height 17
click at [429, 103] on icon at bounding box center [431, 105] width 18 height 17
click at [479, 59] on div "Room2Breathe" at bounding box center [484, 56] width 186 height 28
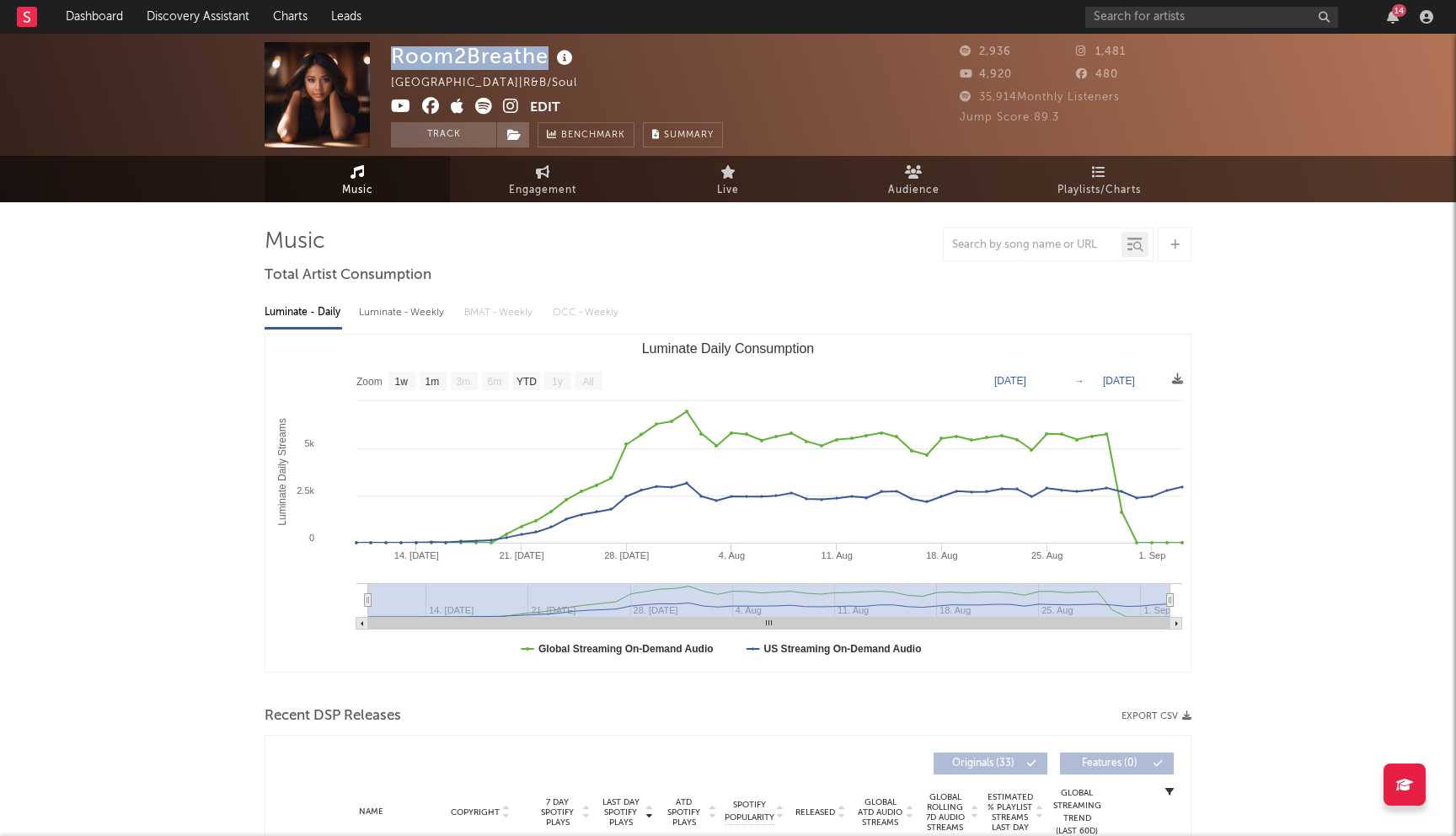
click at [479, 59] on div "Room2Breathe" at bounding box center [484, 56] width 186 height 28
copy div "Room2Breathe"
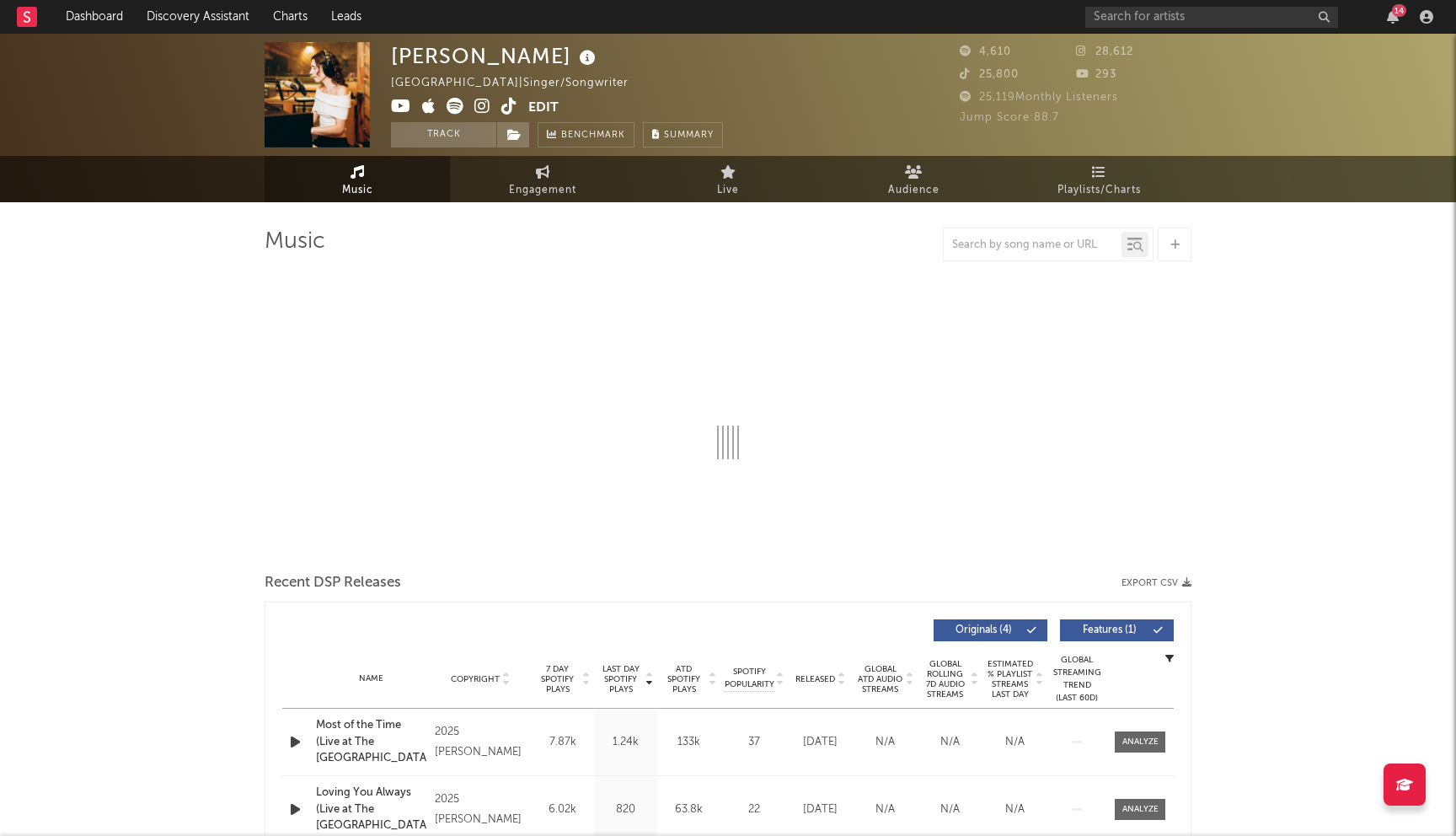
select select "1w"
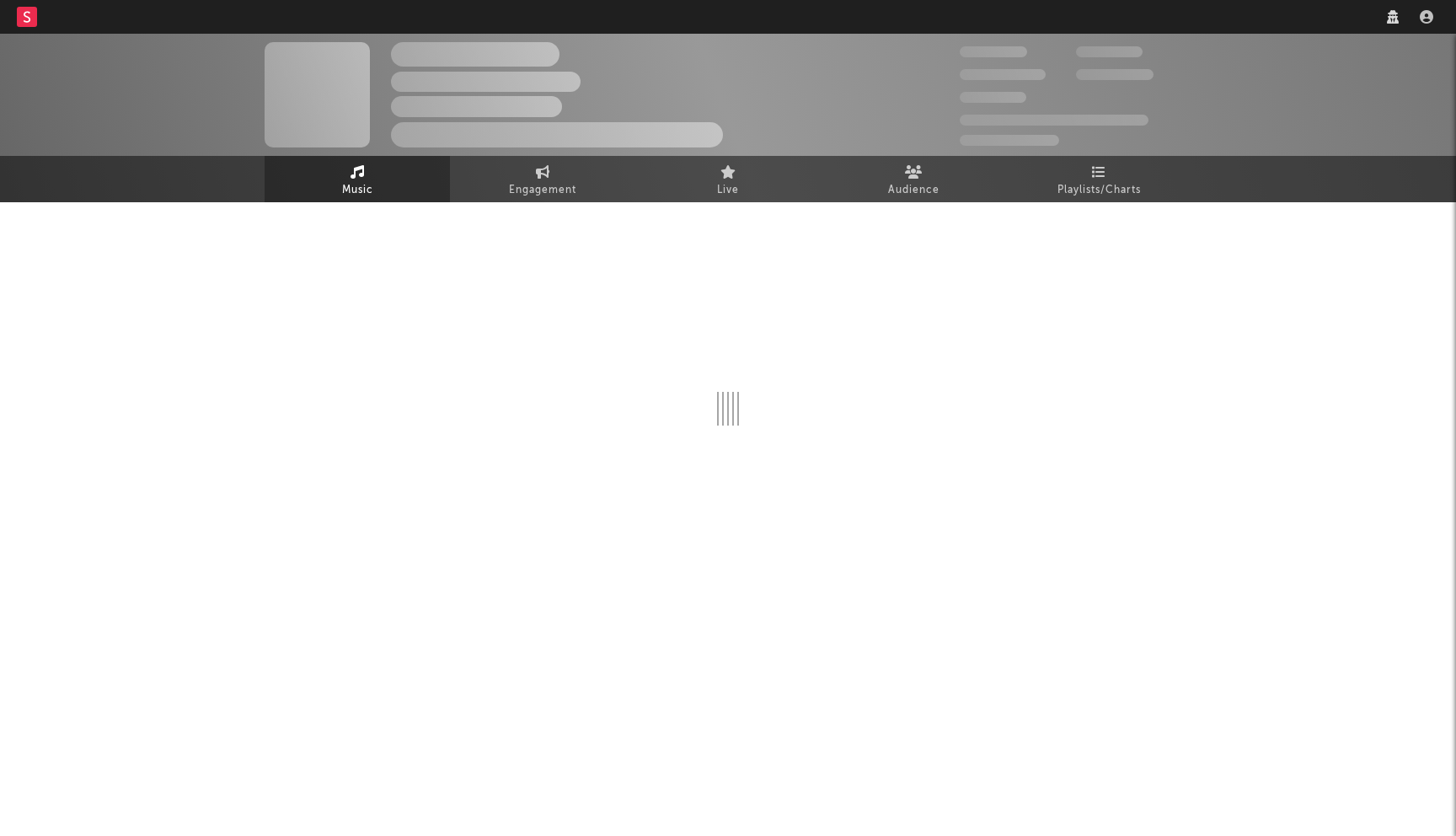
select select "1w"
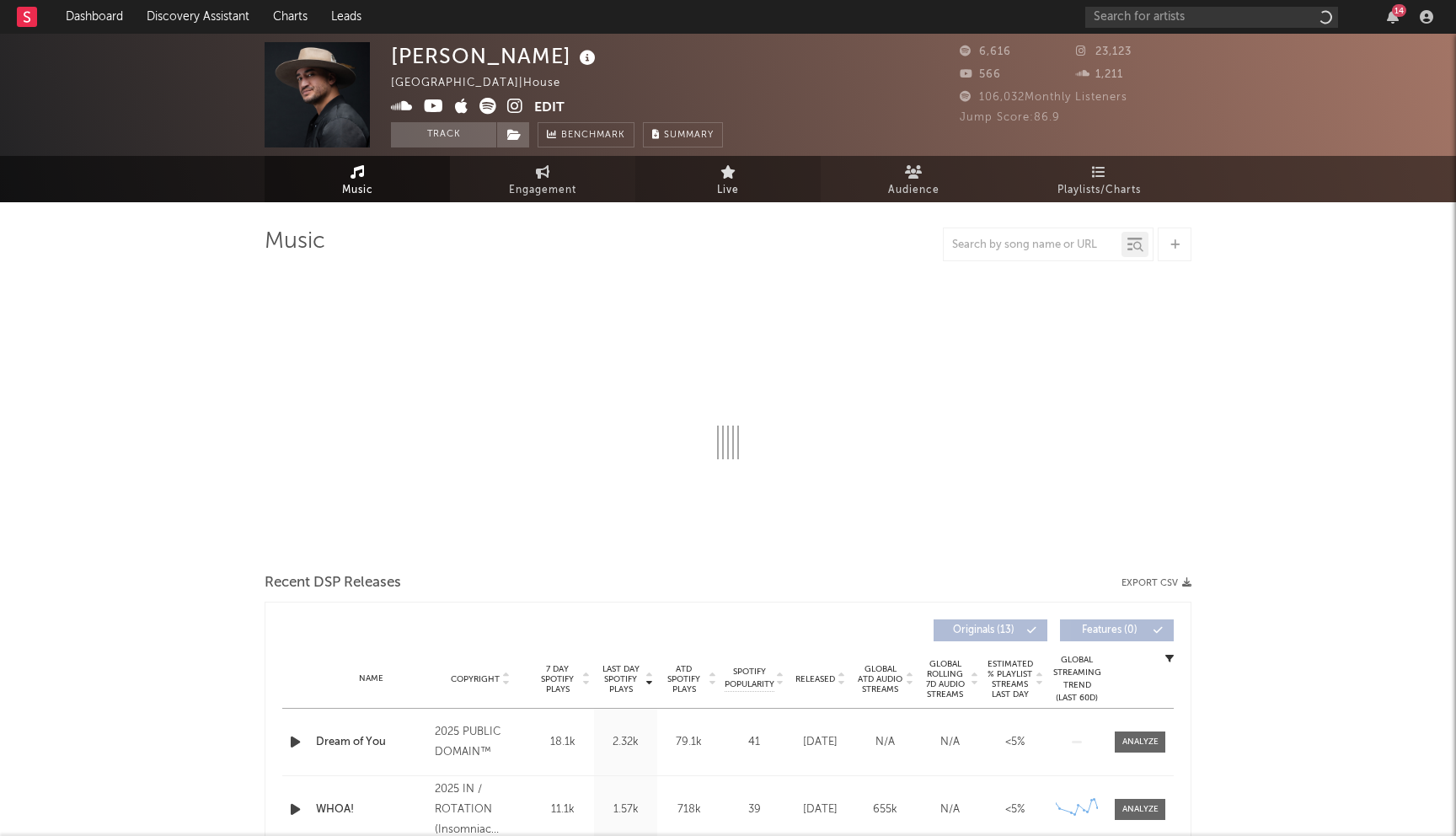
select select "6m"
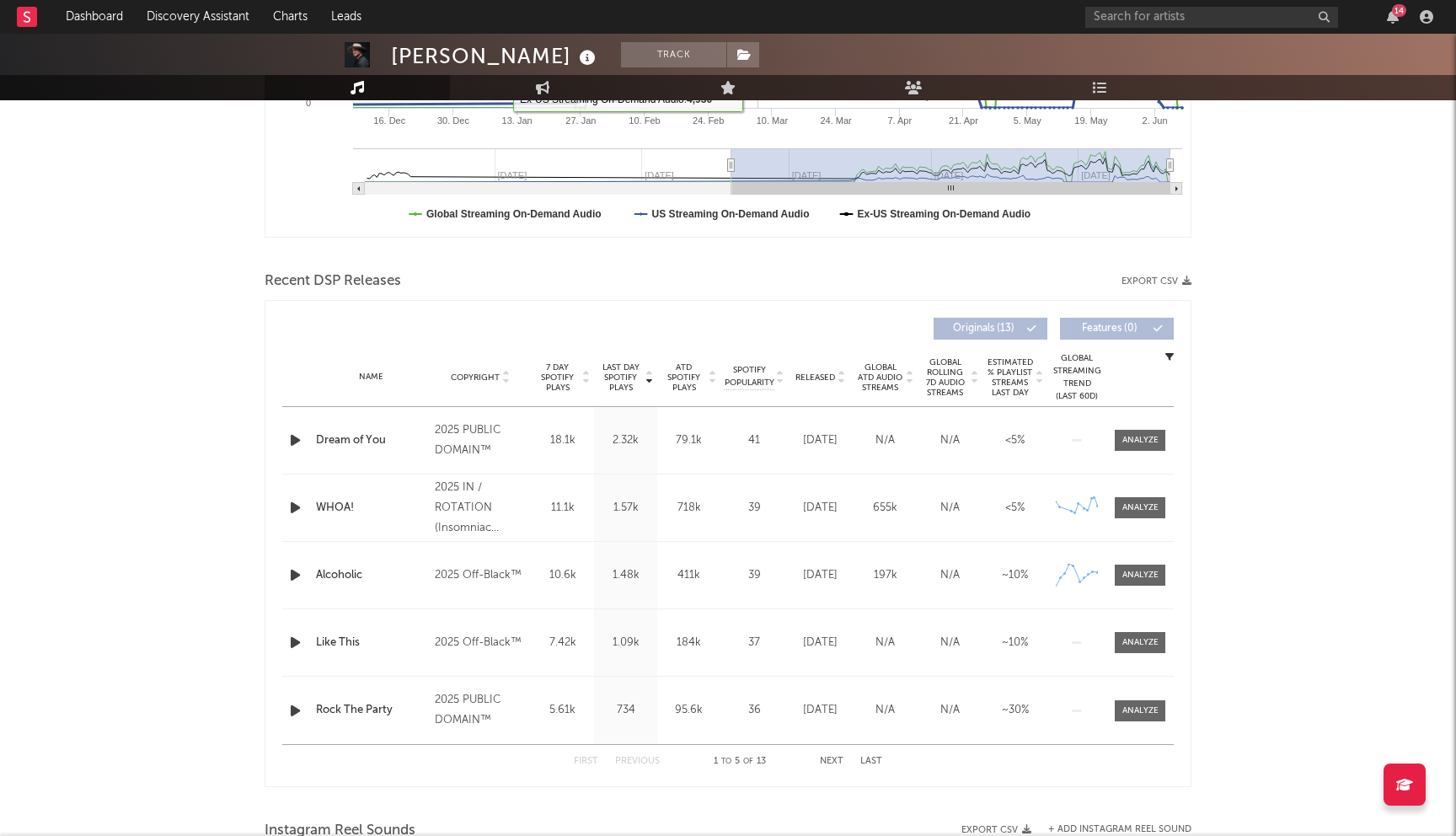
scroll to position [569, 0]
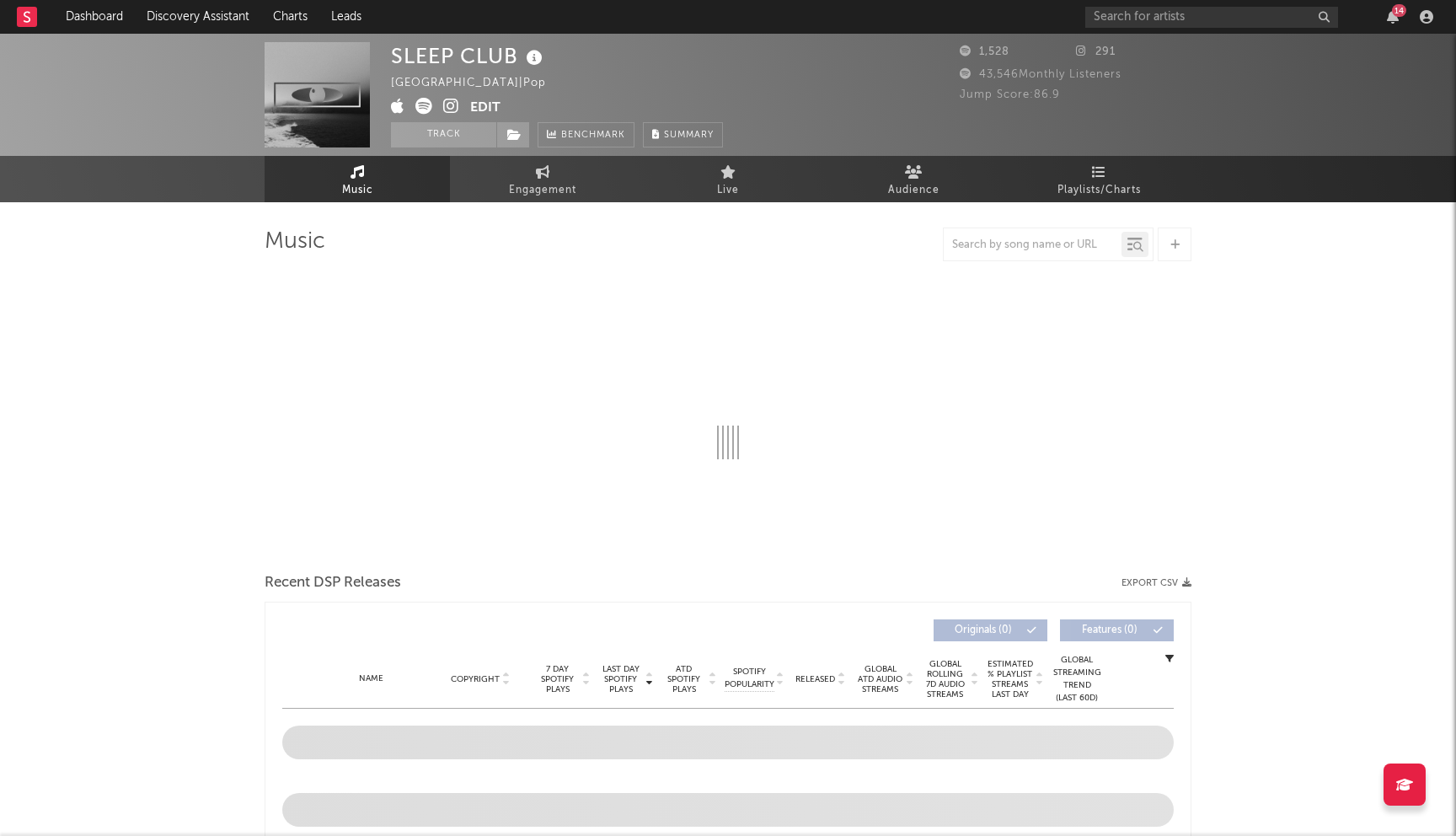
select select "1w"
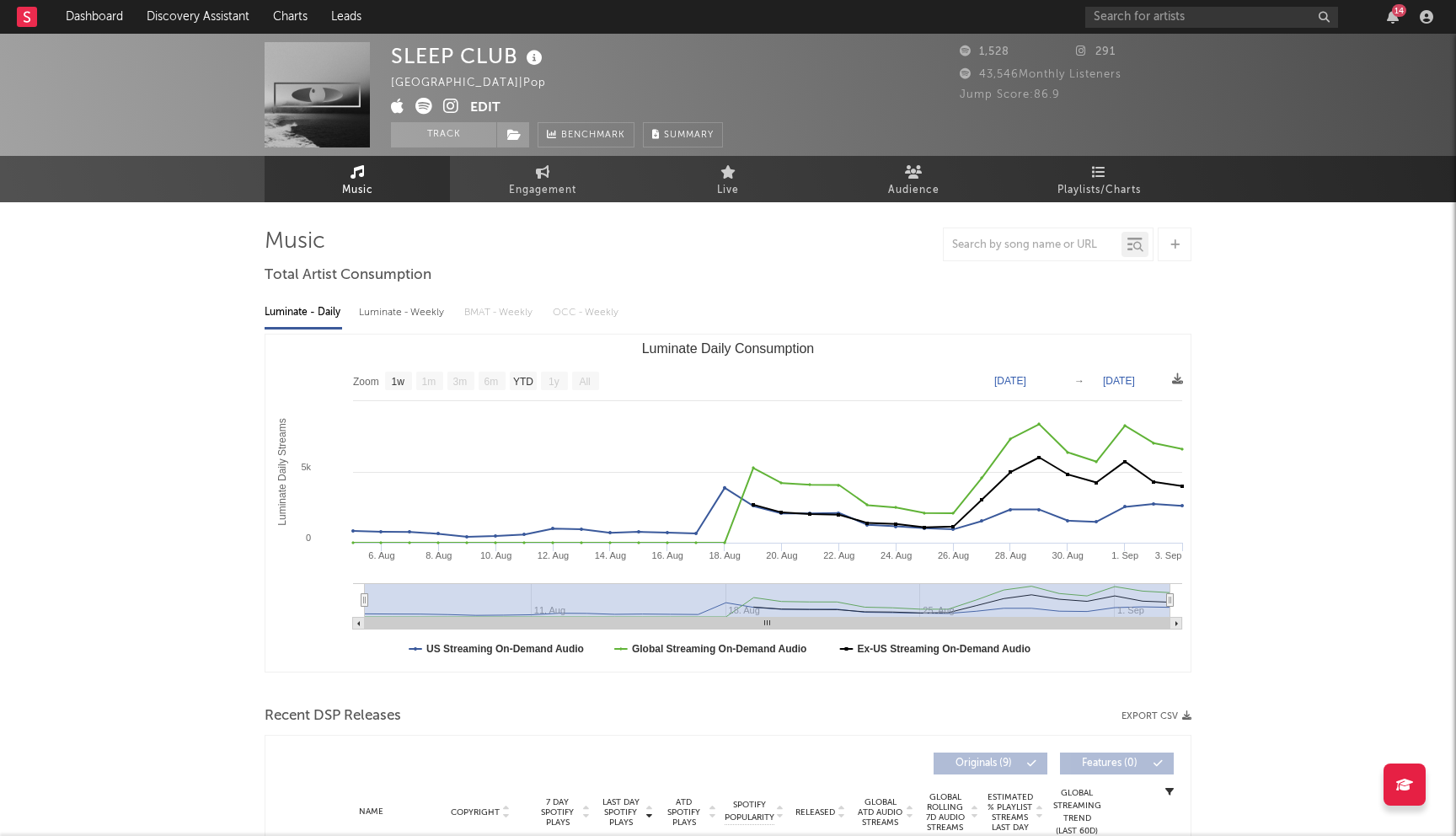
click at [449, 106] on icon at bounding box center [452, 105] width 16 height 17
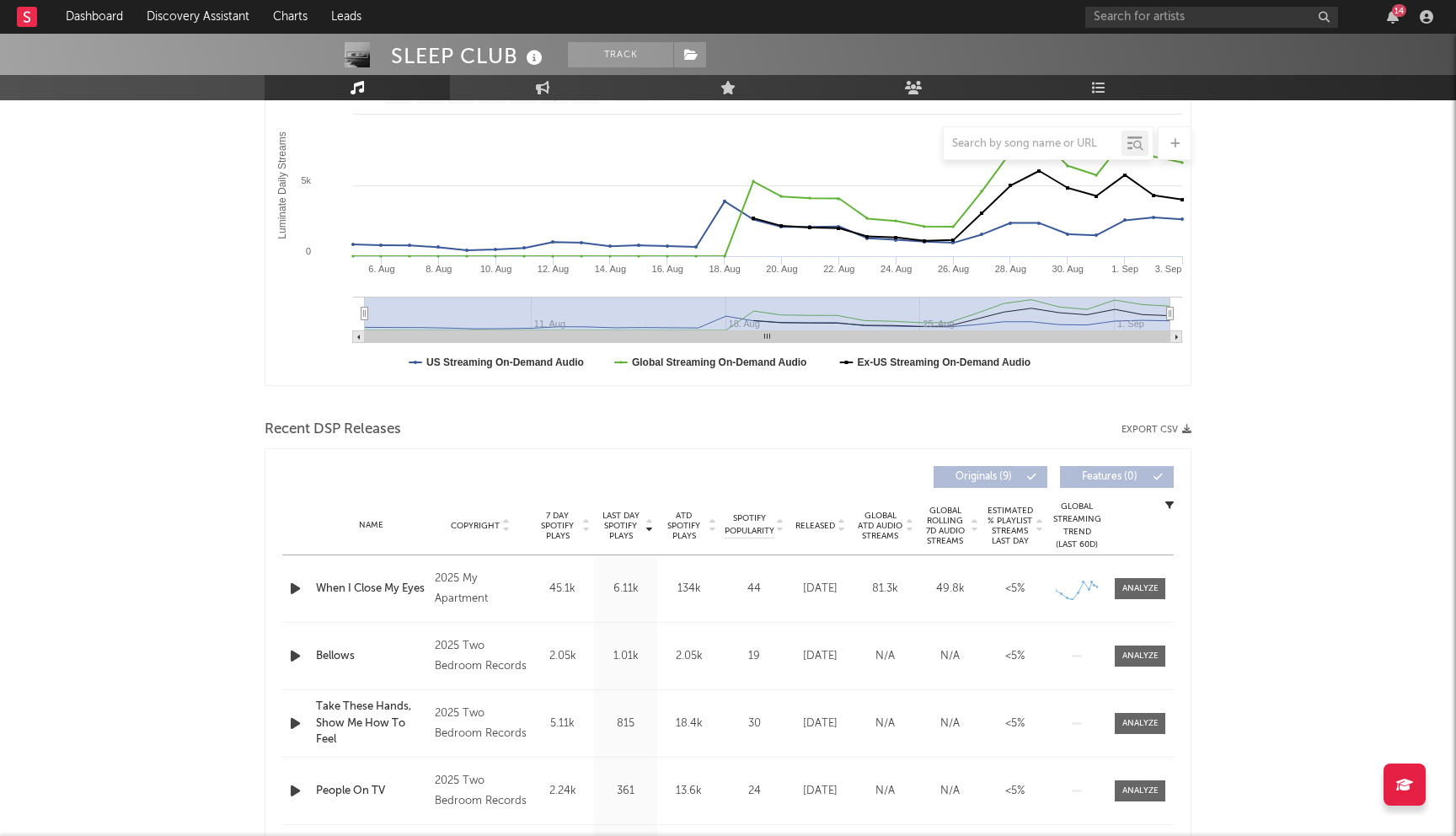
scroll to position [291, 0]
